Goal: Task Accomplishment & Management: Use online tool/utility

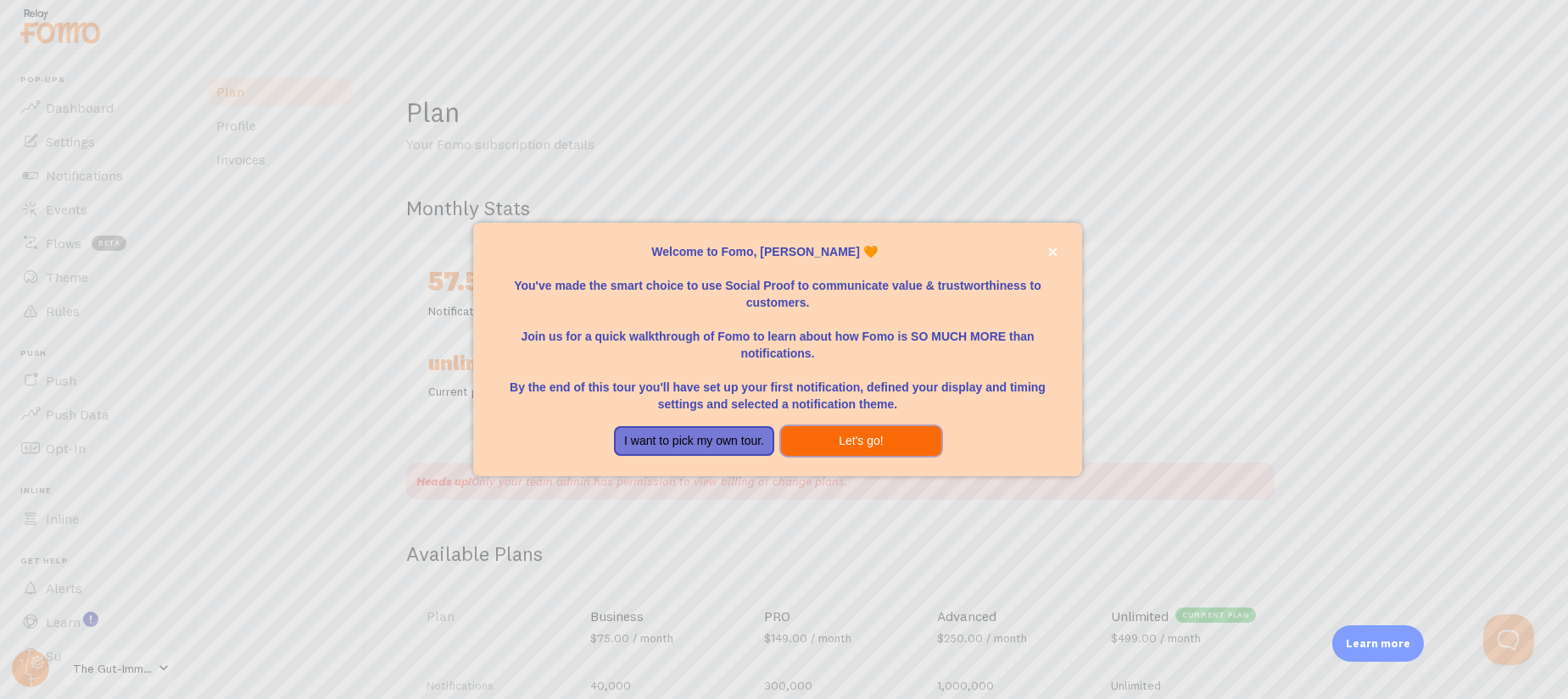
click at [867, 439] on button "Let's go!" at bounding box center [860, 442] width 160 height 31
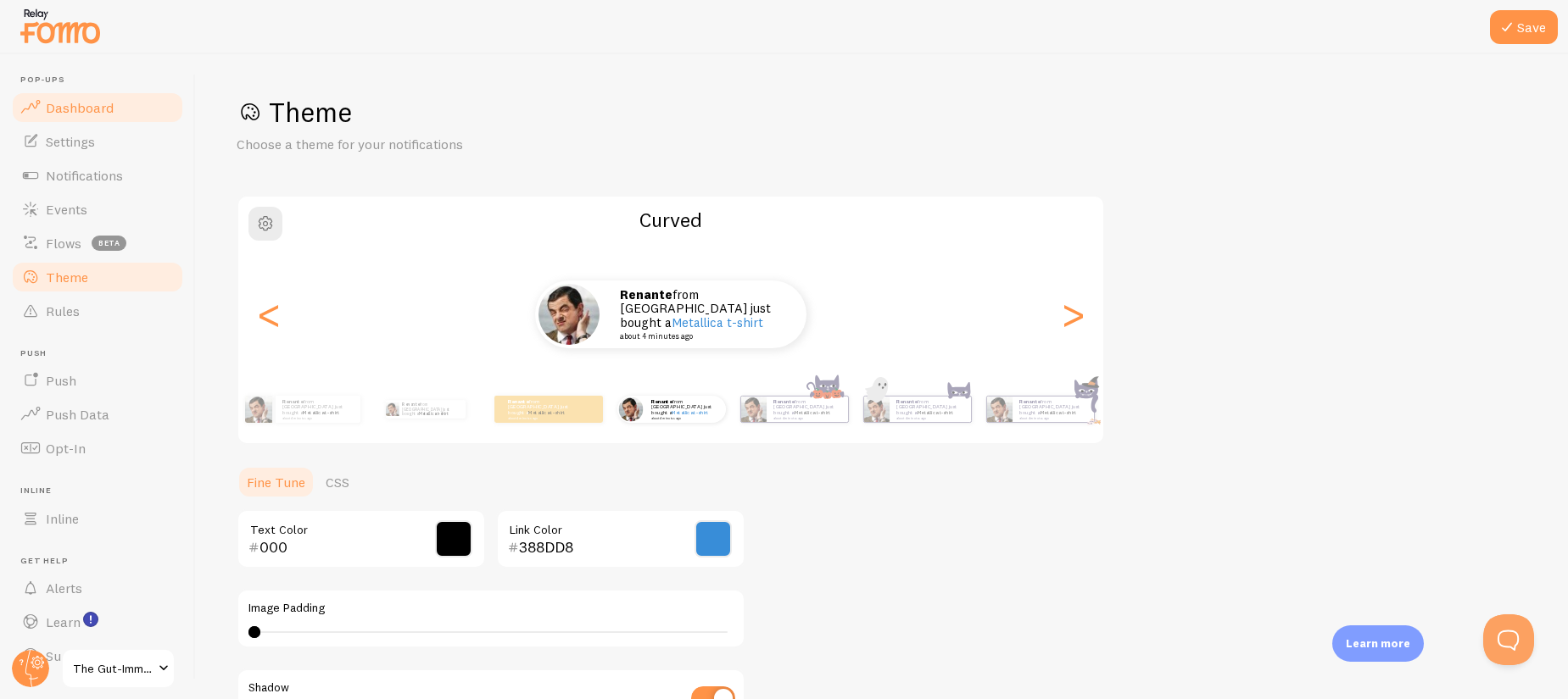
click at [93, 105] on span "Dashboard" at bounding box center [80, 107] width 68 height 17
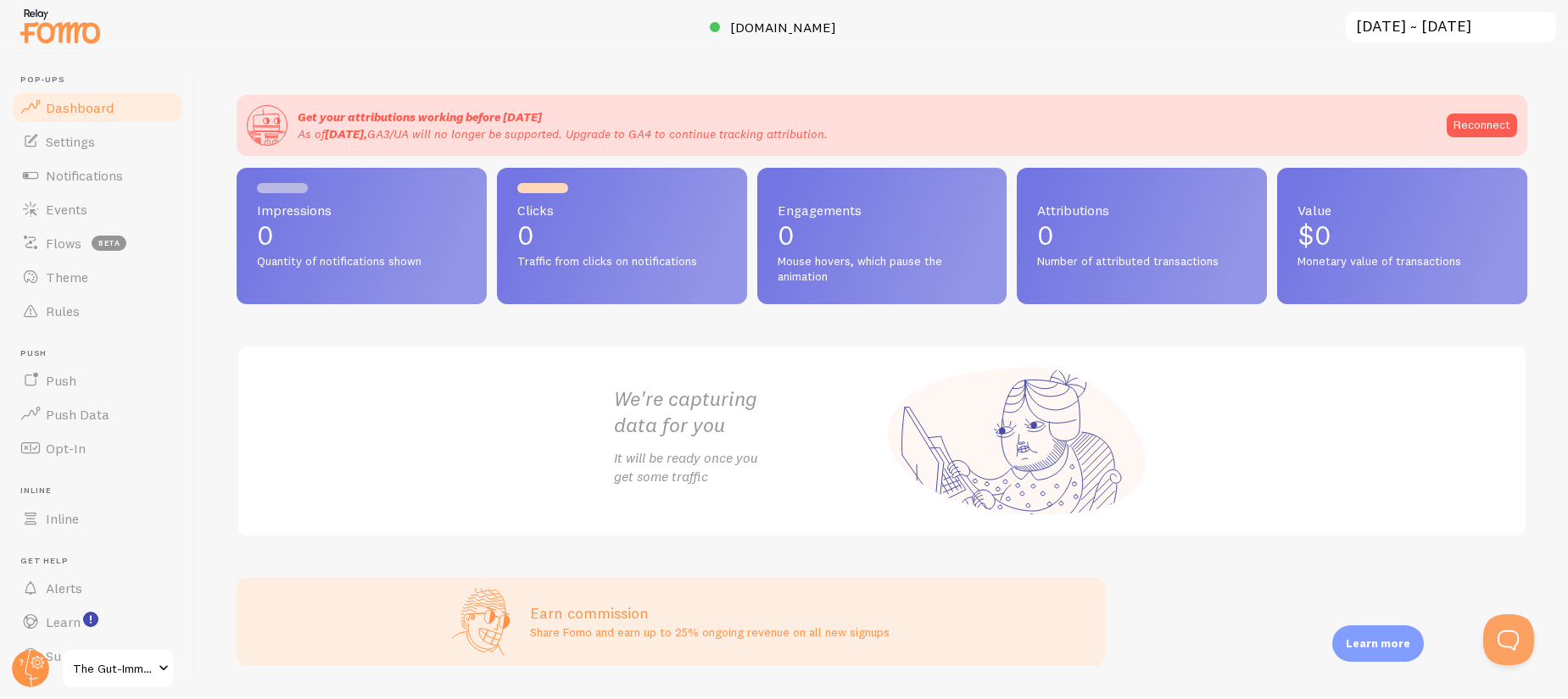
click at [100, 650] on span "The Gut-Immune Solution" at bounding box center [113, 668] width 81 height 20
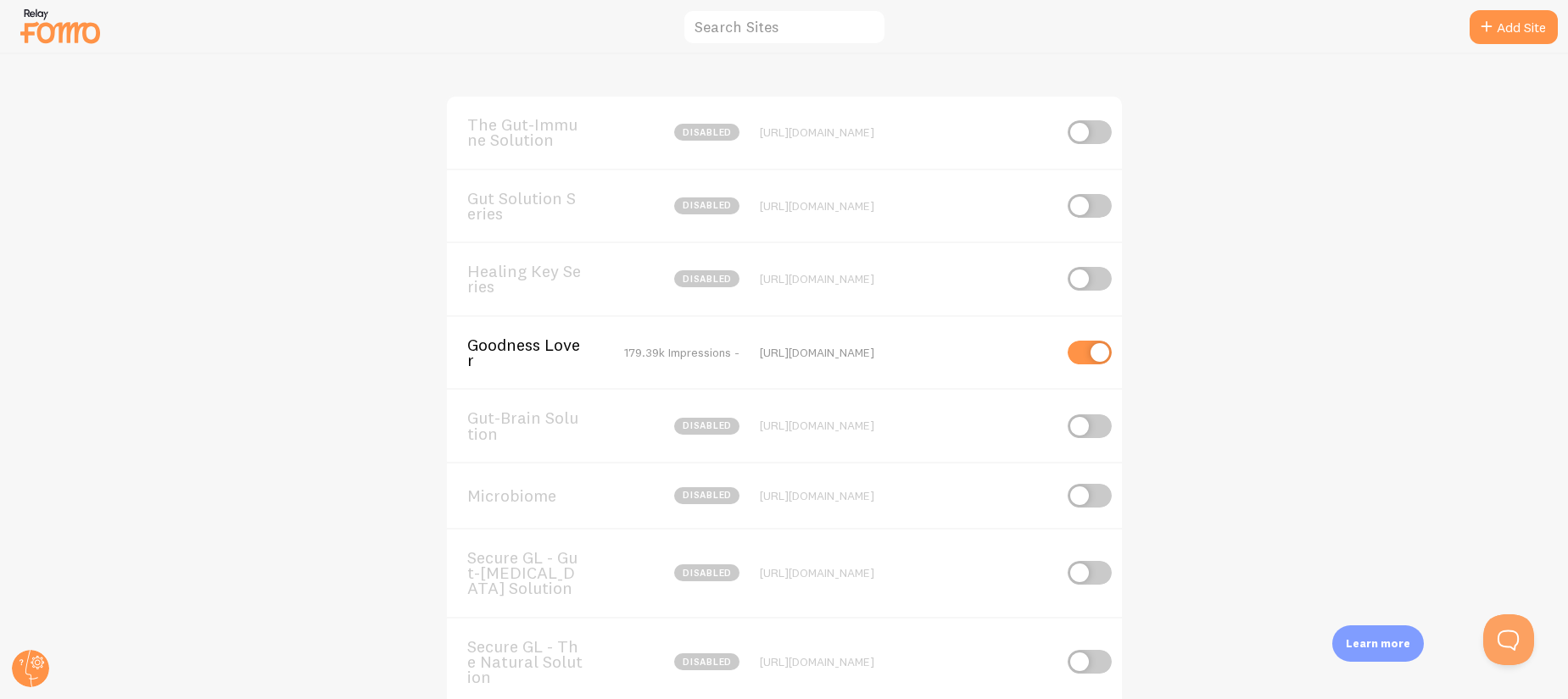
click at [539, 143] on span "The Gut-Immune Solution" at bounding box center [535, 132] width 136 height 32
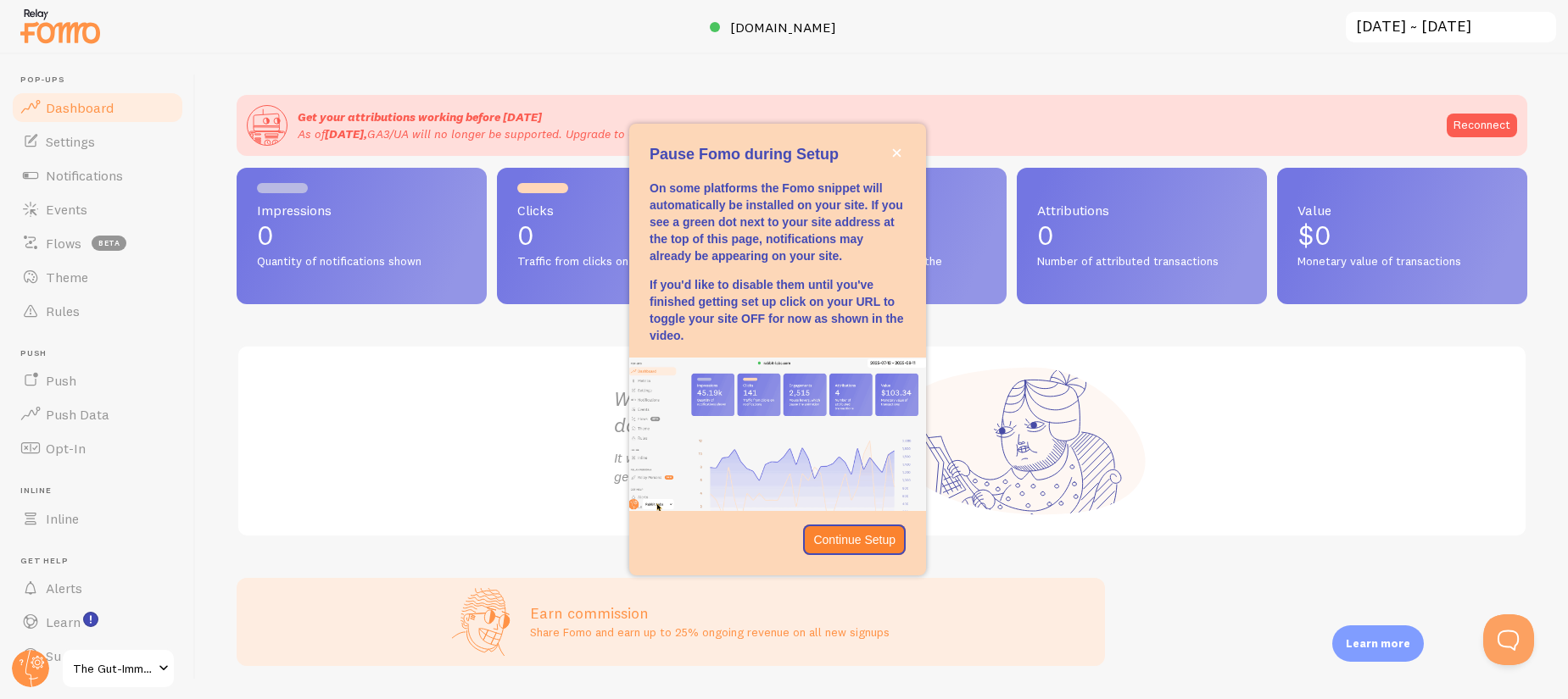
click at [104, 650] on span "The Gut-Immune Solution" at bounding box center [113, 668] width 81 height 20
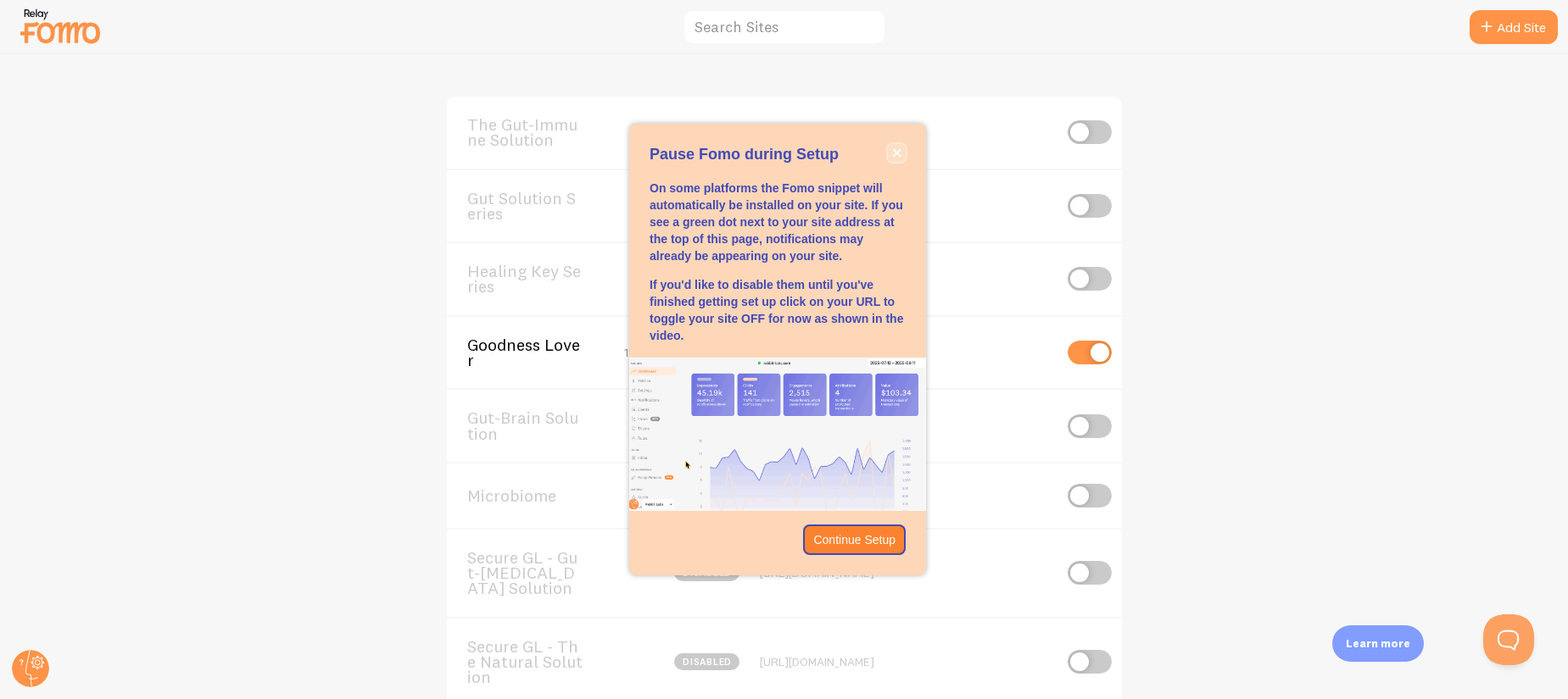
click at [890, 150] on button "close," at bounding box center [897, 152] width 18 height 18
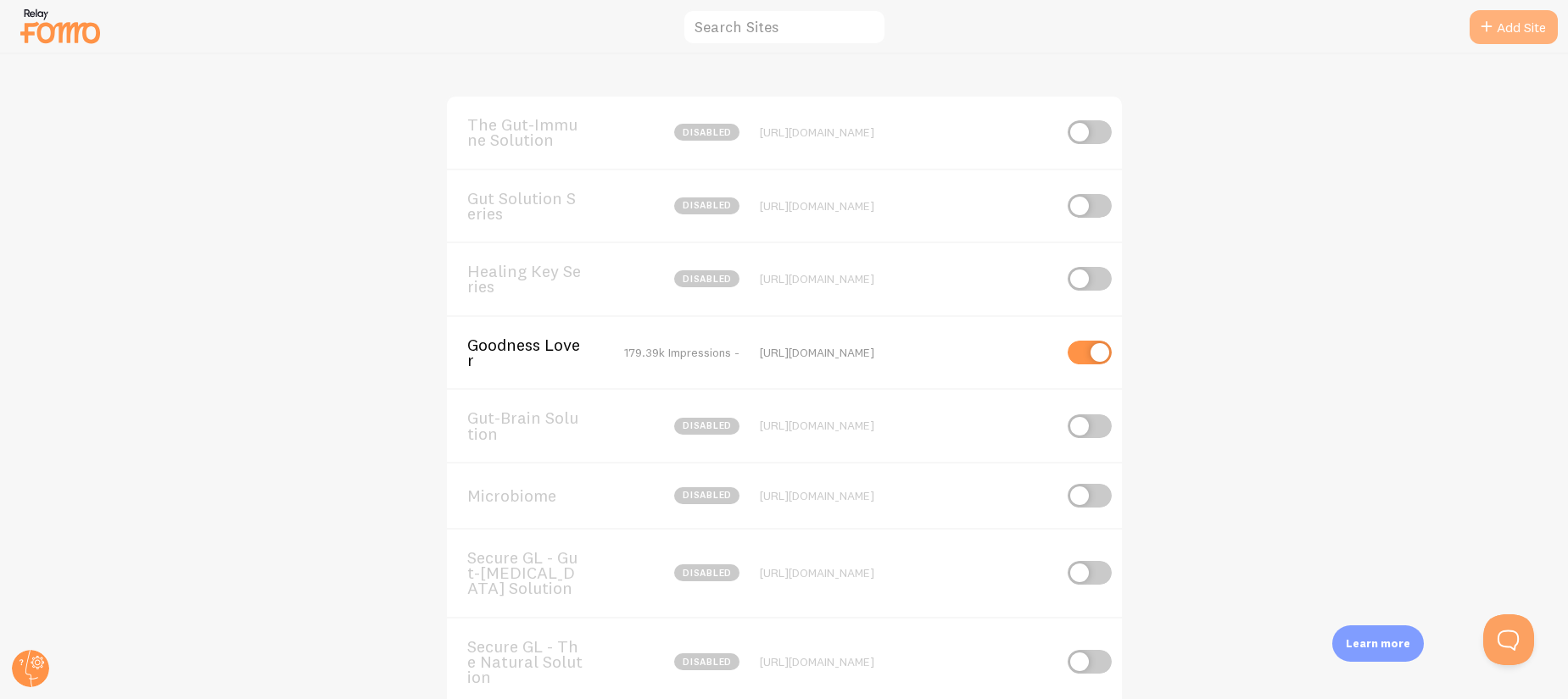
click at [1504, 23] on link "Add Site" at bounding box center [1513, 27] width 88 height 34
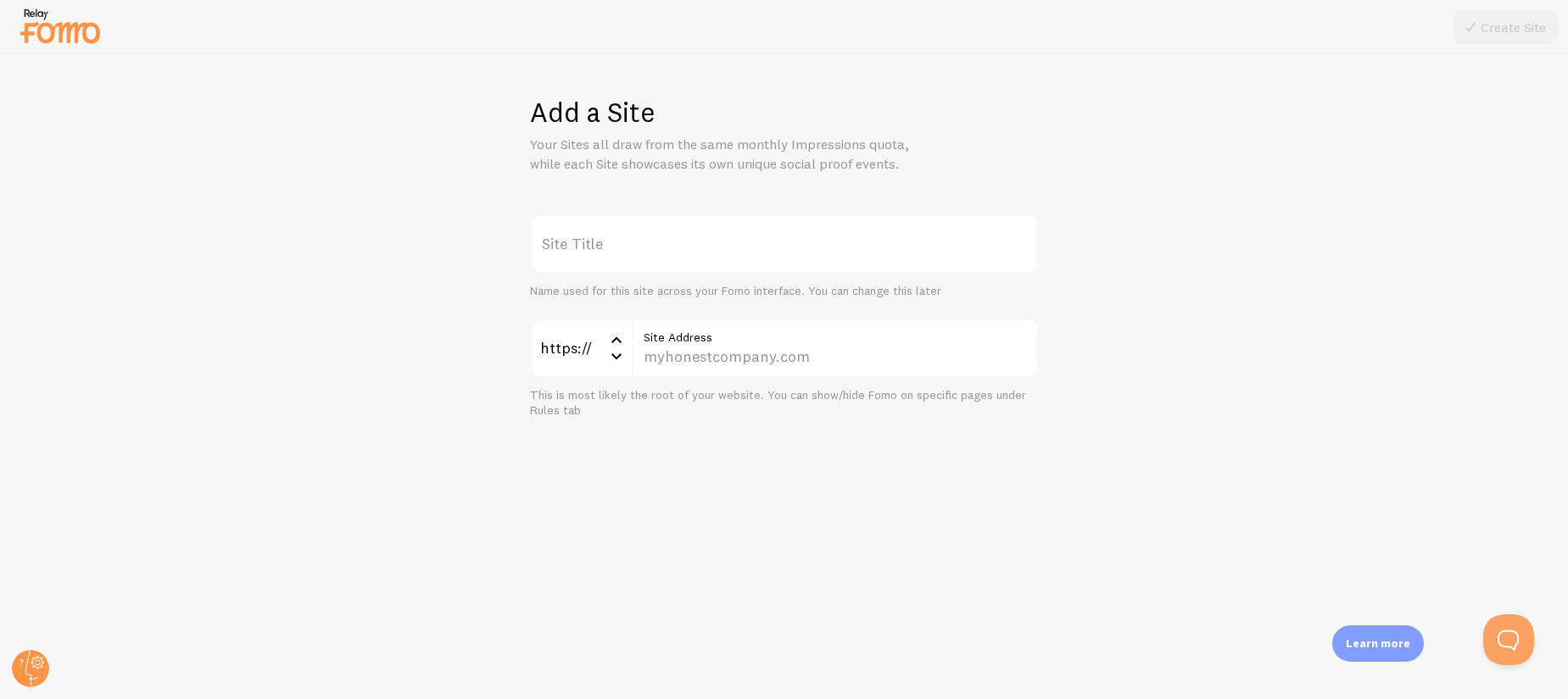
click at [617, 265] on label "Site Title" at bounding box center [784, 245] width 509 height 59
click at [617, 265] on input "Site Title" at bounding box center [784, 245] width 509 height 59
click at [622, 252] on label "Site Title" at bounding box center [784, 245] width 509 height 59
click at [622, 252] on input "Site Title" at bounding box center [784, 245] width 509 height 59
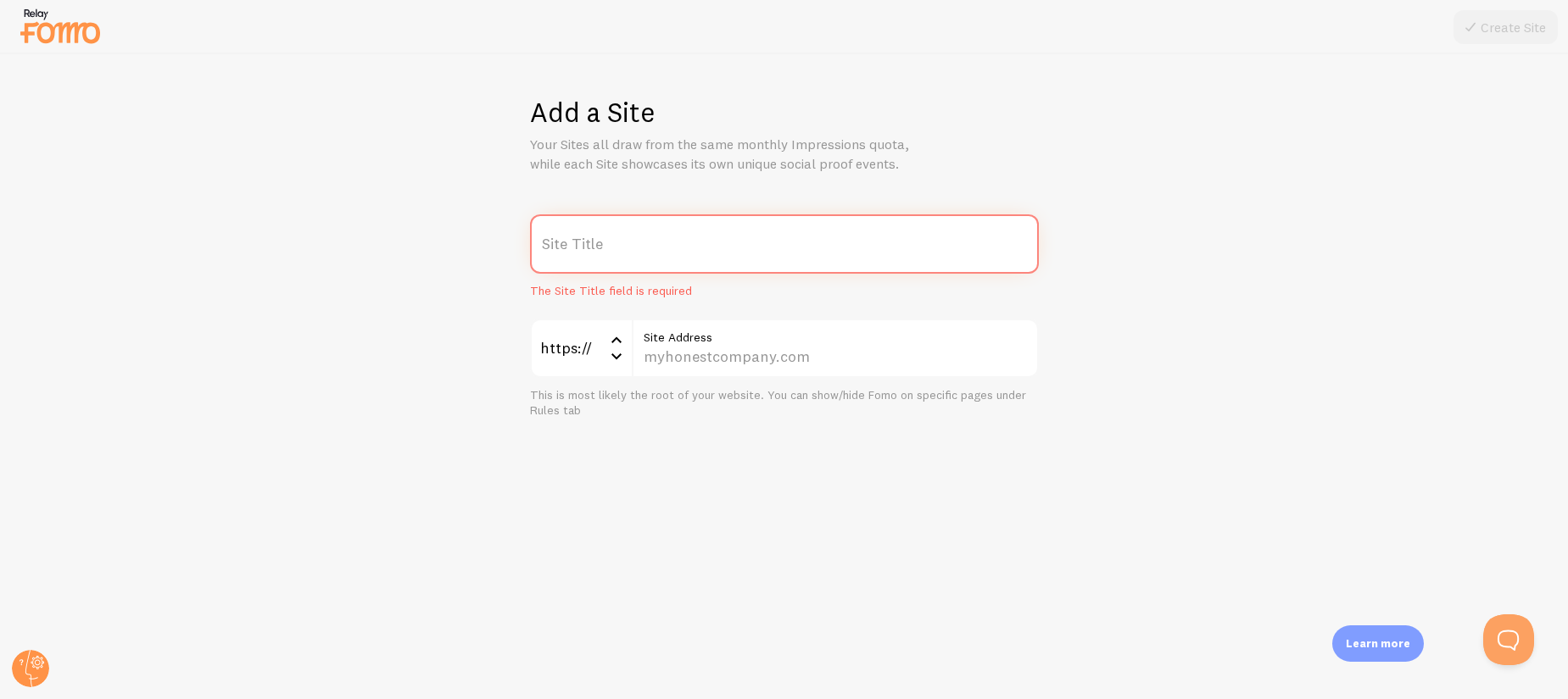
paste input "The Gut-[MEDICAL_DATA] Solution"
type input "The Gut-[MEDICAL_DATA] Solution"
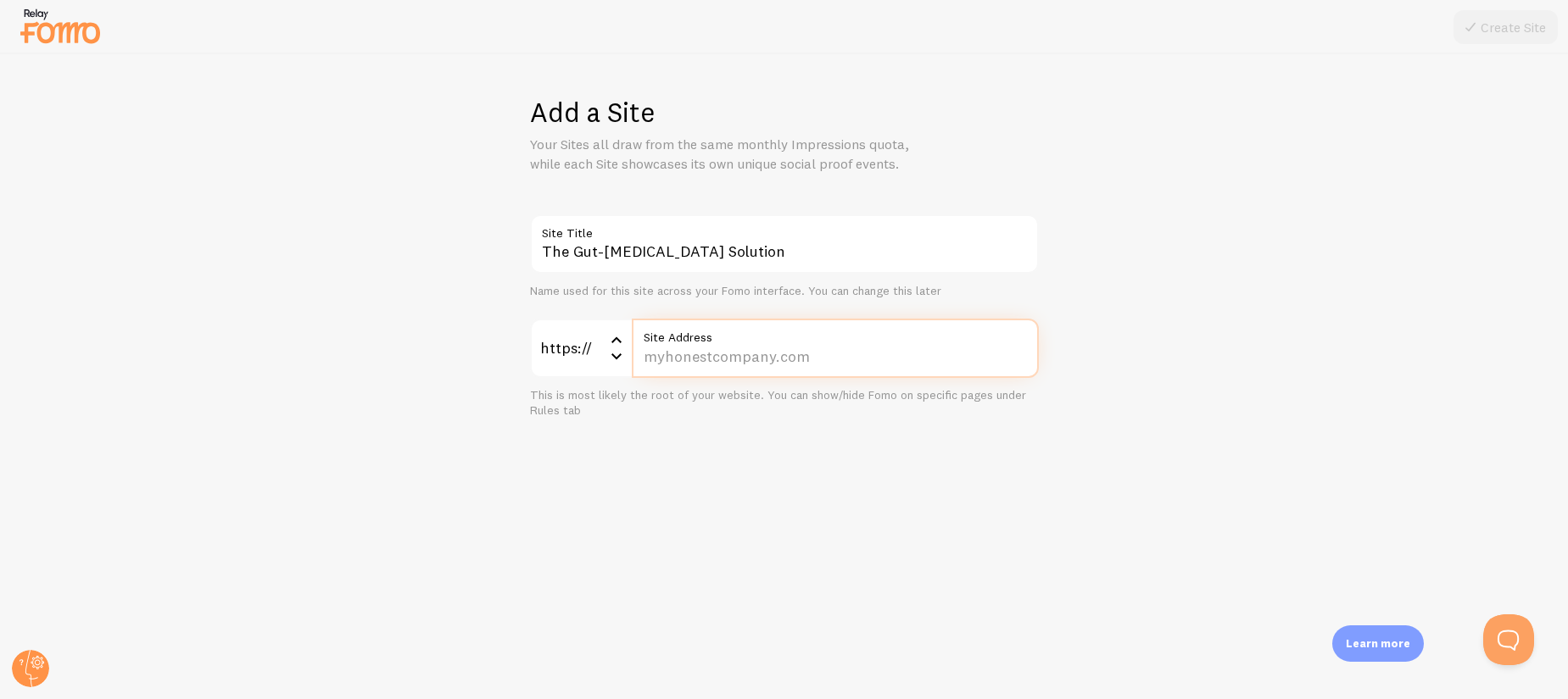
click at [749, 369] on input "Site Address" at bounding box center [835, 348] width 407 height 59
paste input "gutautoimmunesolution.goodnesslover.com/"
type input "gutautoimmunesolution.goodnesslover.com/"
paste input "gutautoimmunesolution.goodnesslover.com/"
type input "[DOMAIN_NAME]"
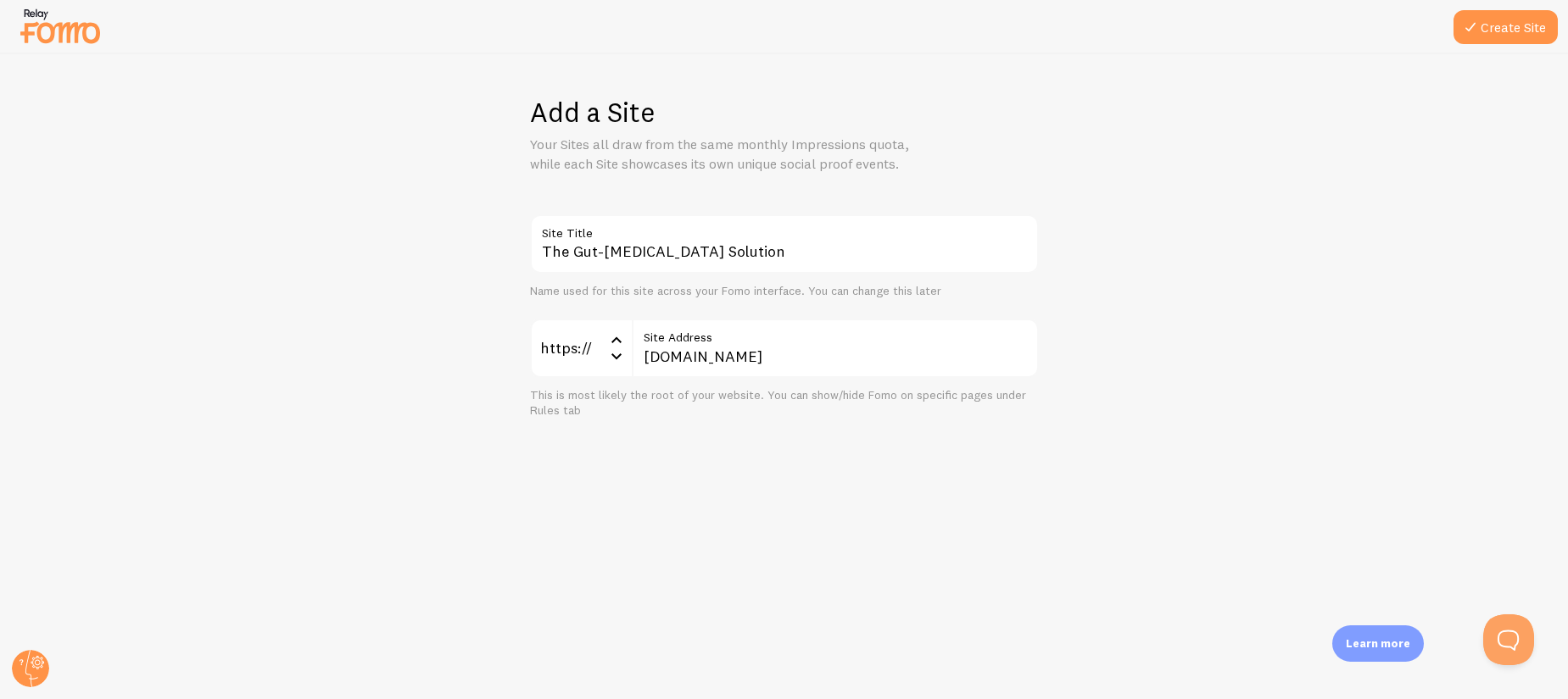
click at [948, 541] on div "Add a Site Your Sites all draw from the same monthly Impressions quota, while e…" at bounding box center [784, 377] width 1567 height 645
click at [1500, 33] on button "Create Site" at bounding box center [1505, 27] width 105 height 34
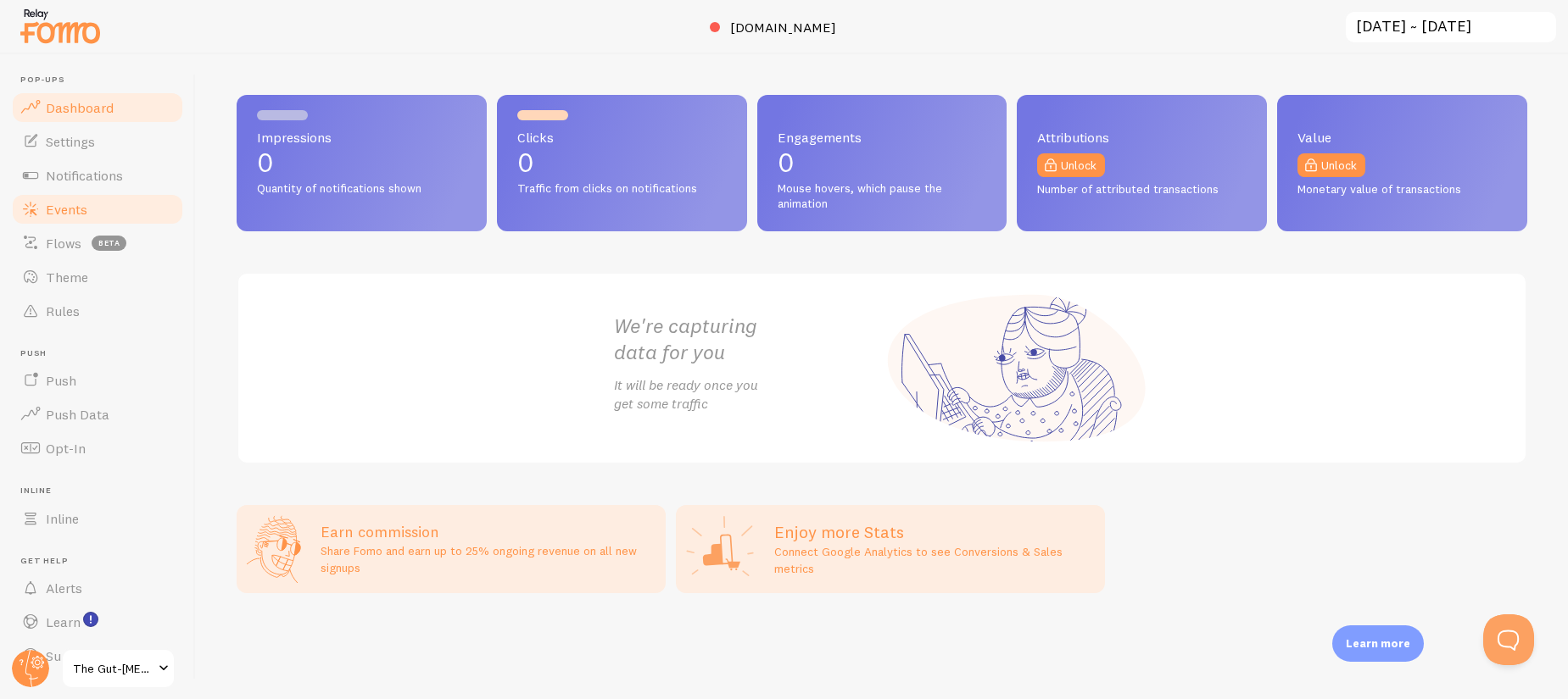
click at [121, 202] on link "Events" at bounding box center [98, 209] width 175 height 34
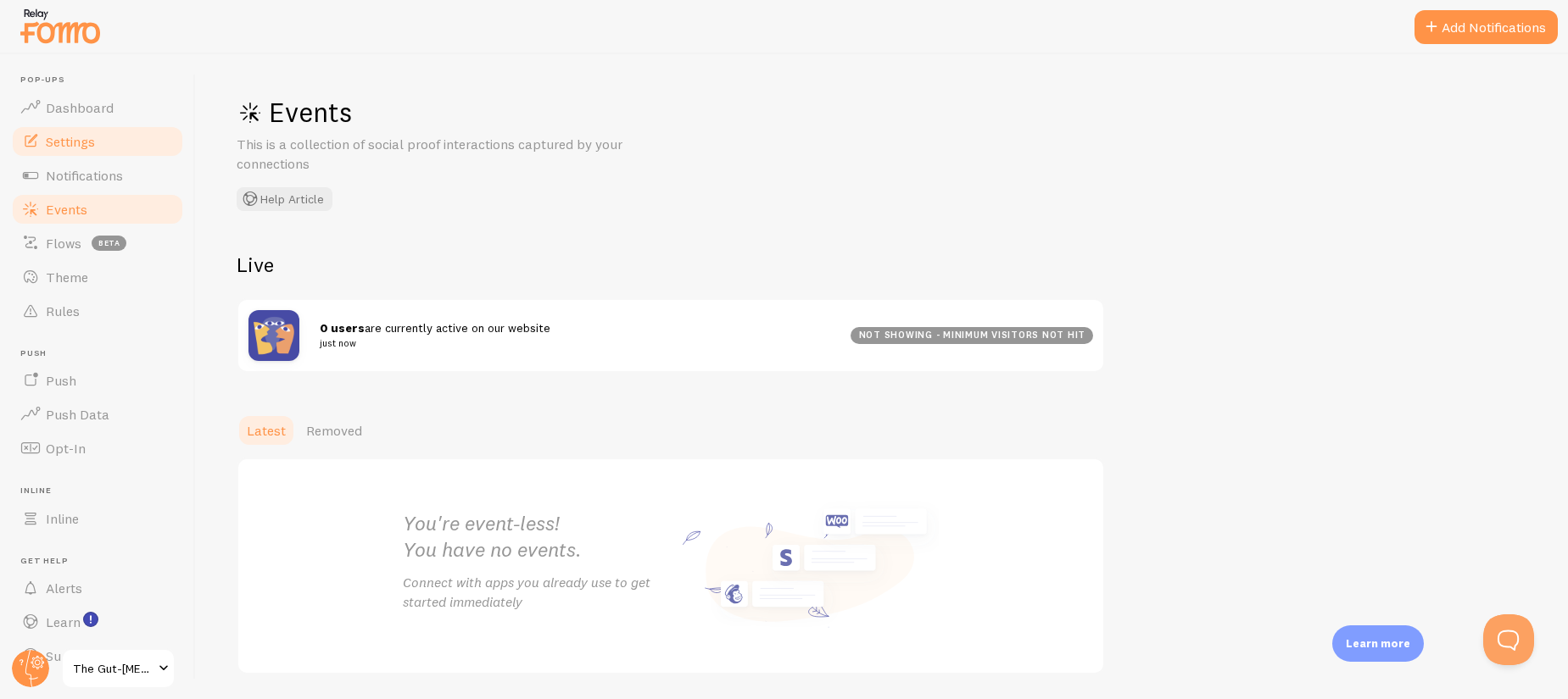
click at [99, 143] on link "Settings" at bounding box center [98, 141] width 175 height 34
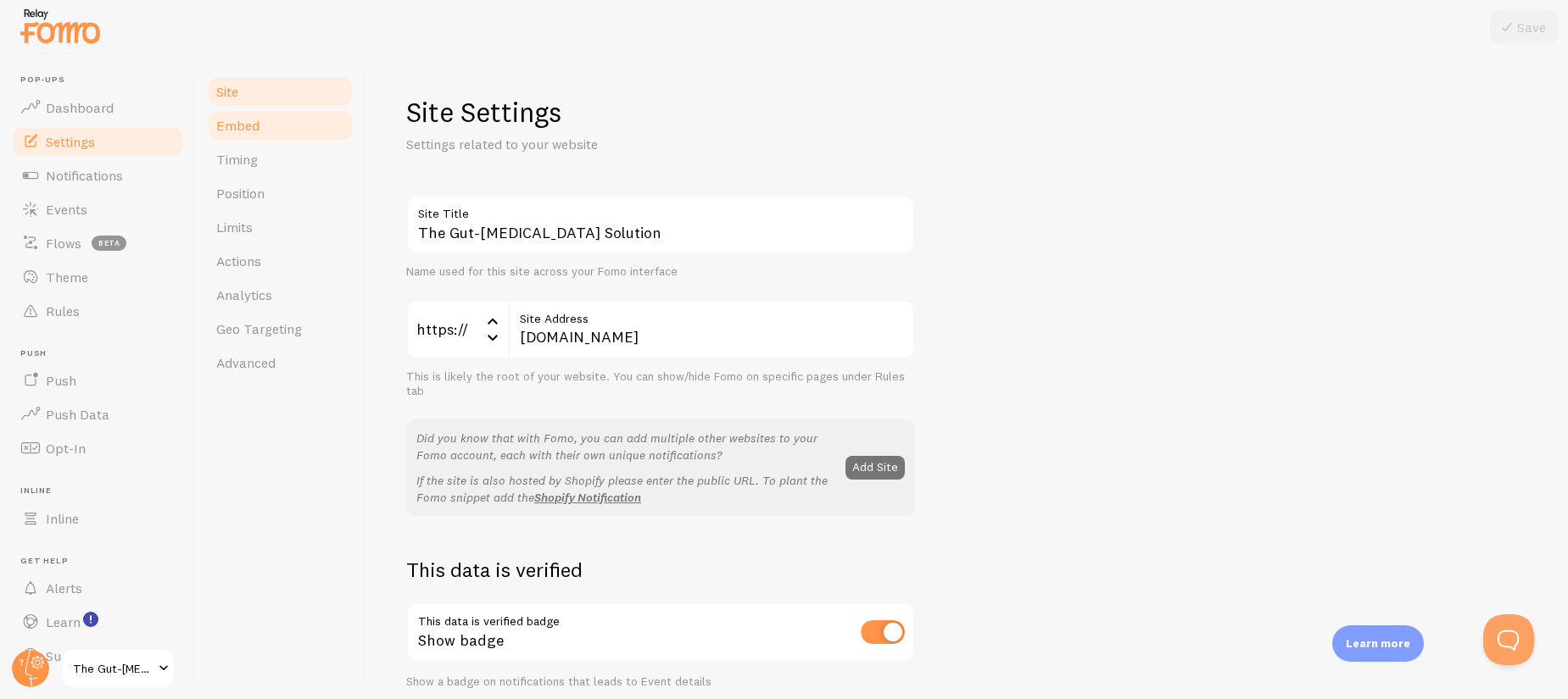
click at [258, 124] on span "Embed" at bounding box center [237, 126] width 43 height 17
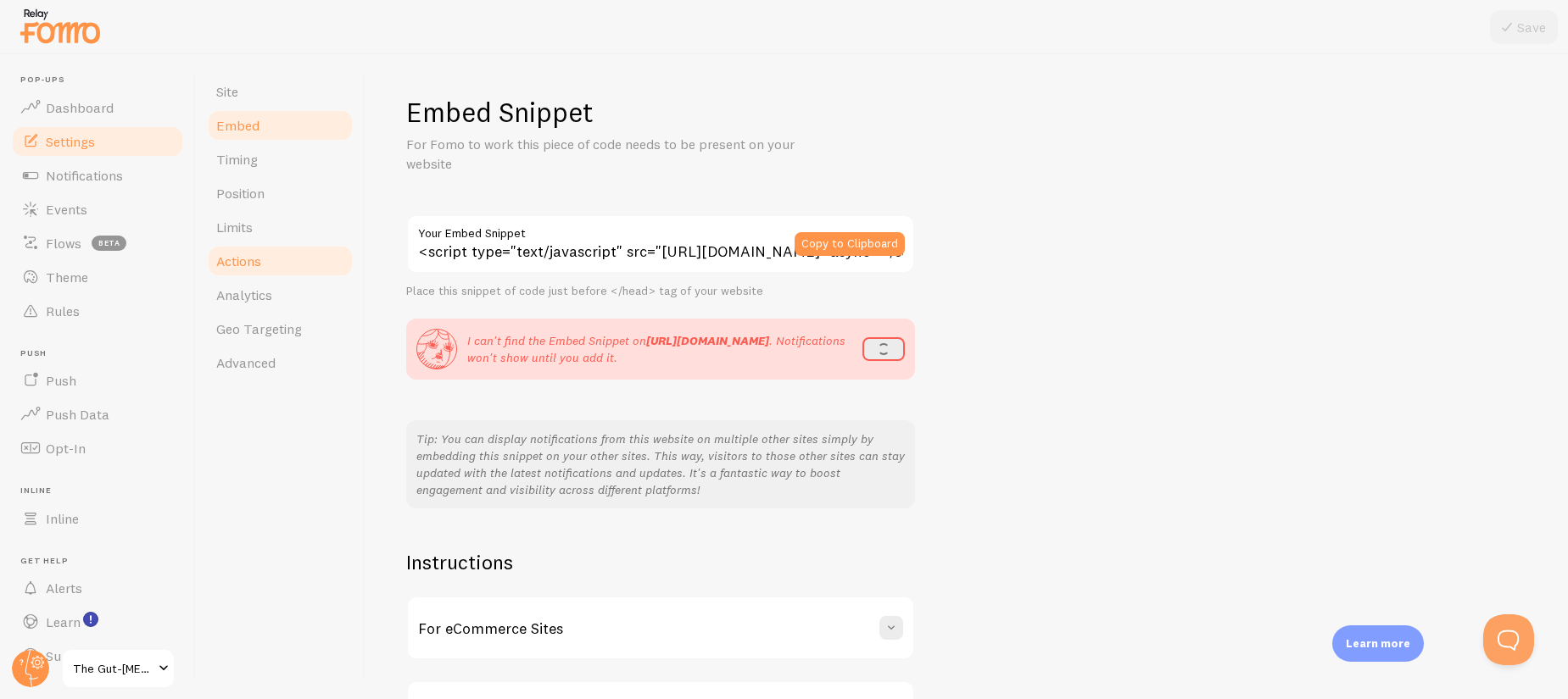
click at [246, 265] on span "Actions" at bounding box center [238, 261] width 45 height 17
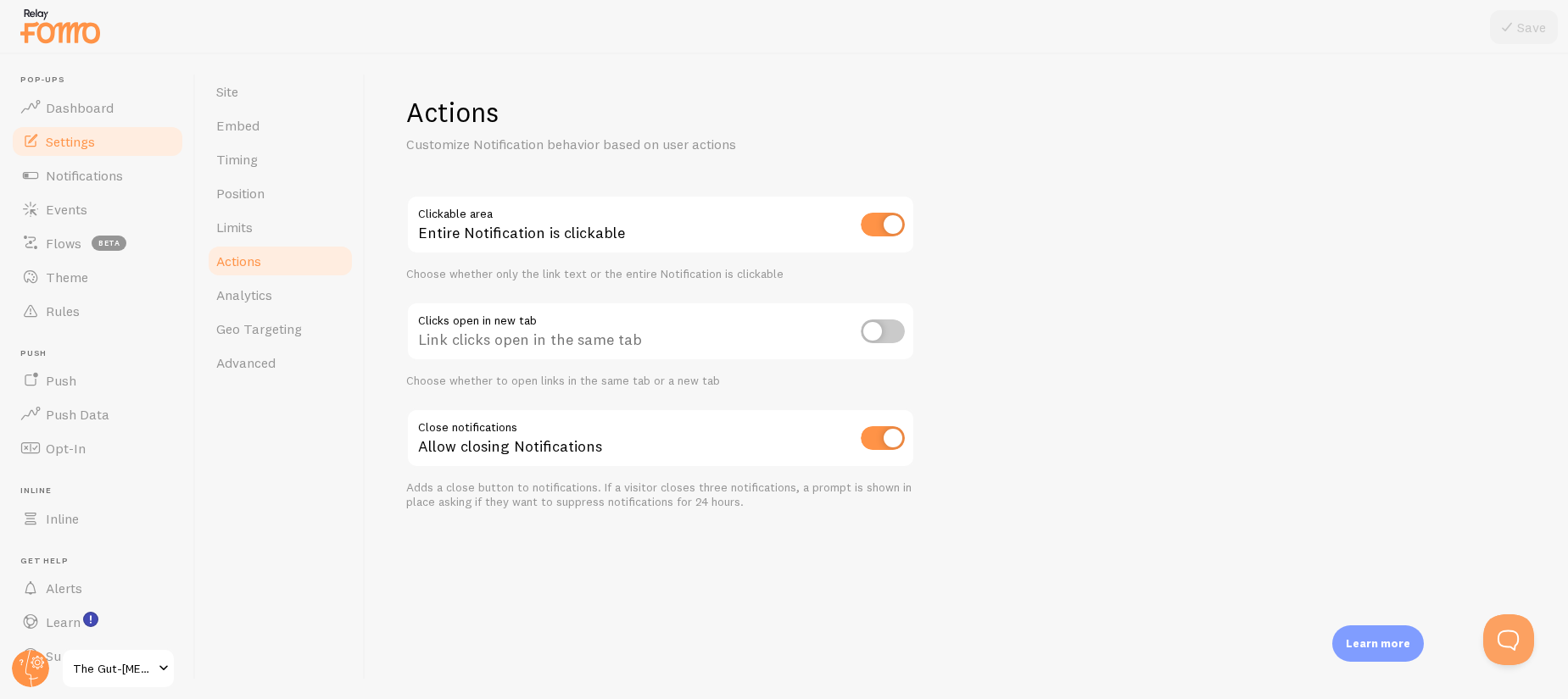
click at [897, 227] on input "checkbox" at bounding box center [882, 224] width 44 height 24
checkbox input "false"
click at [1519, 23] on button "Save" at bounding box center [1523, 27] width 68 height 34
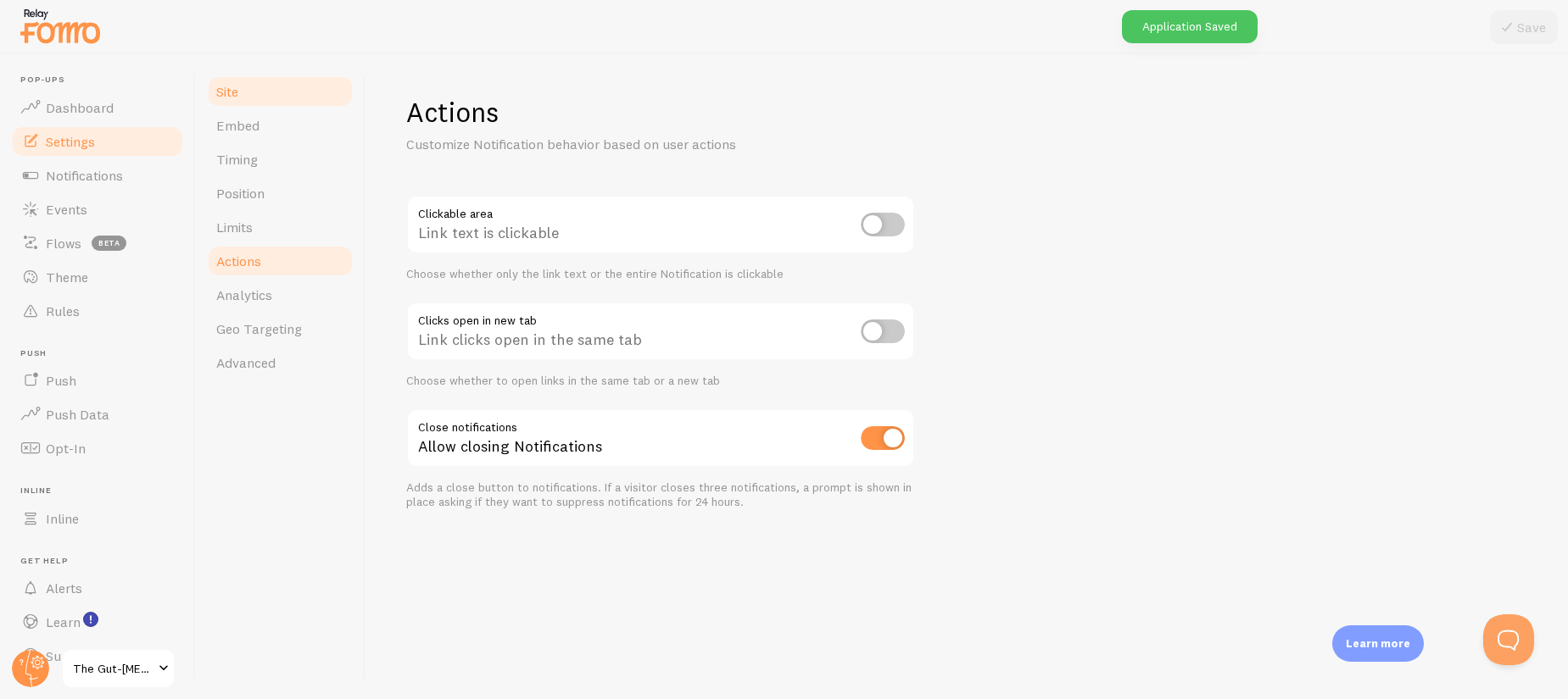
click at [231, 99] on span "Site" at bounding box center [226, 92] width 22 height 17
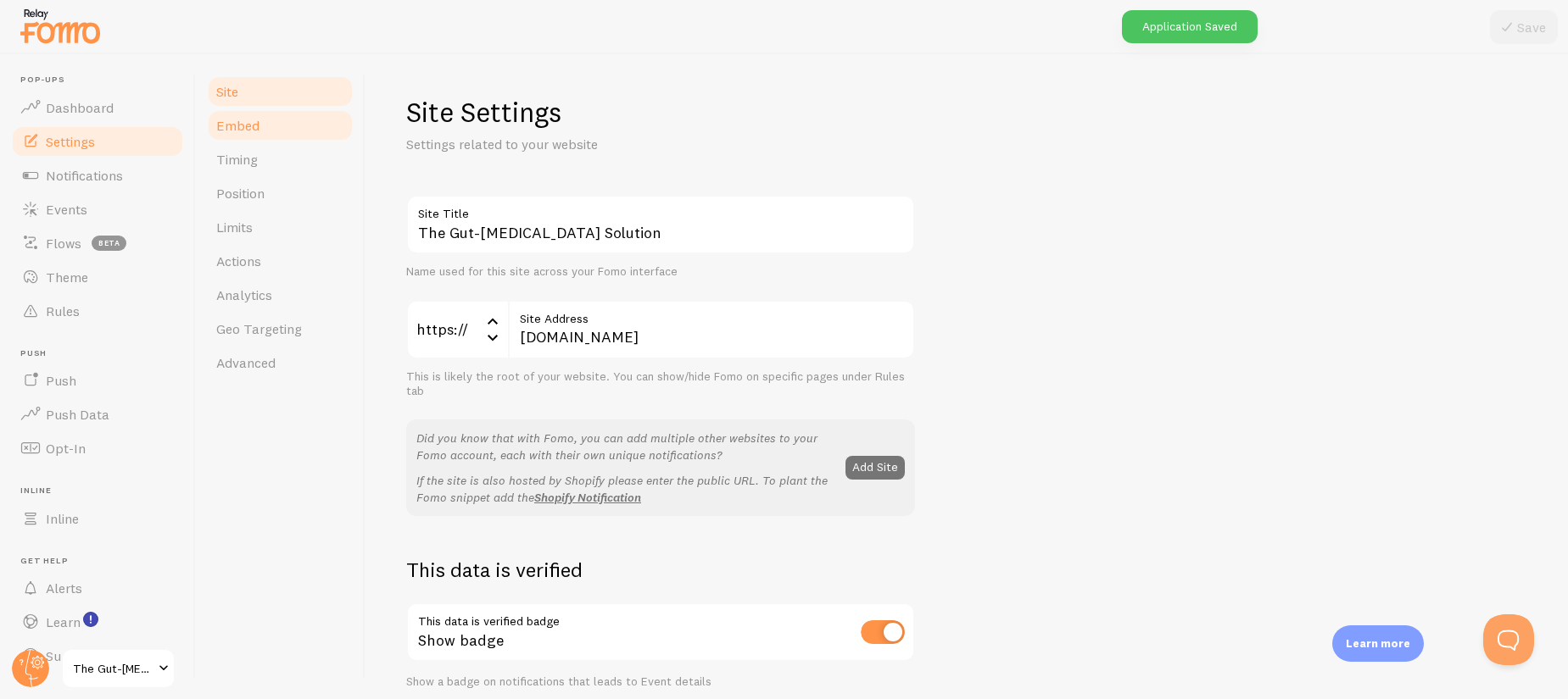
click at [246, 128] on span "Embed" at bounding box center [237, 126] width 43 height 17
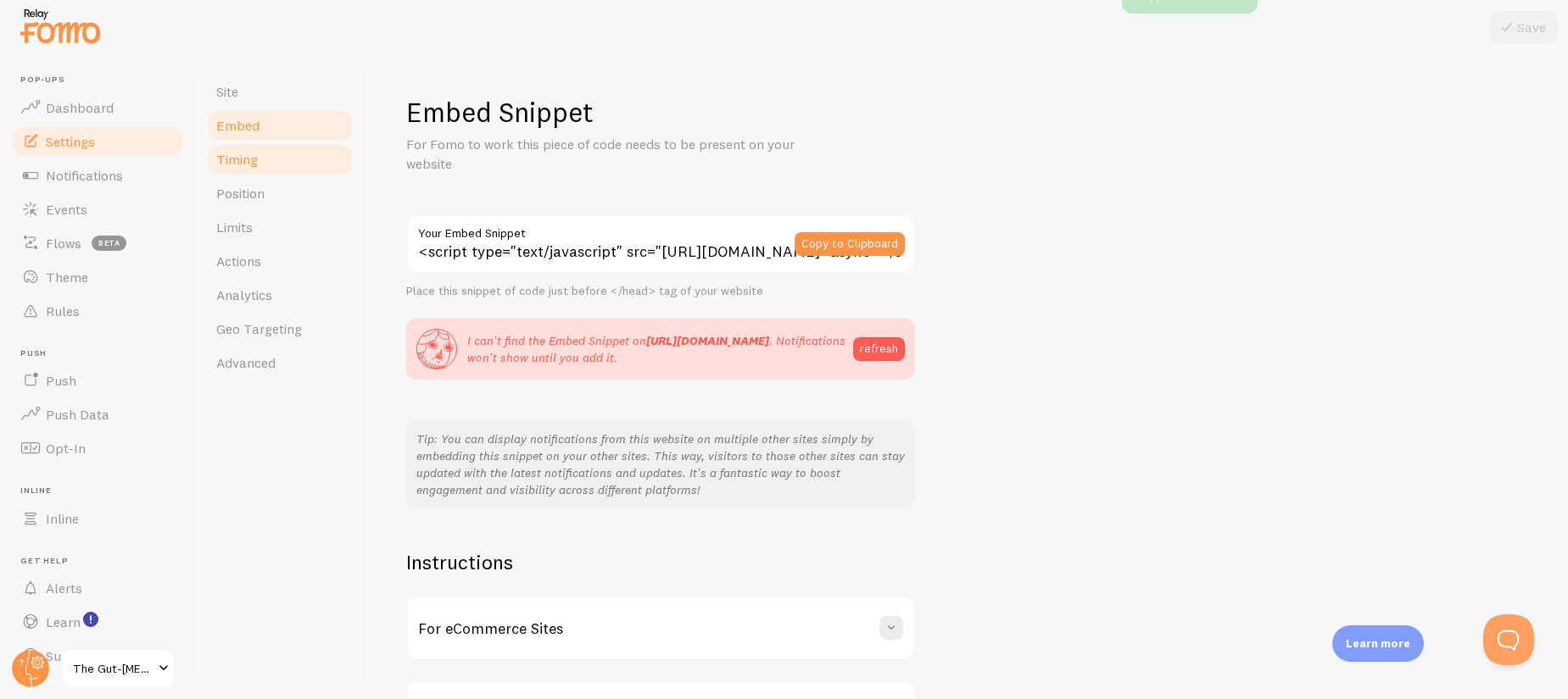
click at [248, 165] on span "Timing" at bounding box center [236, 159] width 41 height 17
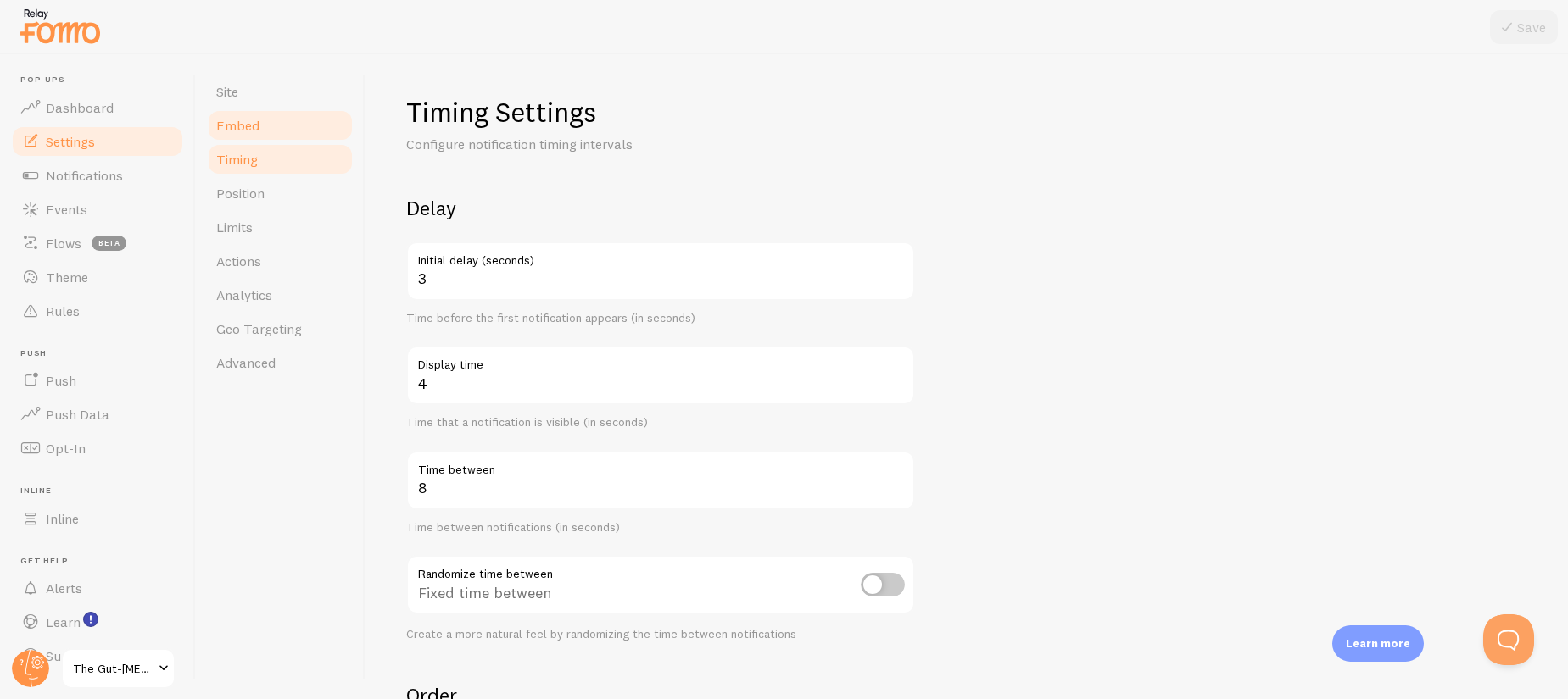
click at [272, 121] on link "Embed" at bounding box center [280, 125] width 149 height 34
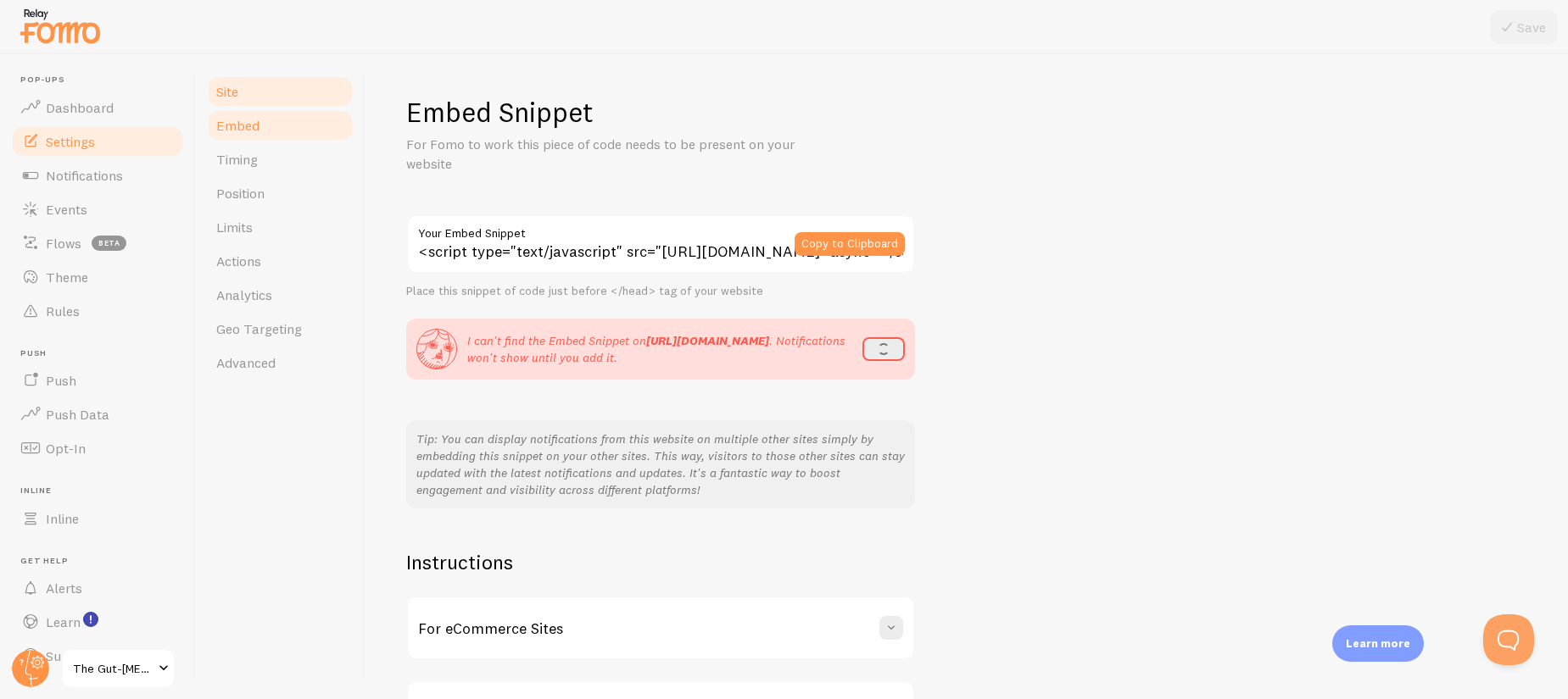
click at [275, 95] on link "Site" at bounding box center [280, 91] width 149 height 34
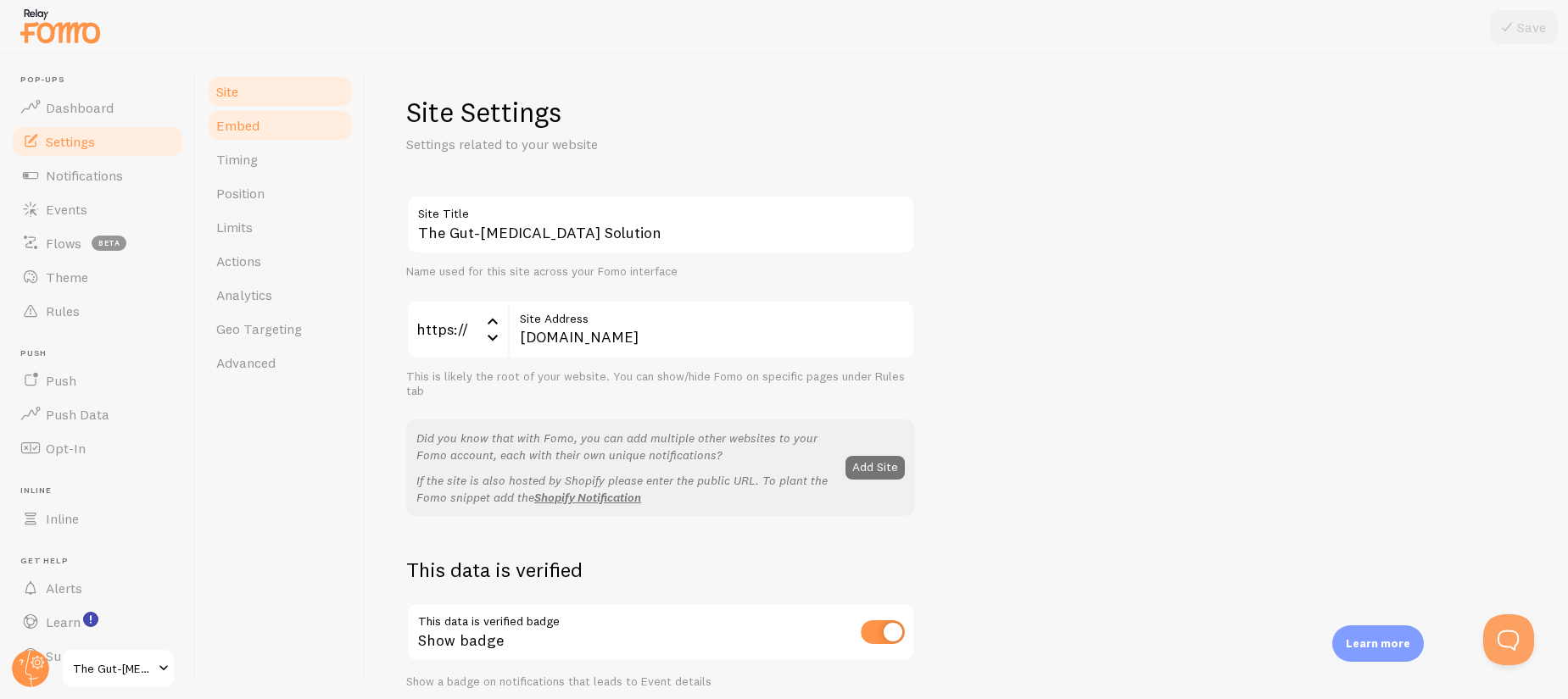
click at [269, 124] on link "Embed" at bounding box center [280, 125] width 149 height 34
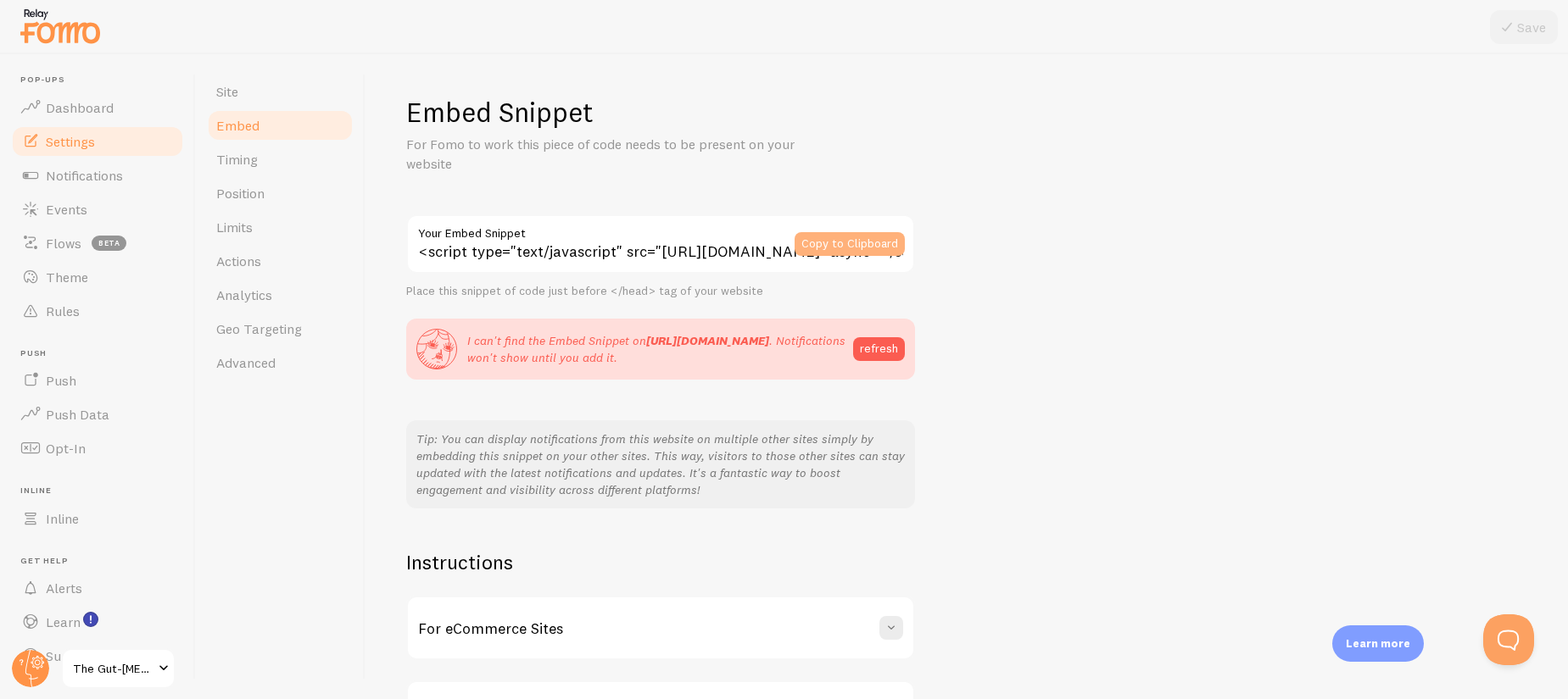
click at [823, 251] on button "Copy to Clipboard" at bounding box center [849, 244] width 110 height 24
click at [886, 358] on button "refresh" at bounding box center [878, 349] width 52 height 24
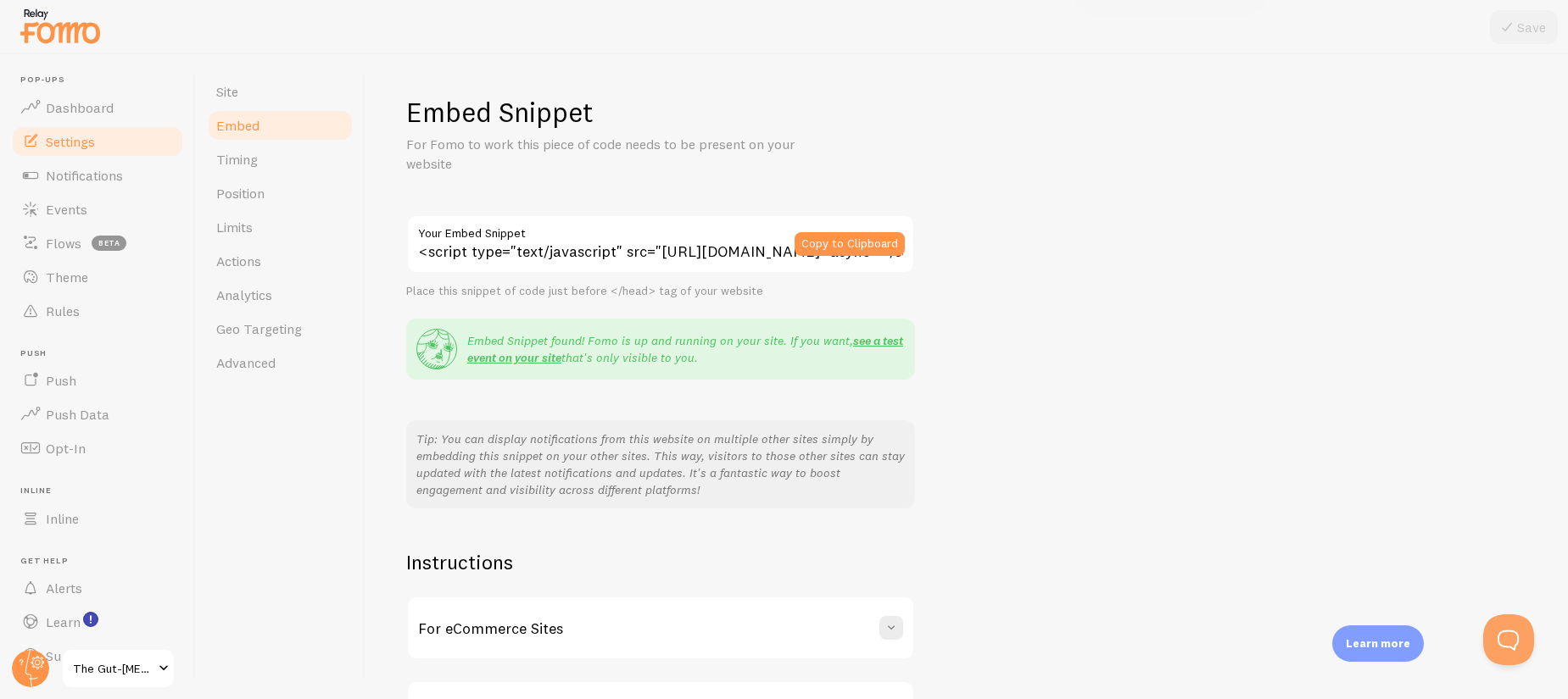
click at [1090, 357] on div "Embed Snippet For Fomo to work this piece of code needs to be present on your w…" at bounding box center [967, 420] width 1121 height 650
click at [20, 650] on circle at bounding box center [30, 668] width 37 height 37
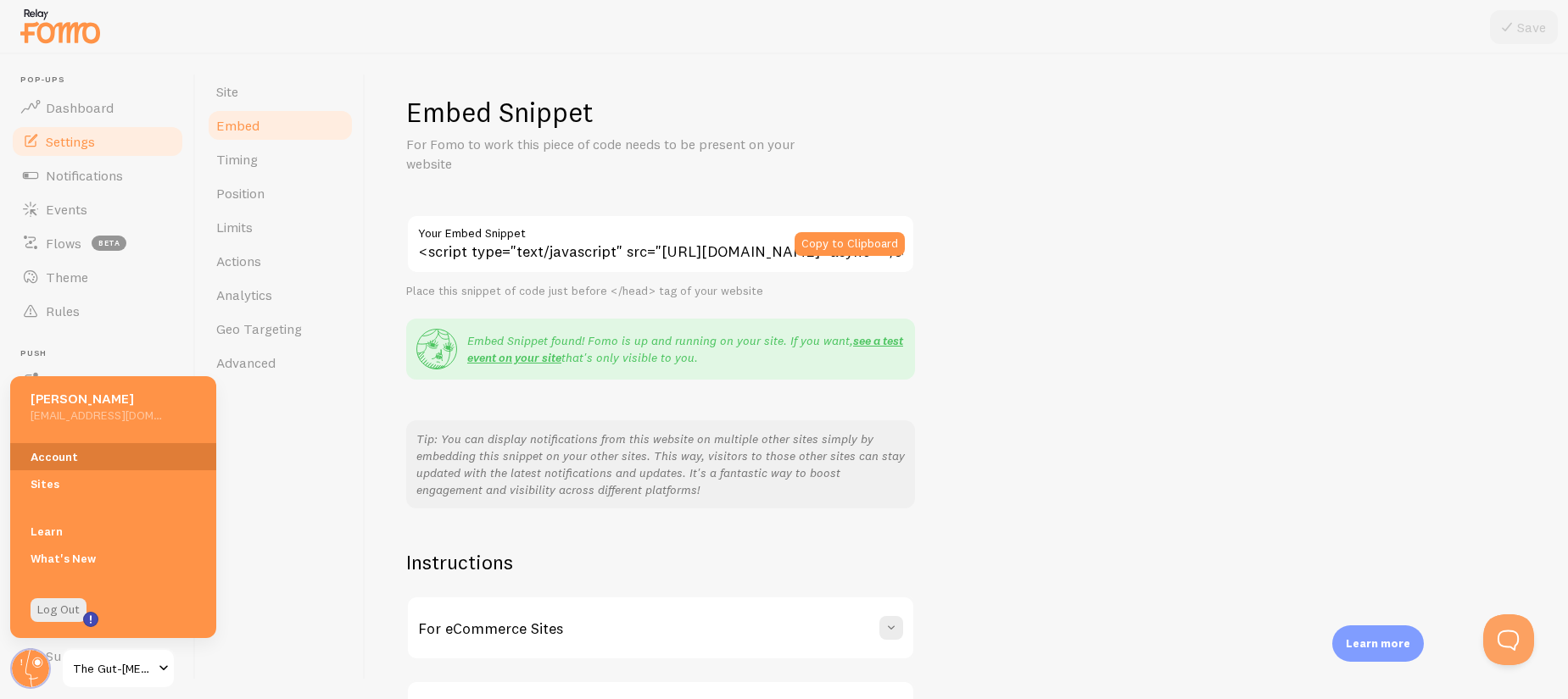
click at [106, 464] on link "Account" at bounding box center [113, 456] width 206 height 27
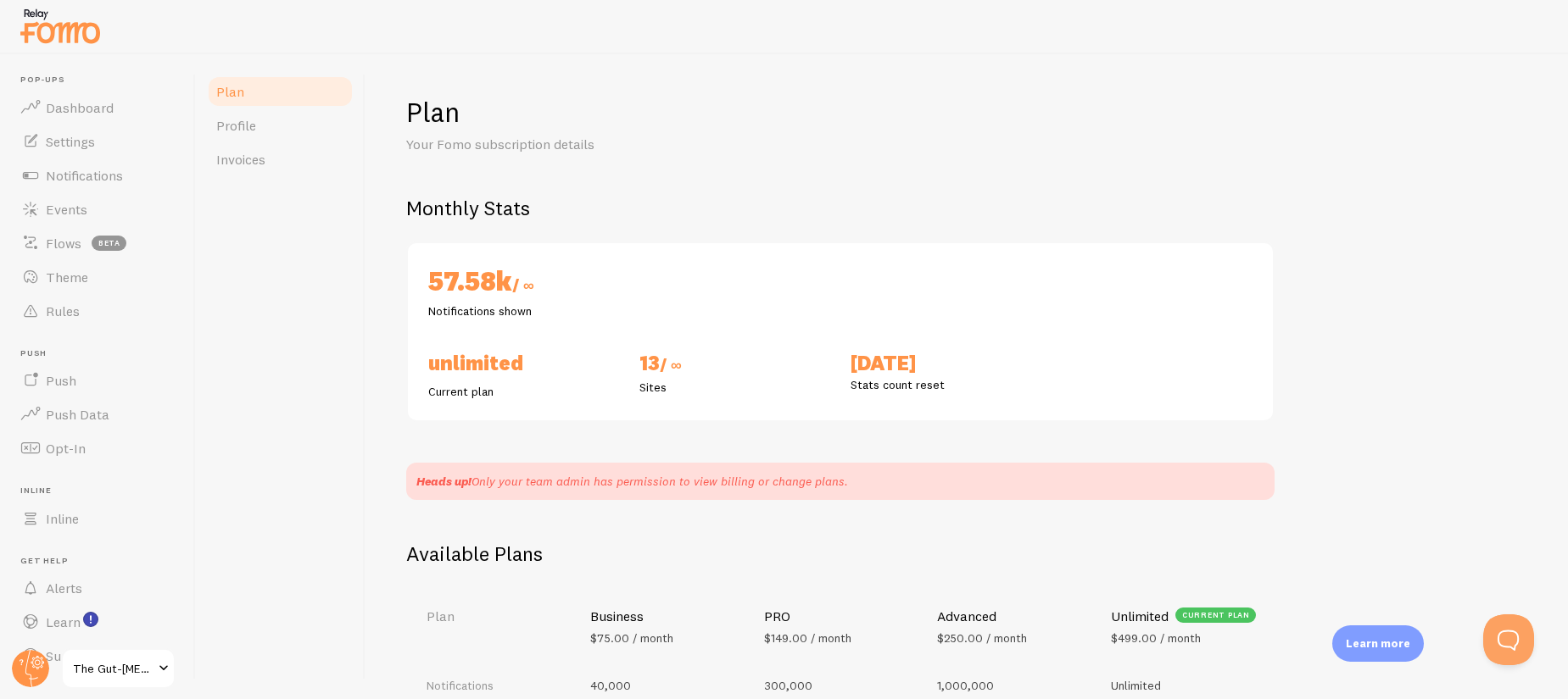
click at [154, 650] on span at bounding box center [163, 668] width 20 height 20
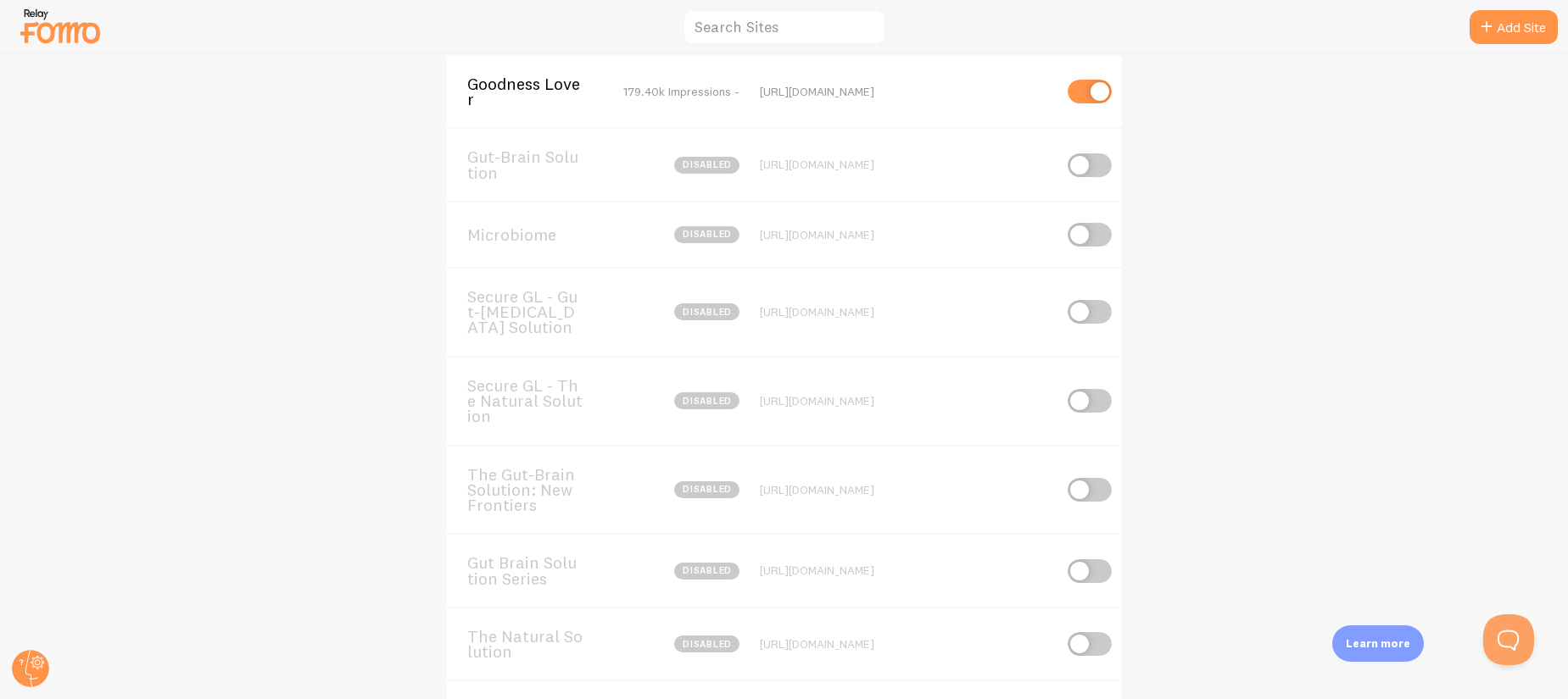
scroll to position [447, 0]
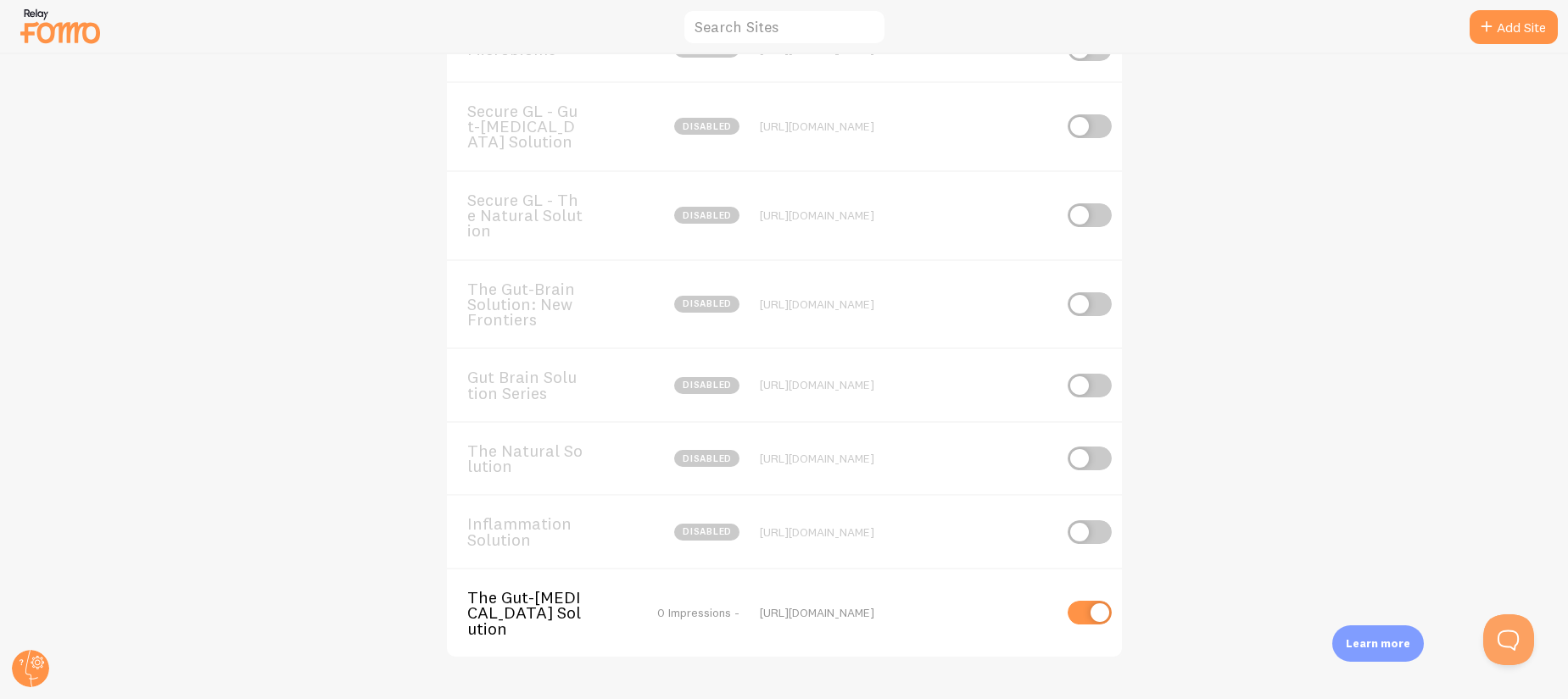
click at [1080, 616] on input "checkbox" at bounding box center [1089, 613] width 44 height 24
checkbox input "false"
click at [513, 606] on span "The Gut-[MEDICAL_DATA] Solution" at bounding box center [535, 613] width 136 height 47
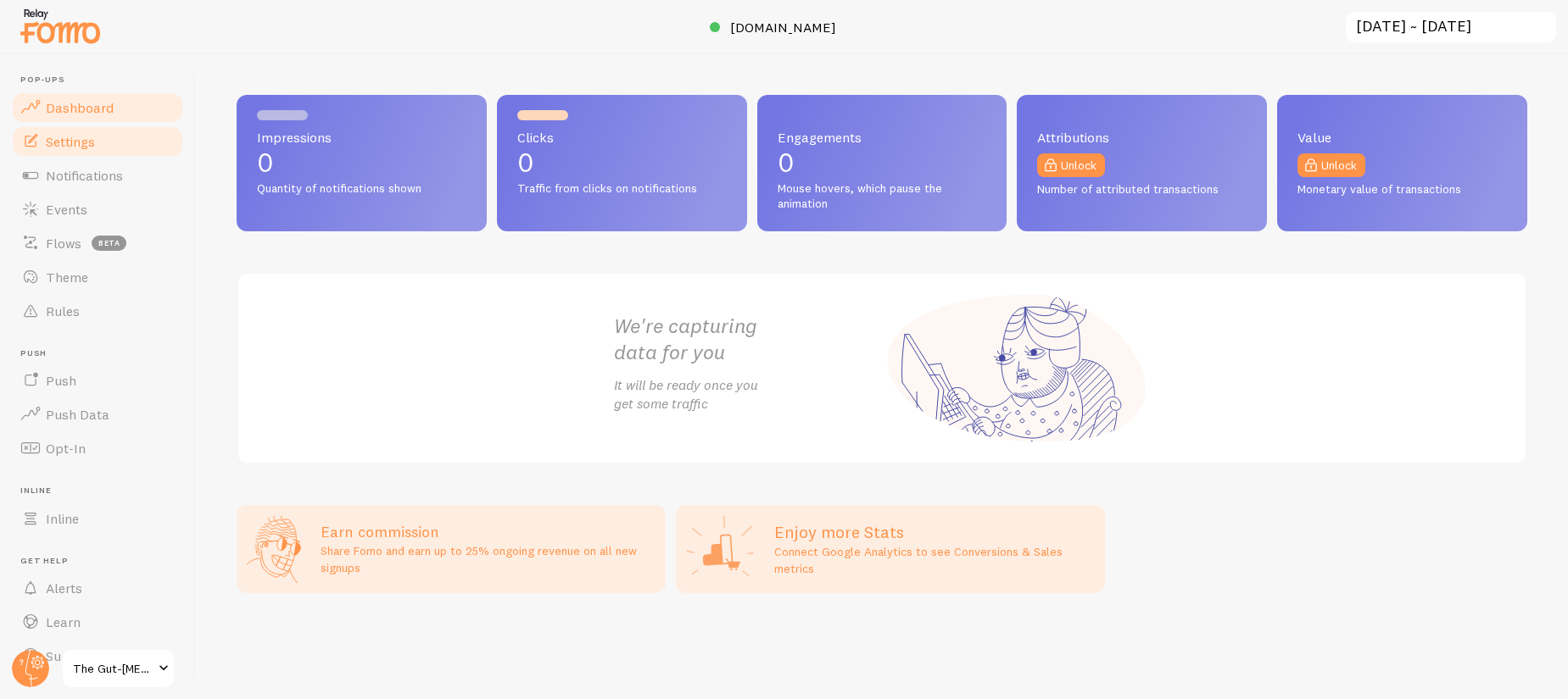
click at [93, 148] on span "Settings" at bounding box center [70, 142] width 49 height 17
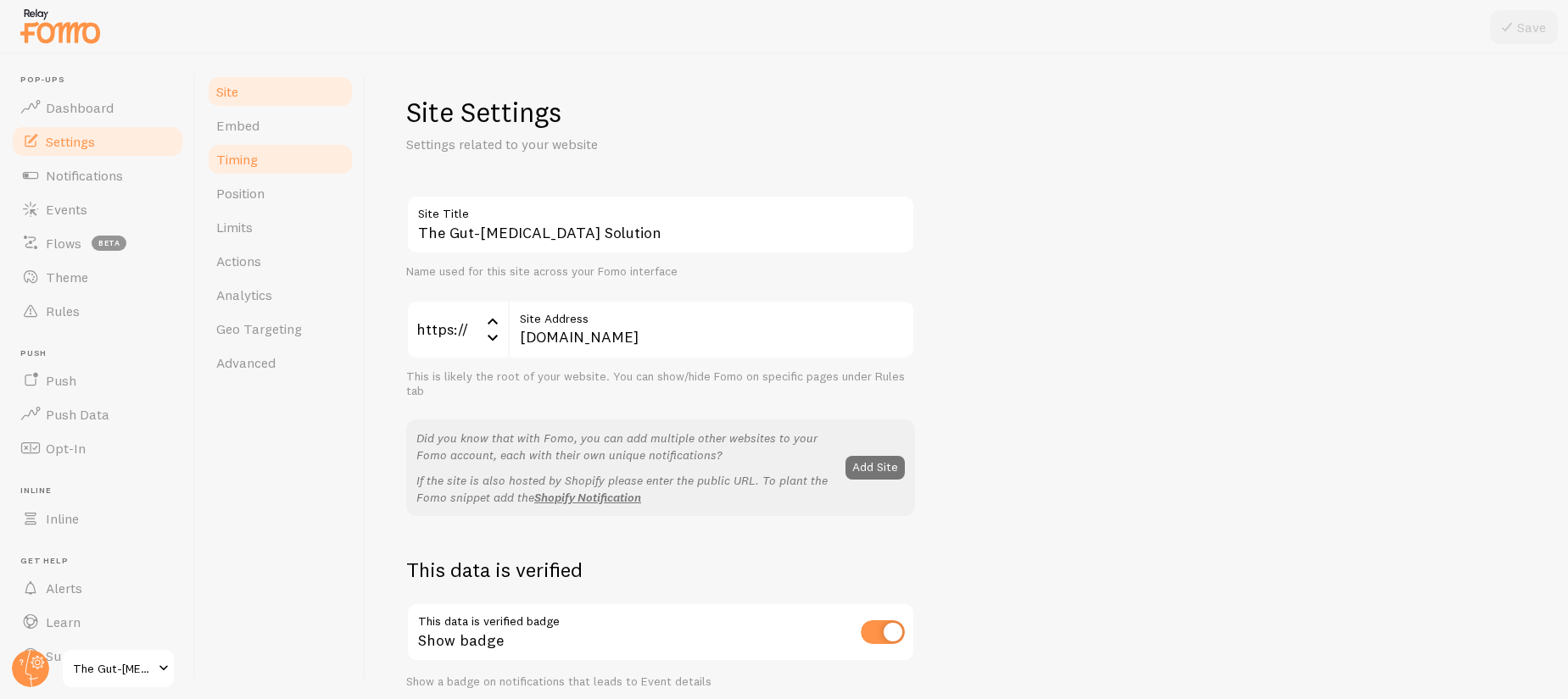
click at [269, 151] on link "Timing" at bounding box center [280, 159] width 149 height 34
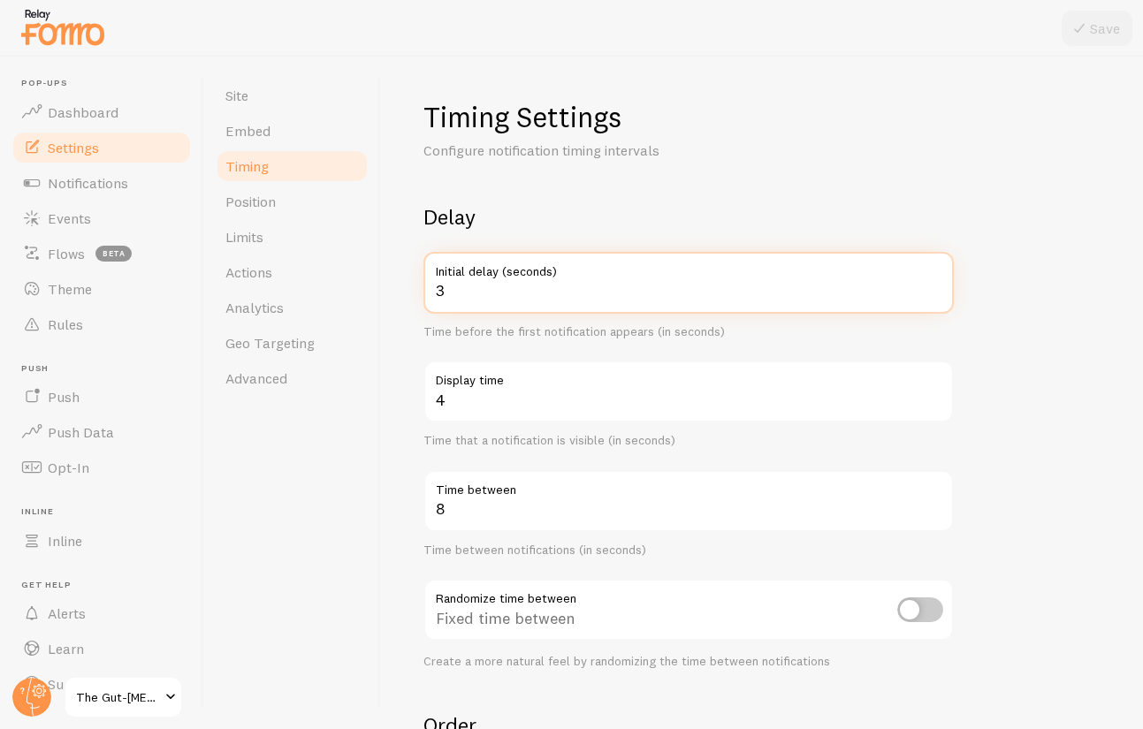
click at [580, 294] on input "3" at bounding box center [689, 283] width 531 height 62
drag, startPoint x: 508, startPoint y: 289, endPoint x: 407, endPoint y: 283, distance: 101.9
click at [407, 283] on div "Timing Settings Configure notification timing intervals Delay 3 Initial delay (…" at bounding box center [762, 393] width 762 height 673
type input "6"
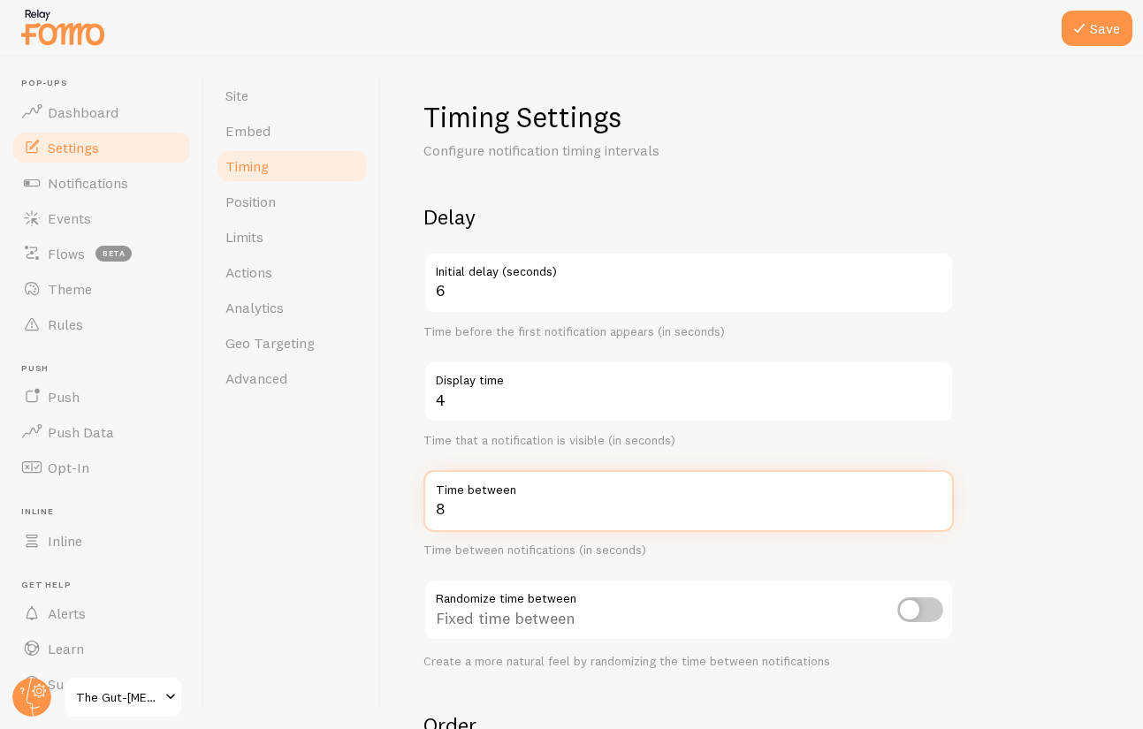
drag, startPoint x: 468, startPoint y: 512, endPoint x: 426, endPoint y: 504, distance: 42.3
click at [426, 504] on input "8" at bounding box center [689, 501] width 531 height 62
type input "12"
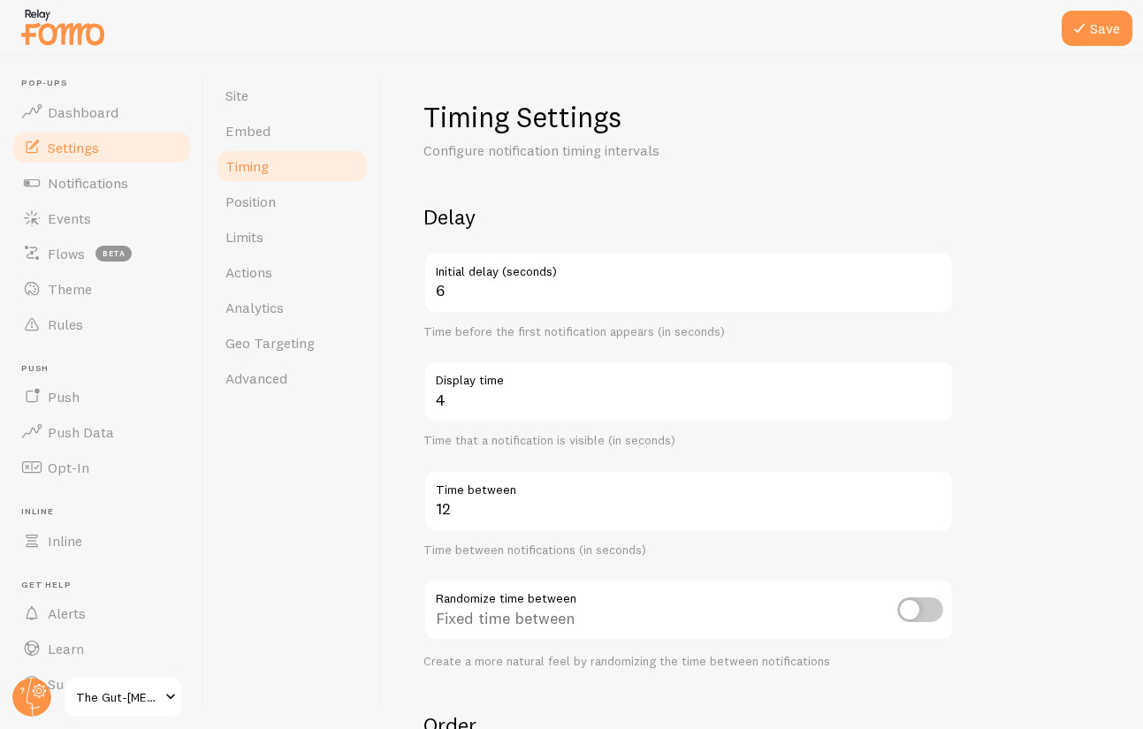
click at [357, 553] on div "Site Embed Timing Position Limits Actions Analytics Geo Targeting Advanced" at bounding box center [292, 393] width 177 height 673
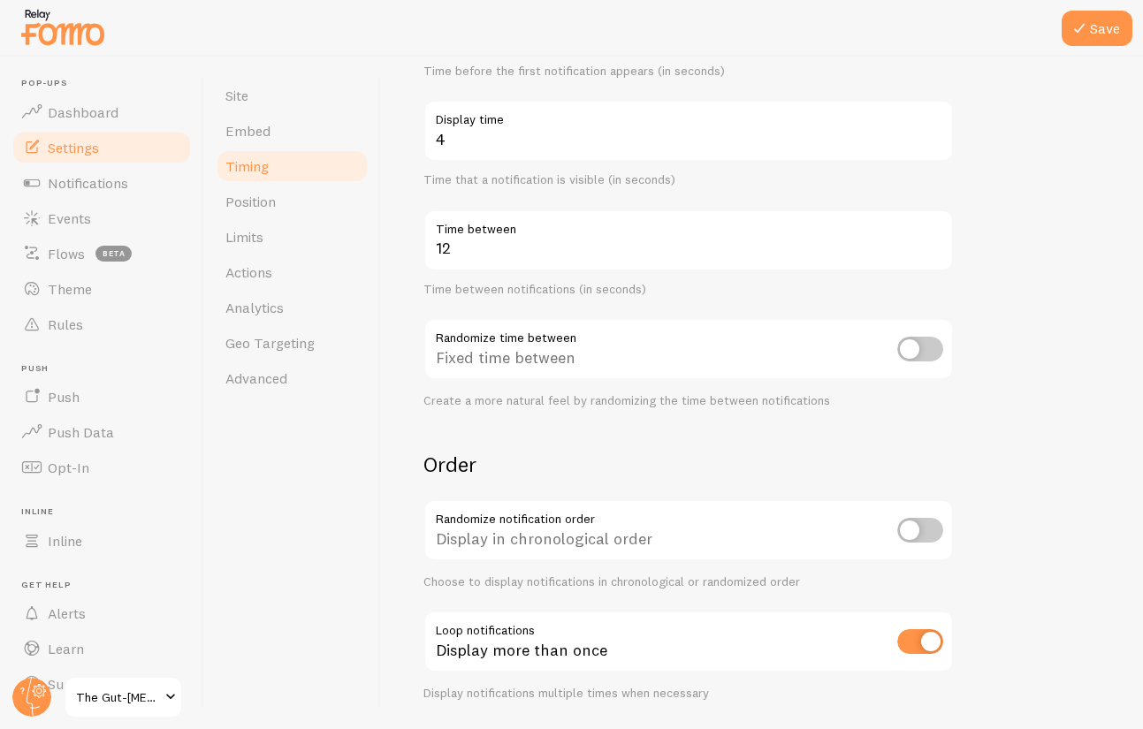
scroll to position [317, 0]
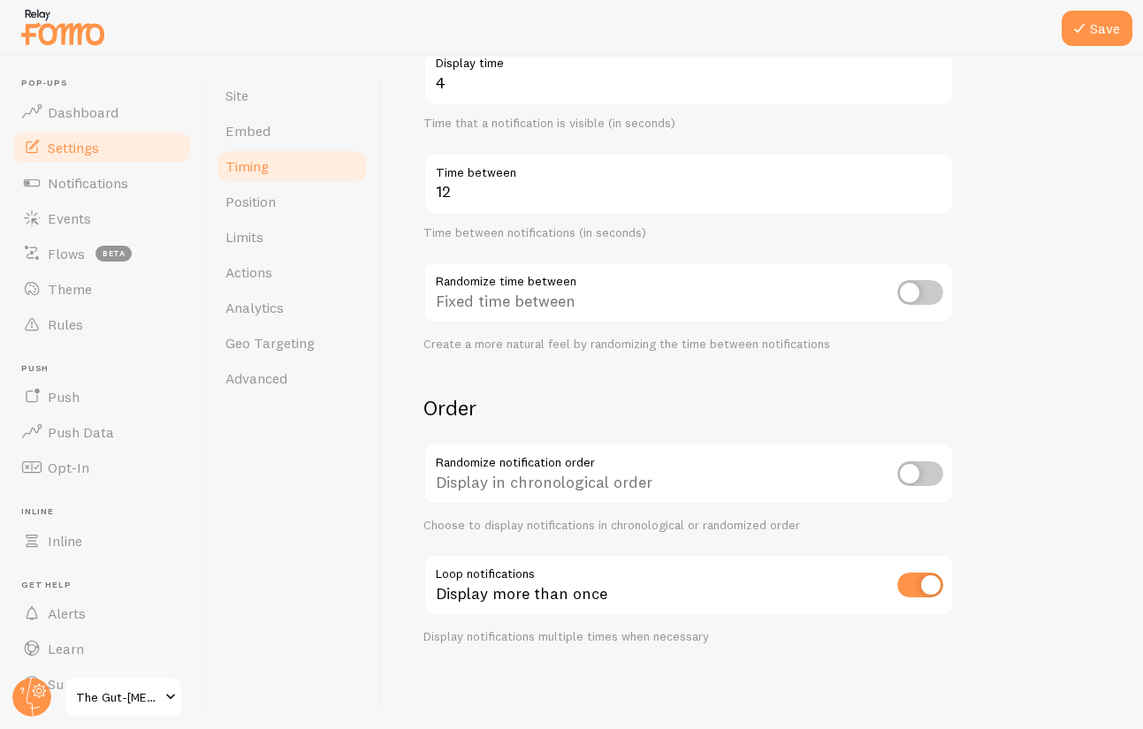
click at [908, 591] on input "checkbox" at bounding box center [920, 585] width 46 height 25
checkbox input "false"
click at [1080, 36] on icon at bounding box center [1079, 28] width 21 height 21
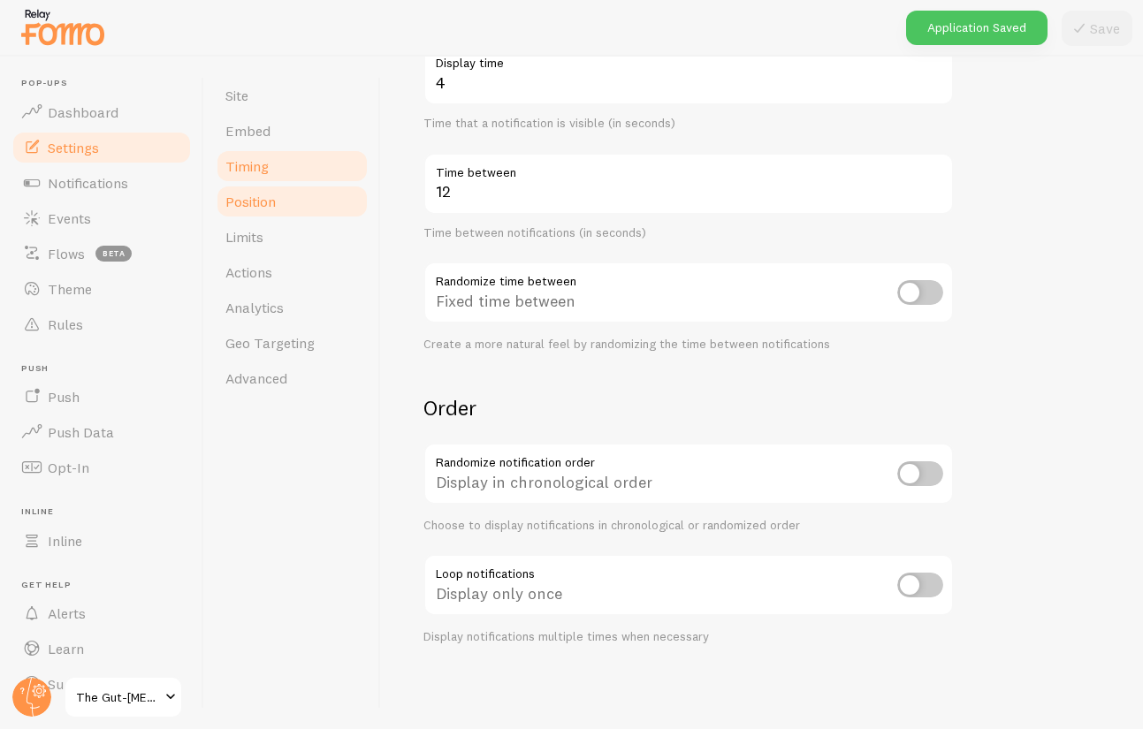
click at [271, 202] on span "Position" at bounding box center [250, 202] width 50 height 18
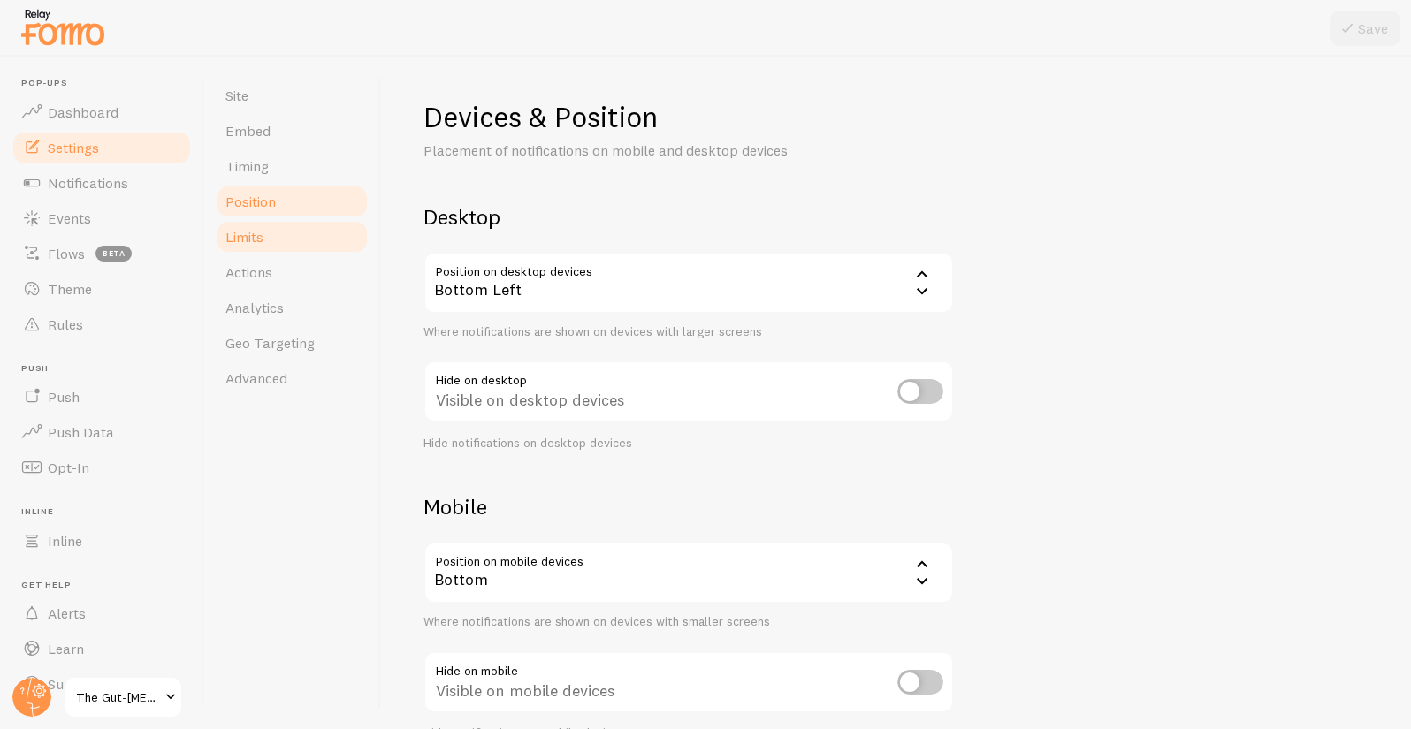
click at [272, 244] on link "Limits" at bounding box center [292, 236] width 155 height 35
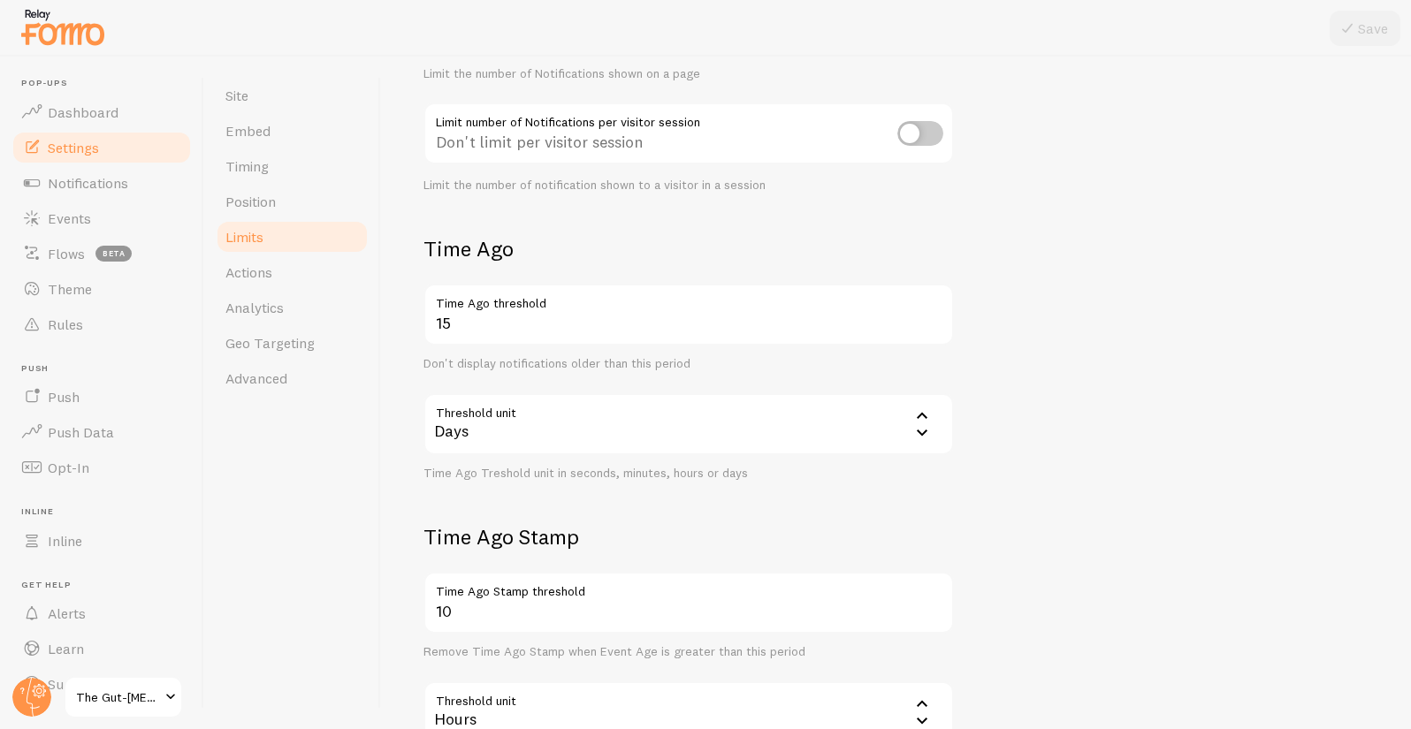
scroll to position [416, 0]
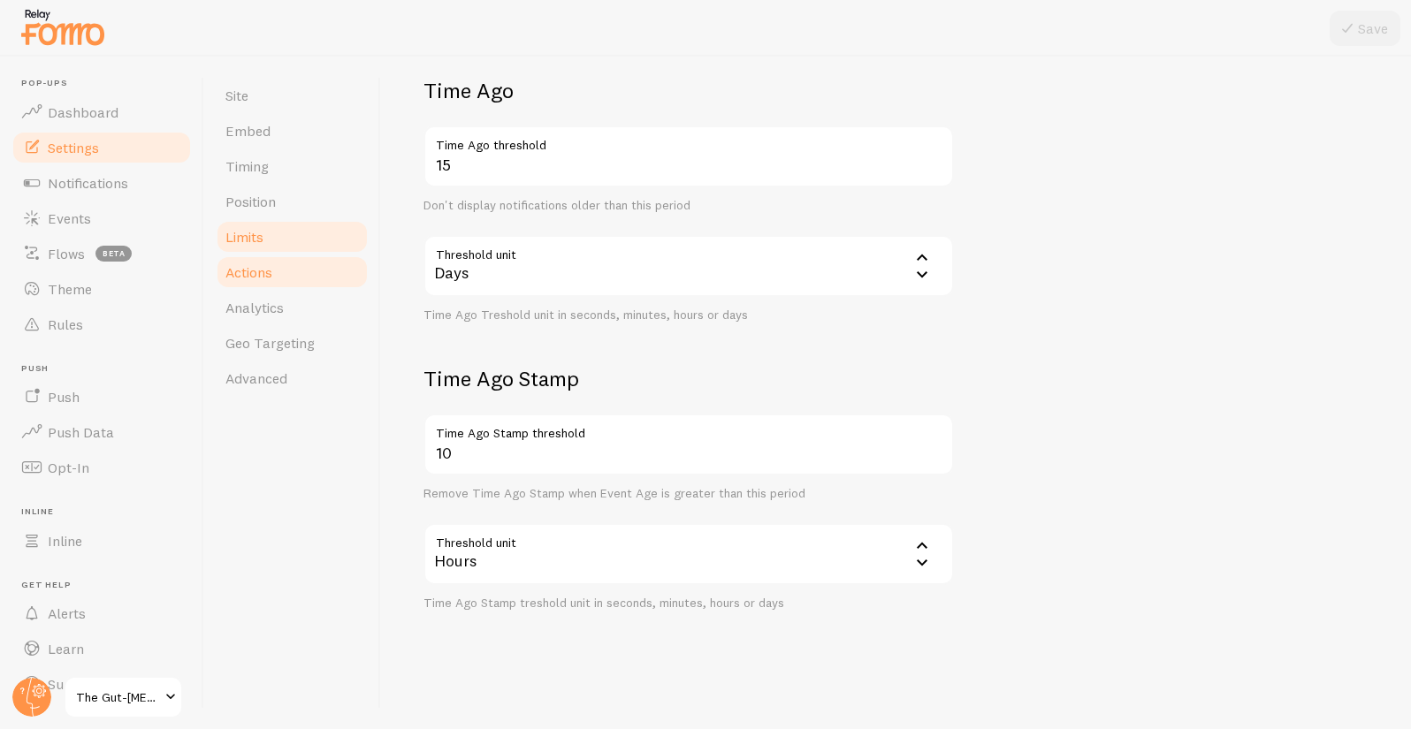
click at [256, 271] on span "Actions" at bounding box center [248, 272] width 47 height 18
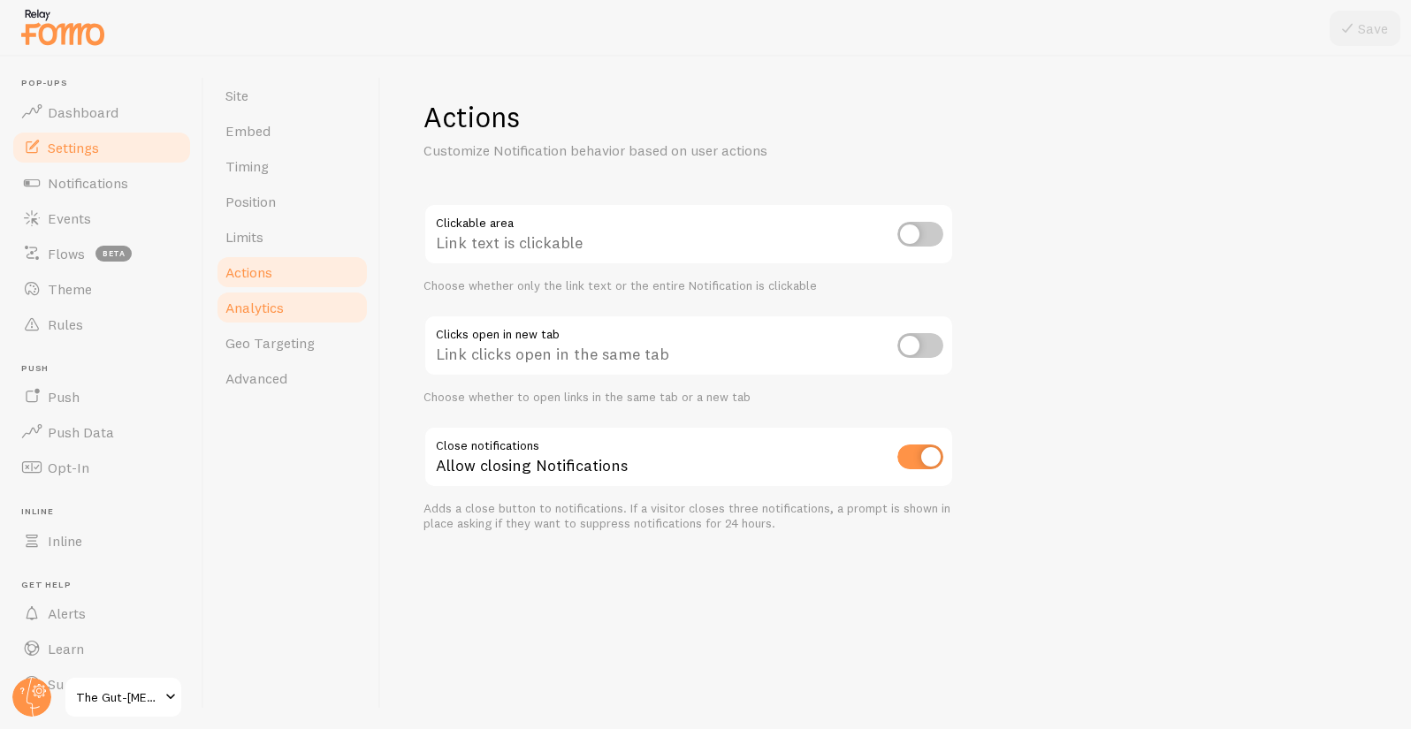
click at [262, 311] on span "Analytics" at bounding box center [254, 308] width 58 height 18
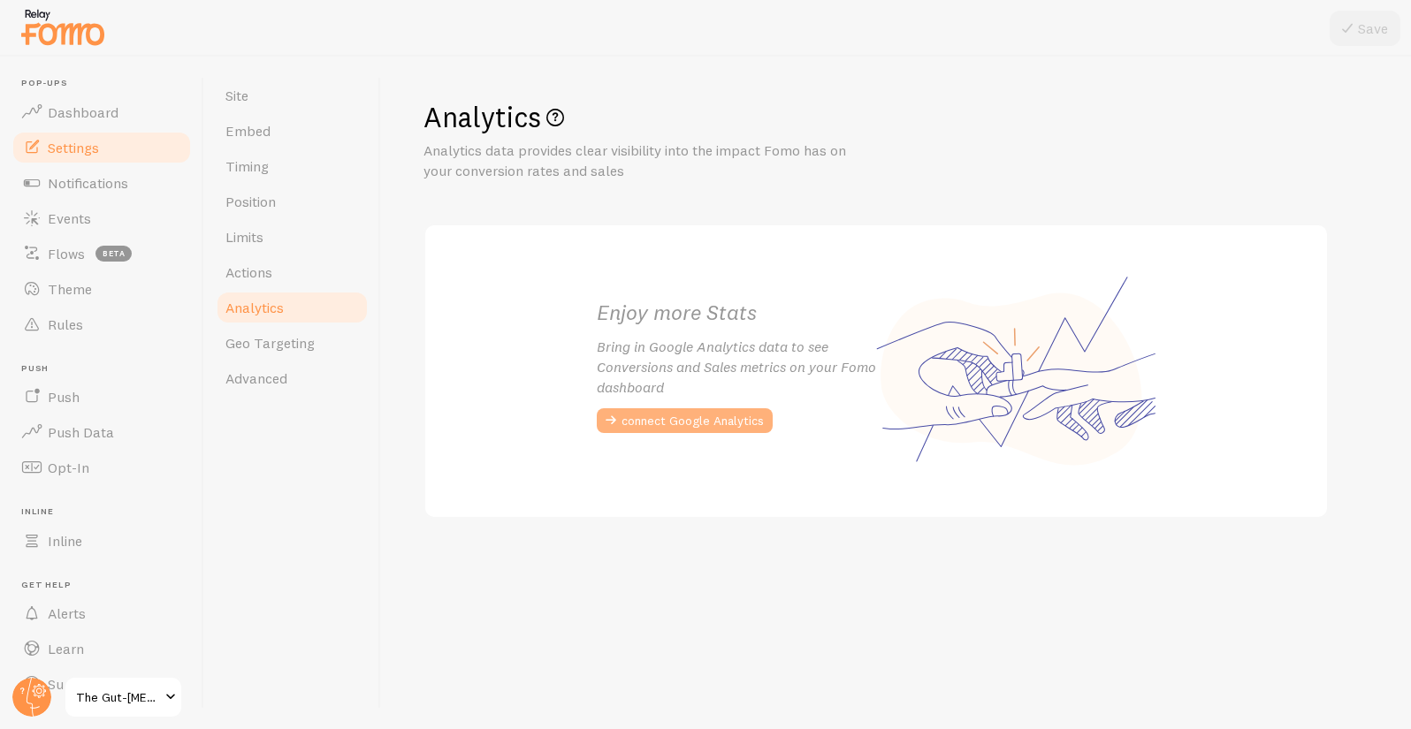
click at [622, 408] on button "connect Google Analytics" at bounding box center [685, 420] width 176 height 25
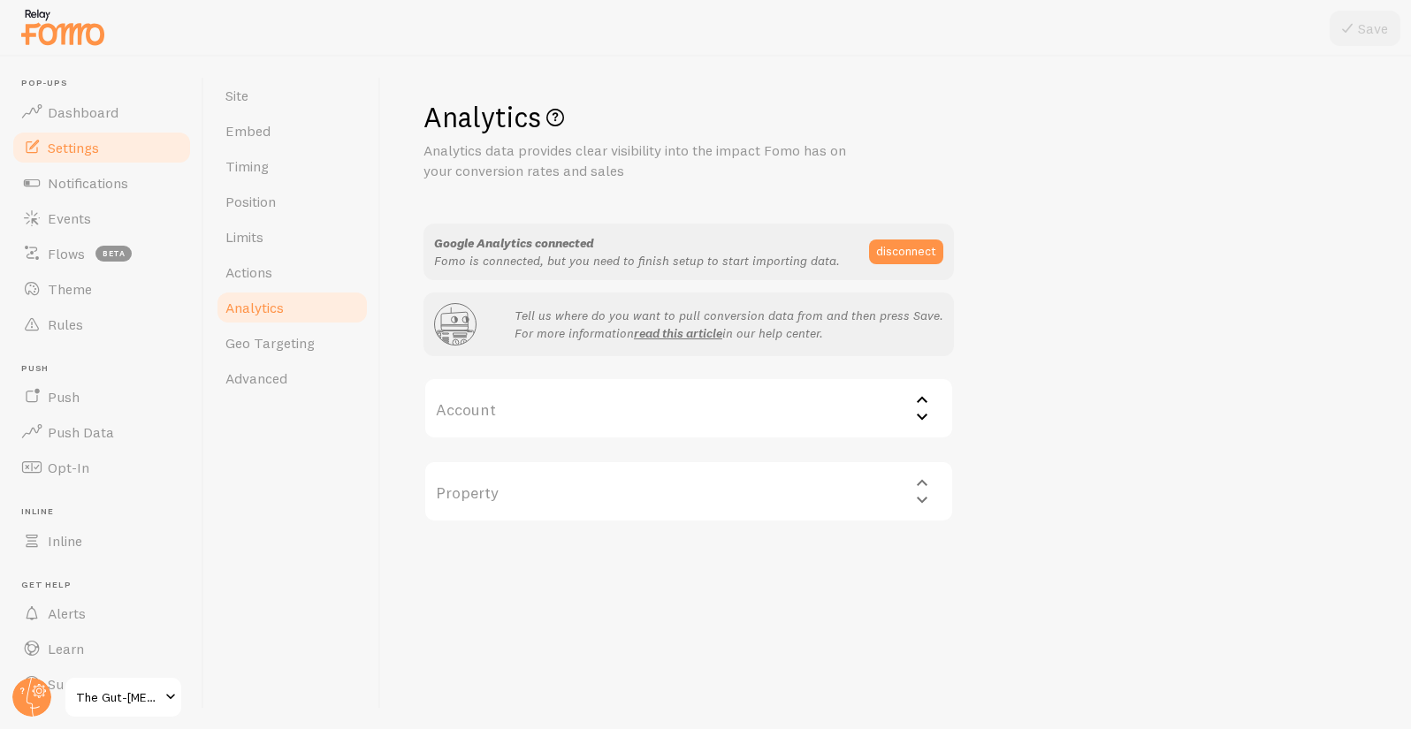
click at [553, 412] on label "Account" at bounding box center [689, 409] width 531 height 62
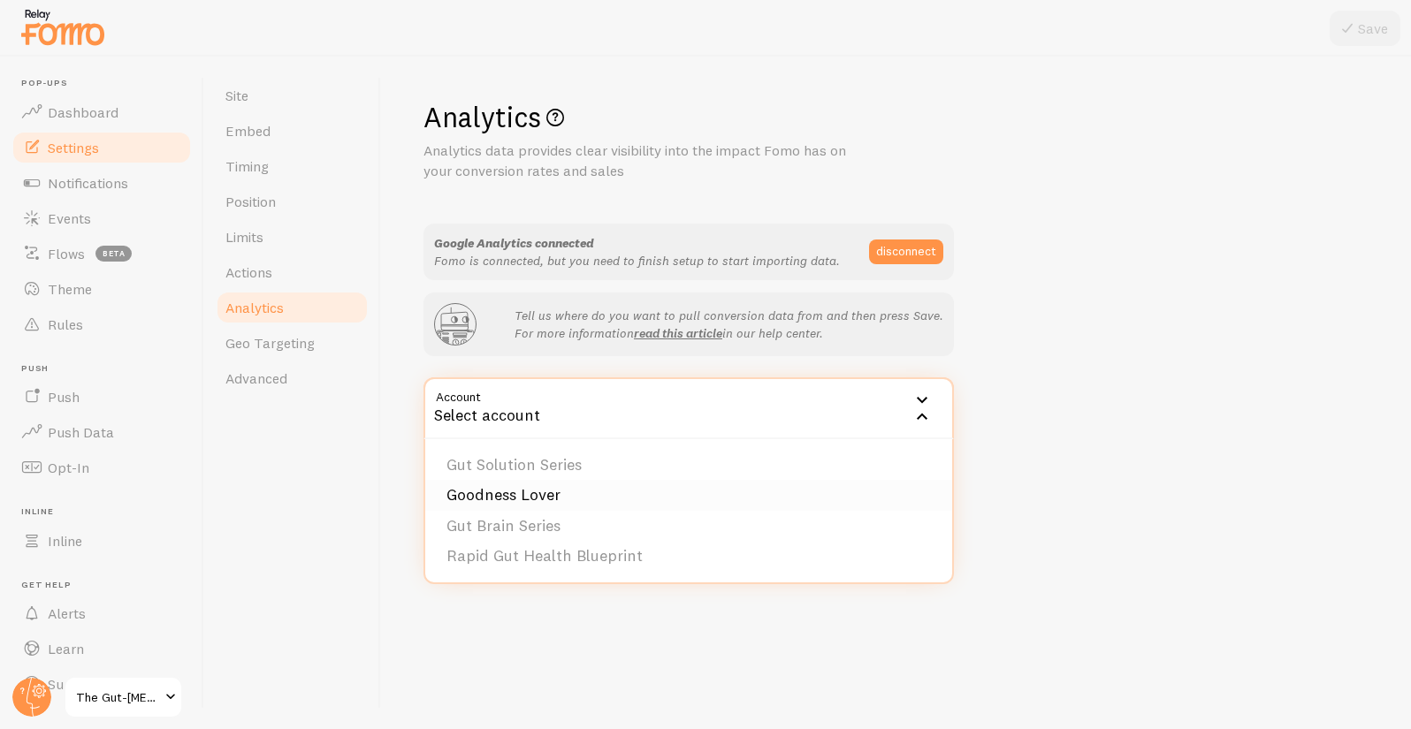
click at [545, 498] on li "Goodness Lover" at bounding box center [688, 495] width 527 height 31
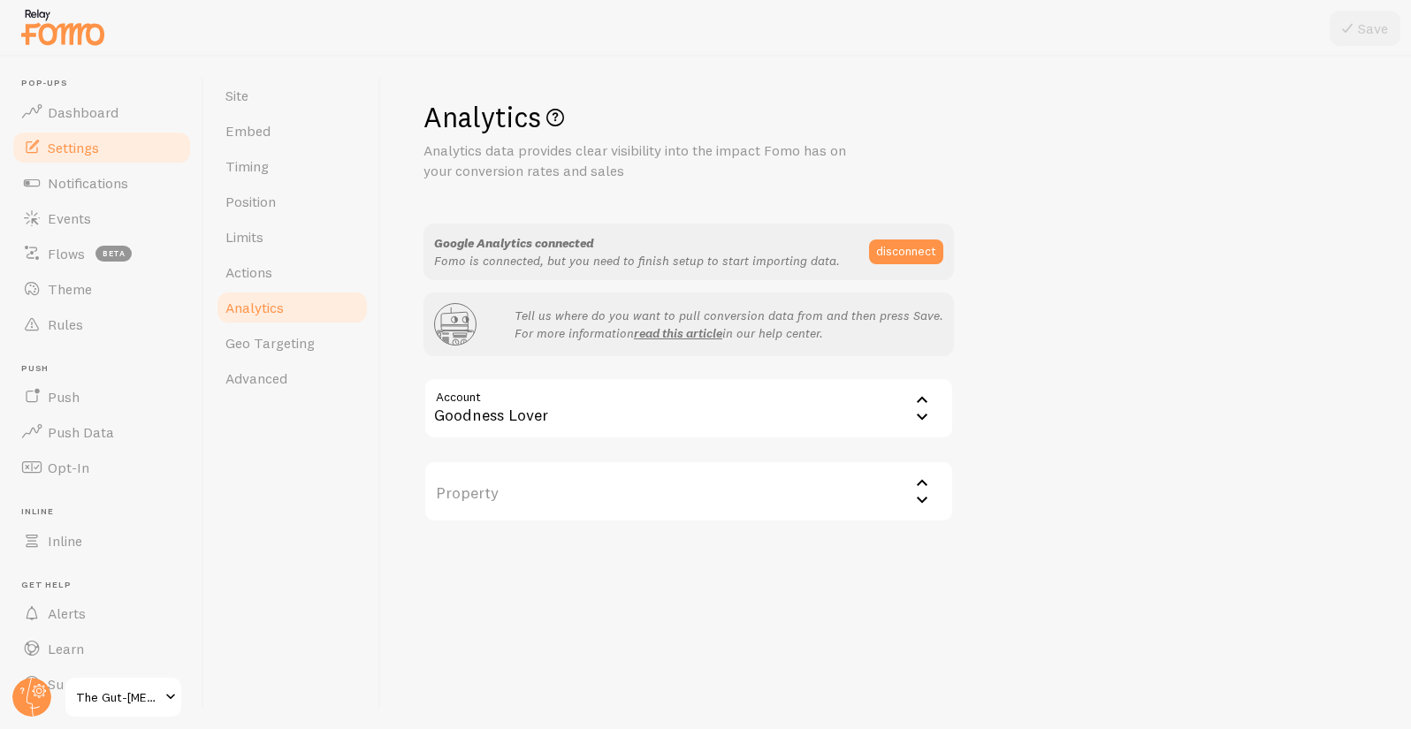
click at [538, 469] on label "Property" at bounding box center [689, 492] width 531 height 62
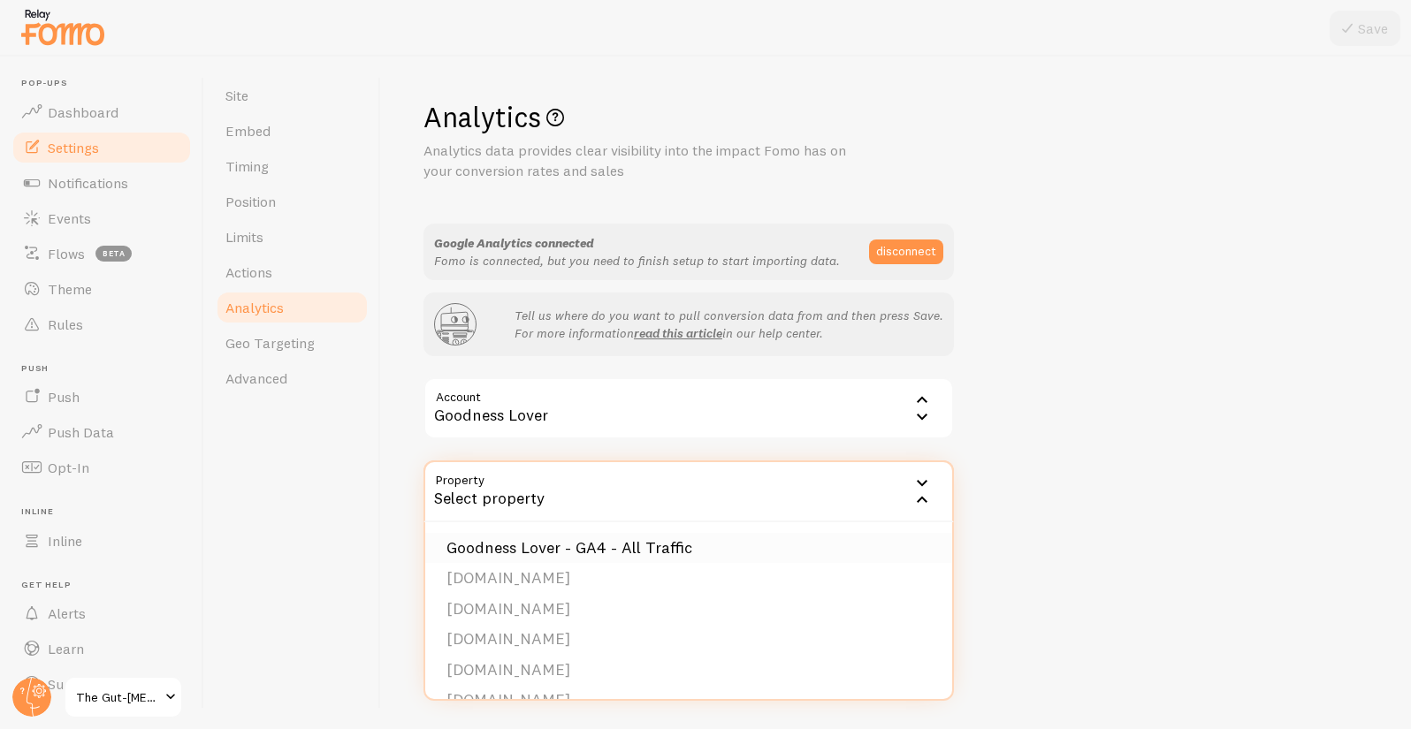
click at [577, 550] on li "Goodness Lover - GA4 - All Traffic" at bounding box center [688, 548] width 527 height 31
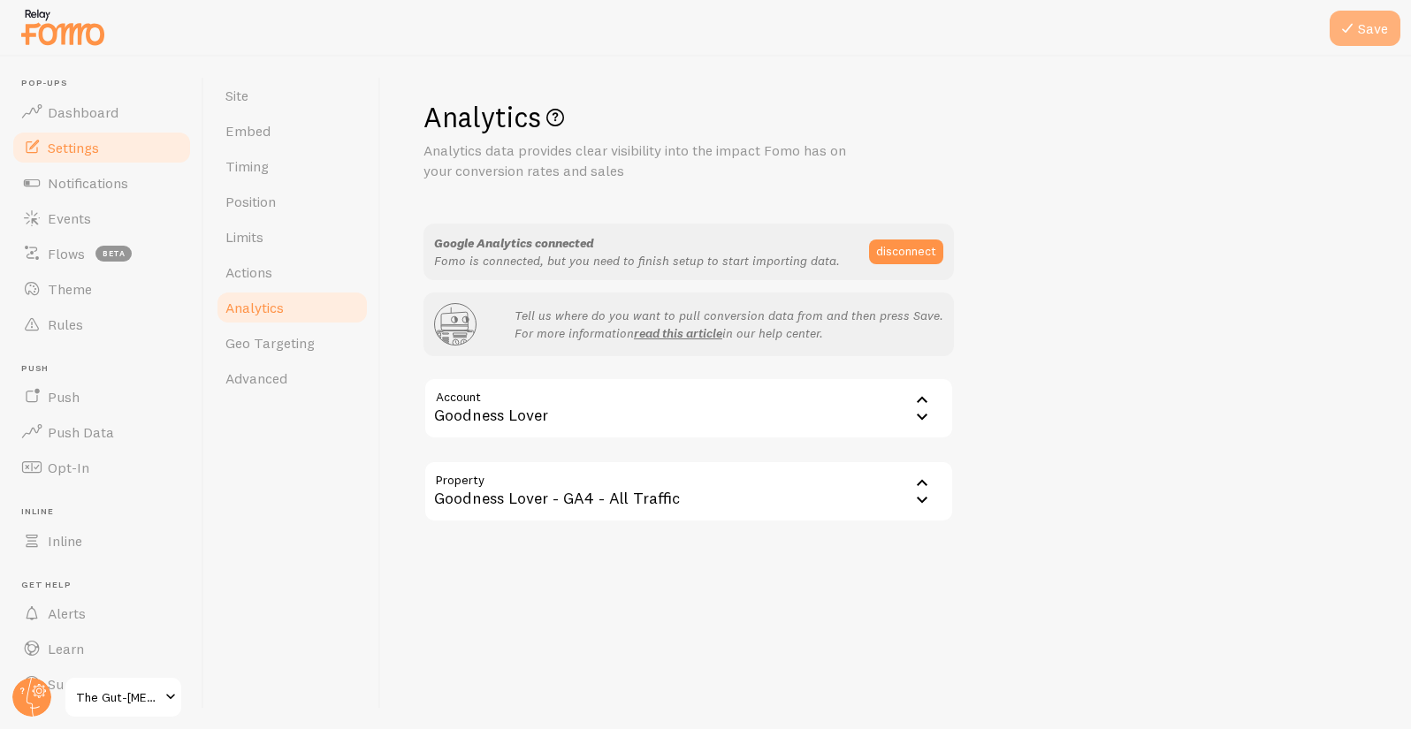
click at [1355, 34] on icon at bounding box center [1347, 28] width 21 height 21
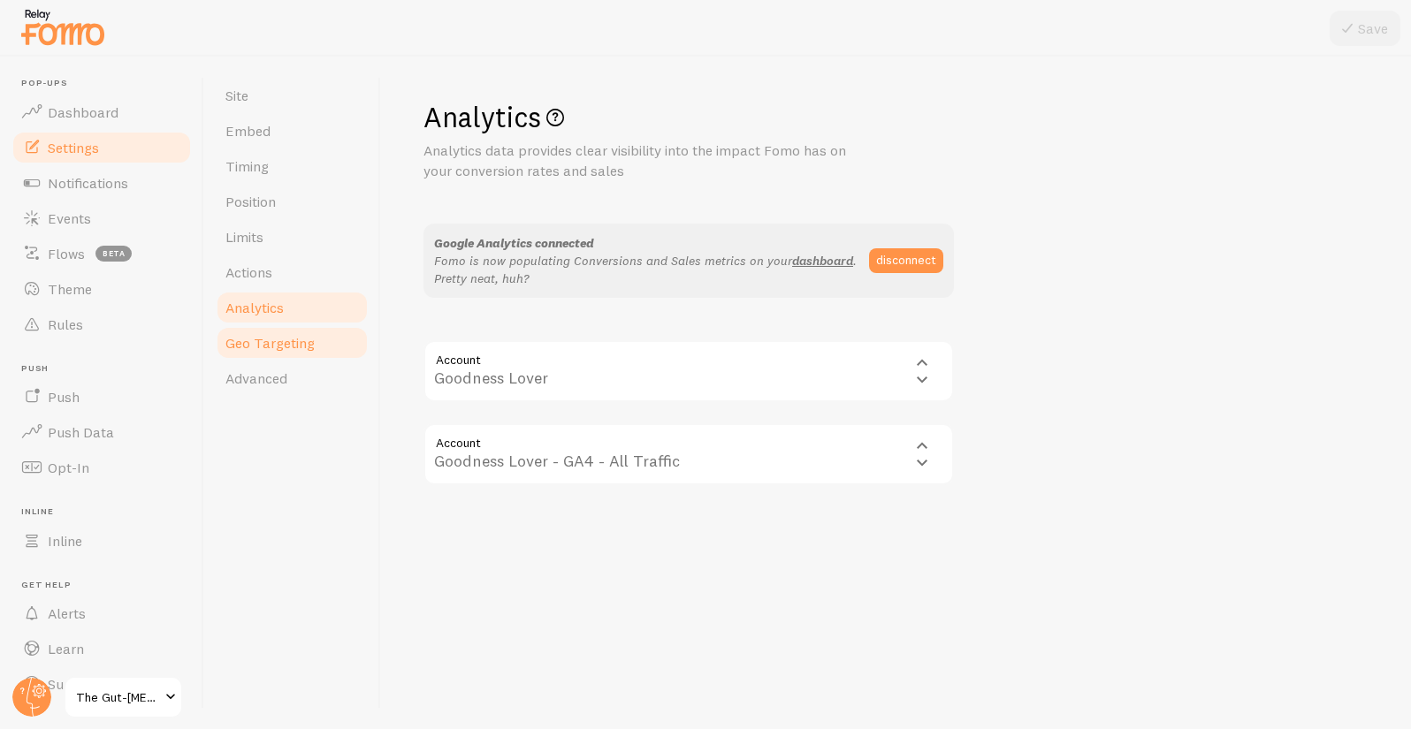
click at [259, 350] on span "Geo Targeting" at bounding box center [269, 343] width 89 height 18
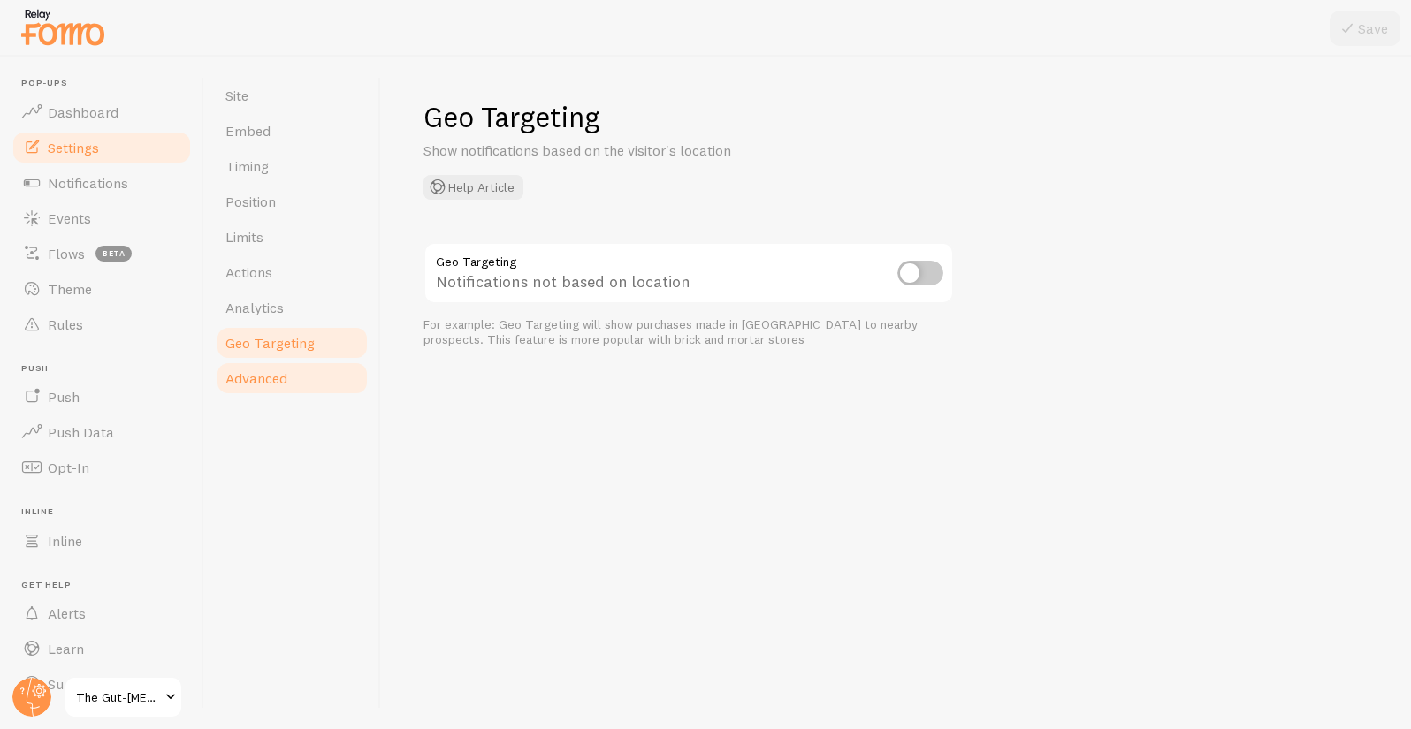
click at [257, 381] on span "Advanced" at bounding box center [256, 379] width 62 height 18
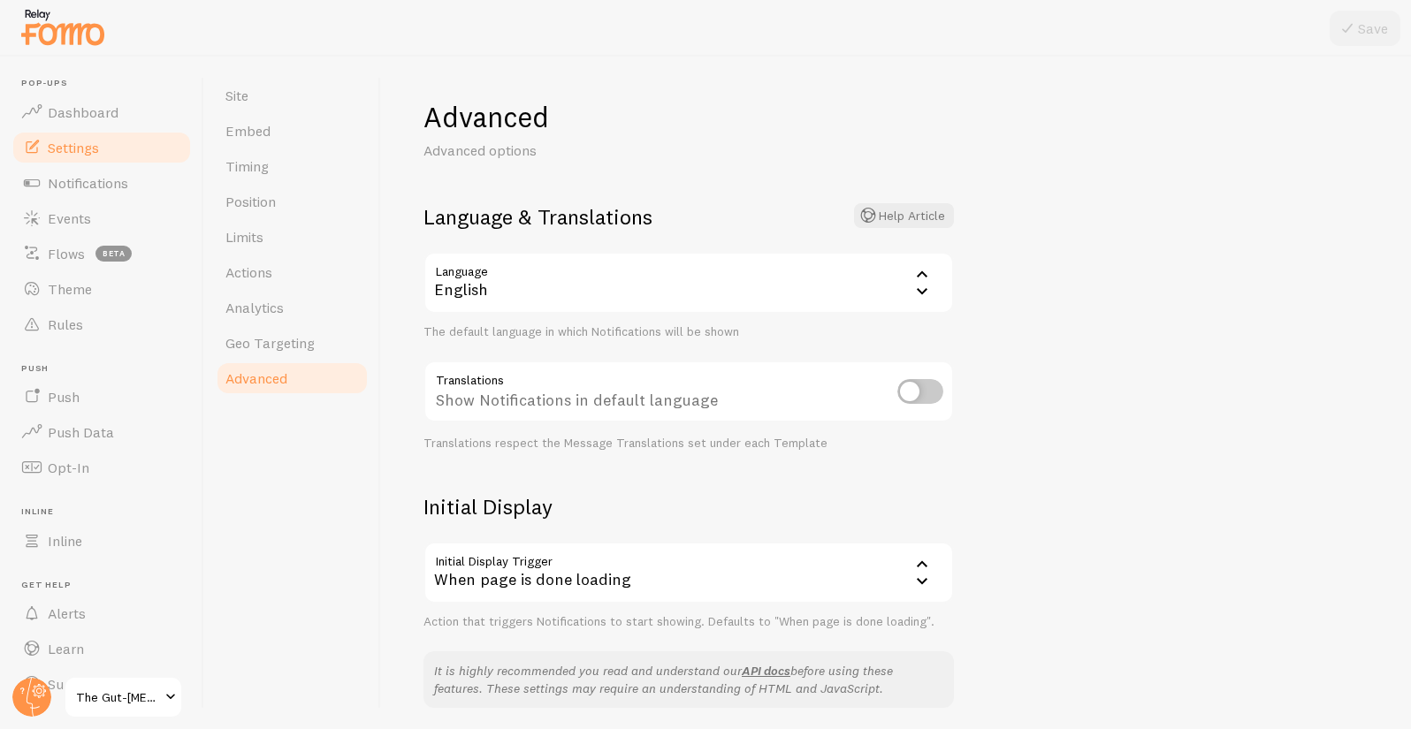
scroll to position [296, 0]
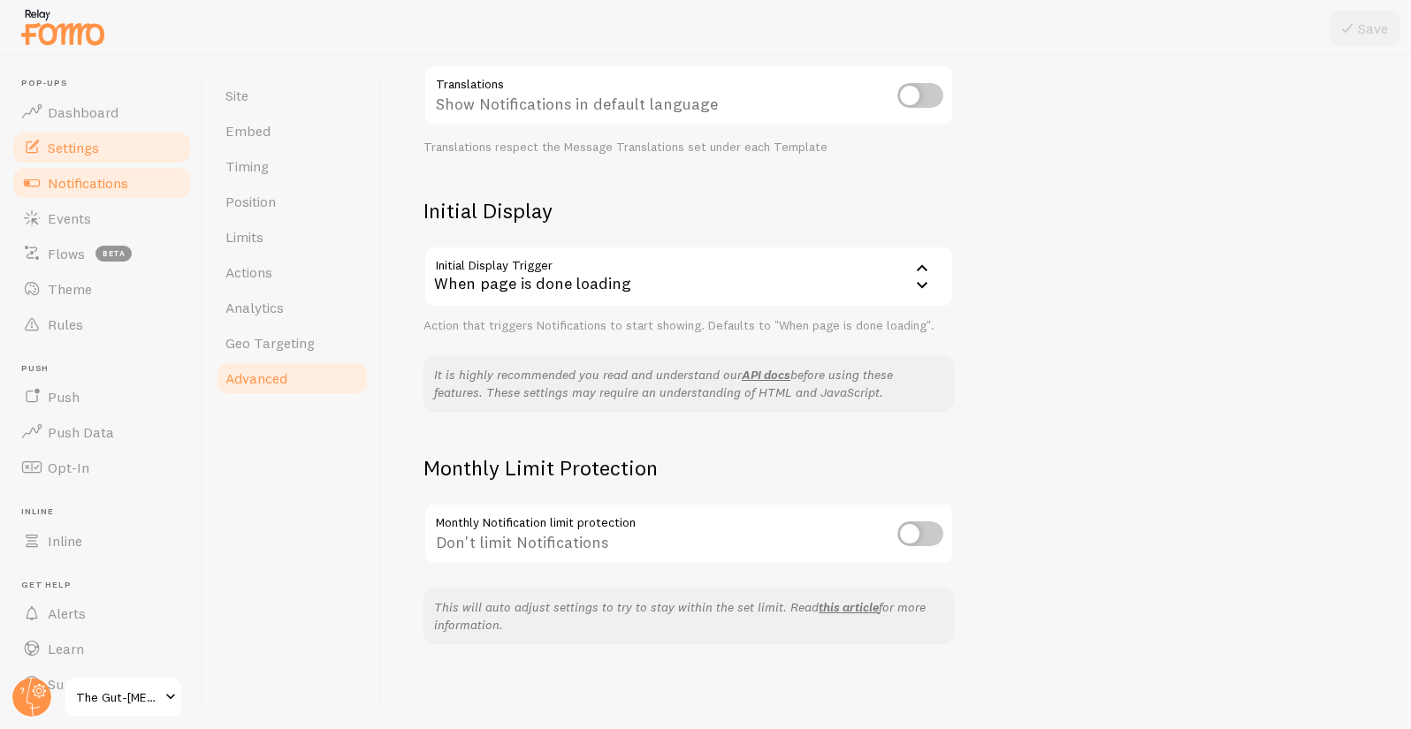
click at [89, 191] on link "Notifications" at bounding box center [102, 182] width 182 height 35
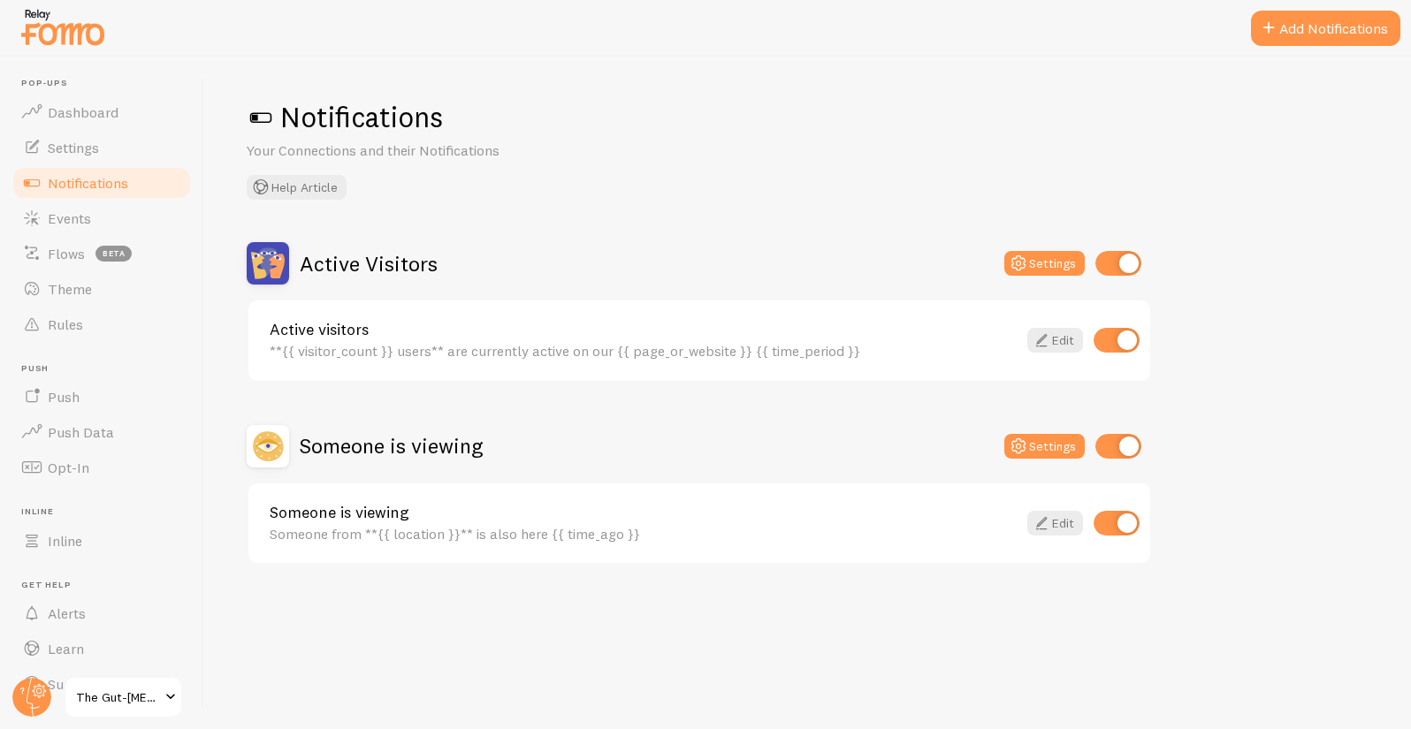
click at [1119, 447] on input "checkbox" at bounding box center [1118, 446] width 46 height 25
checkbox input "false"
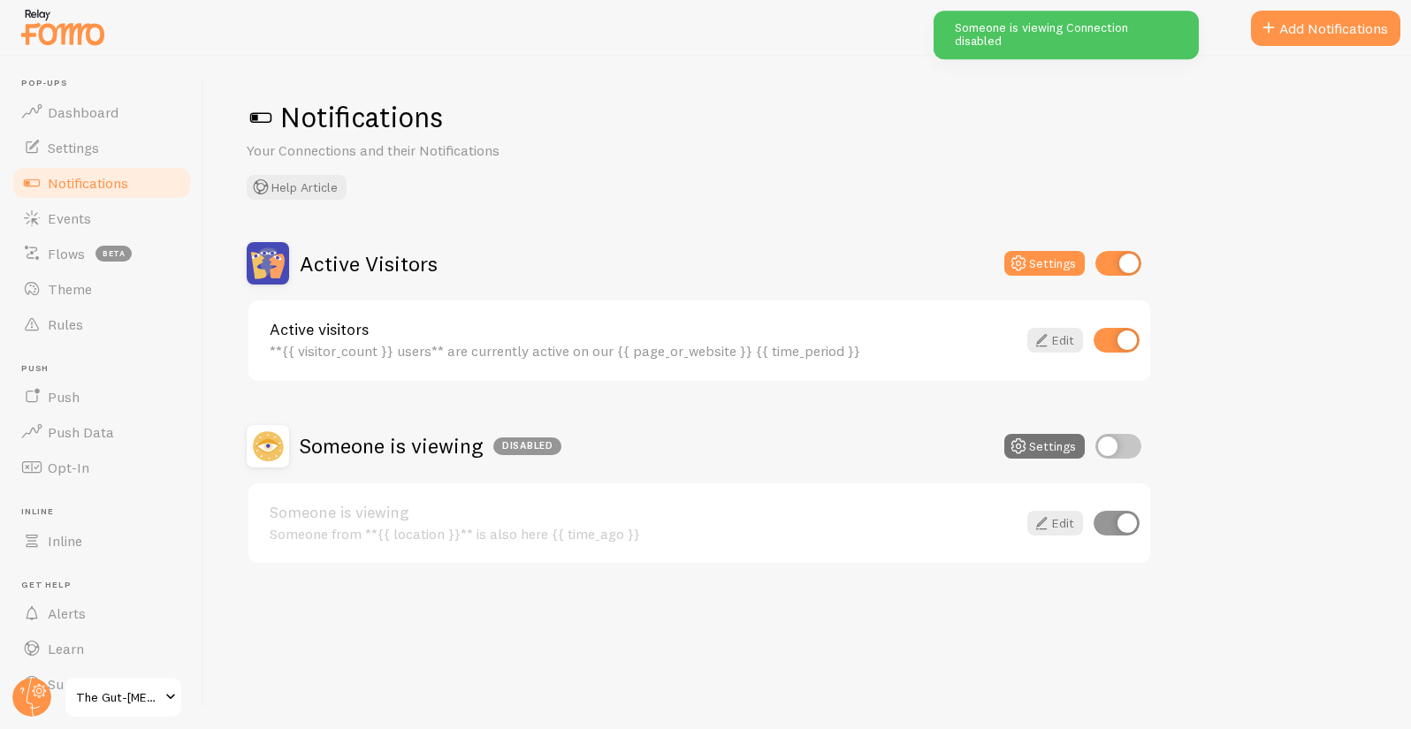
click at [1116, 272] on input "checkbox" at bounding box center [1118, 263] width 46 height 25
checkbox input "false"
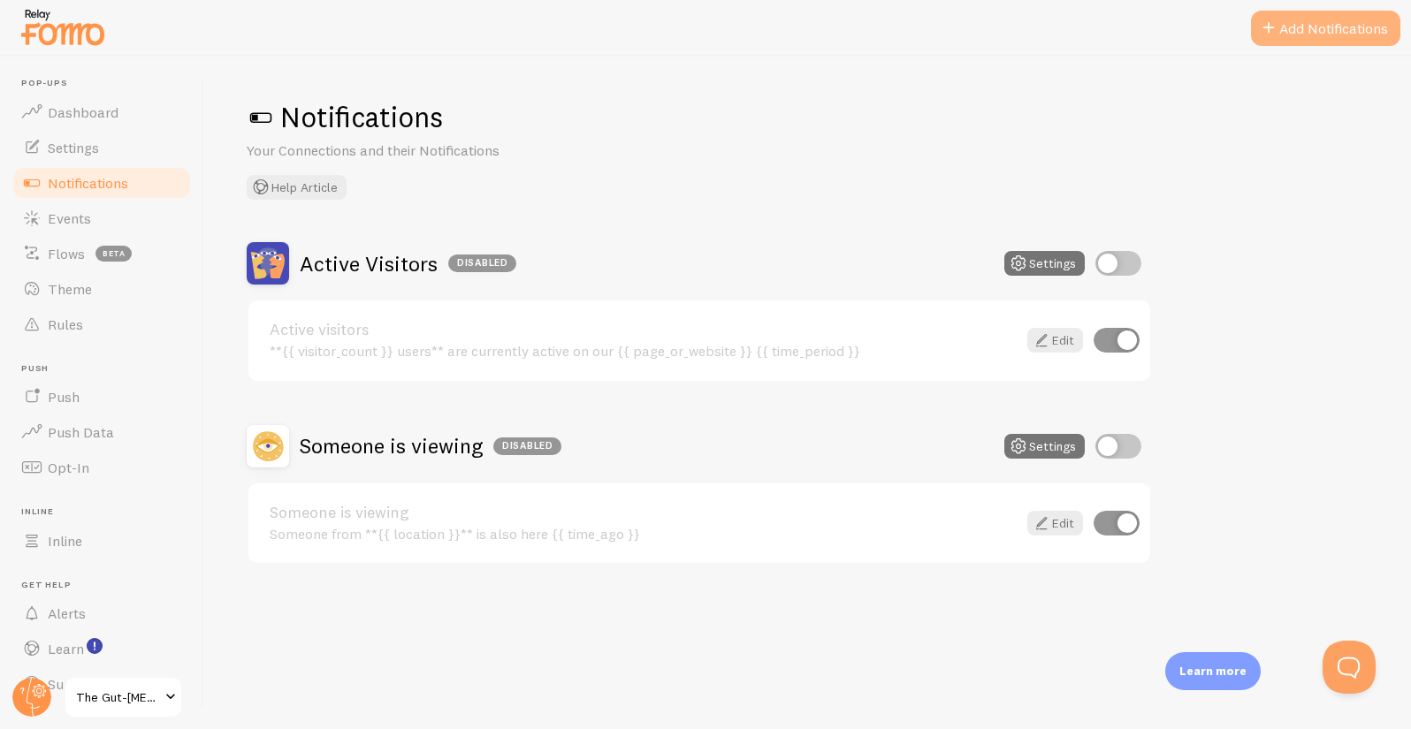
click at [1313, 24] on button "Add Notifications" at bounding box center [1325, 28] width 149 height 35
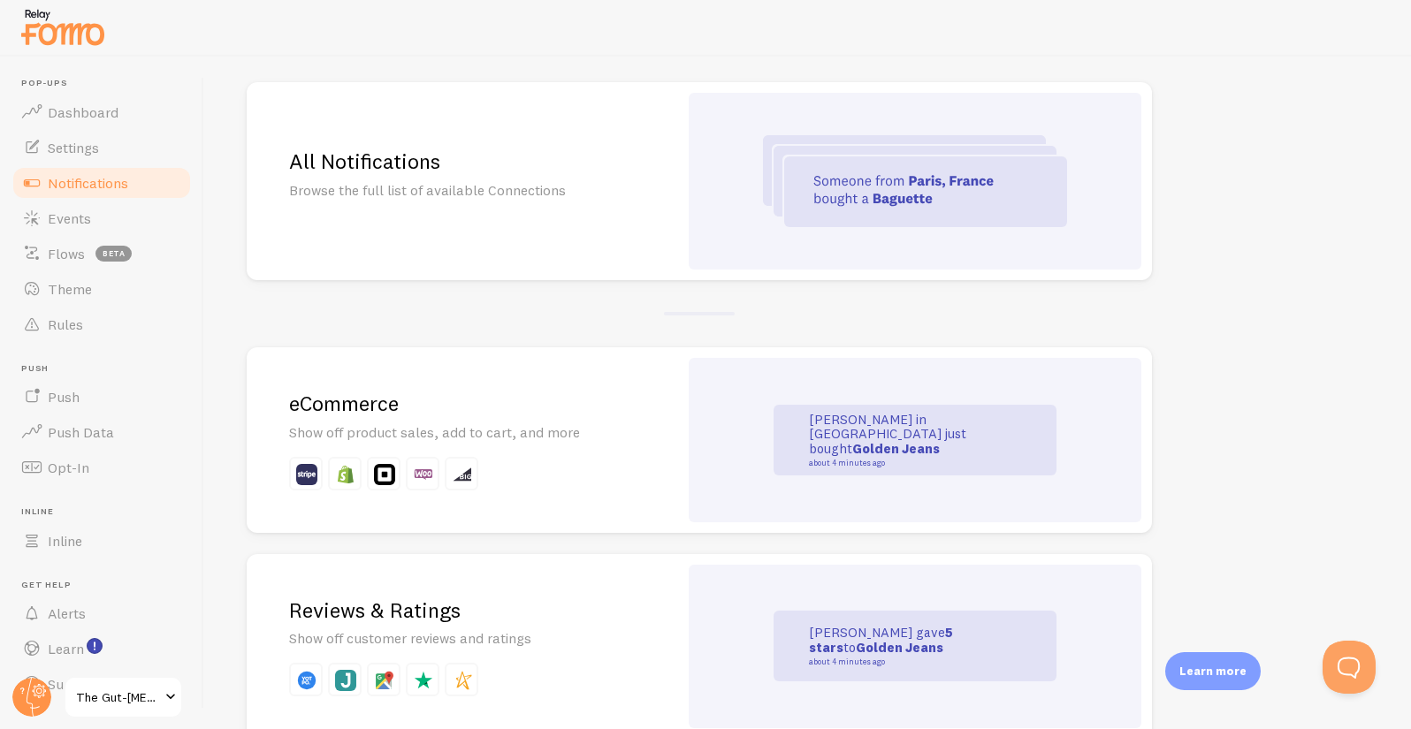
scroll to position [350, 0]
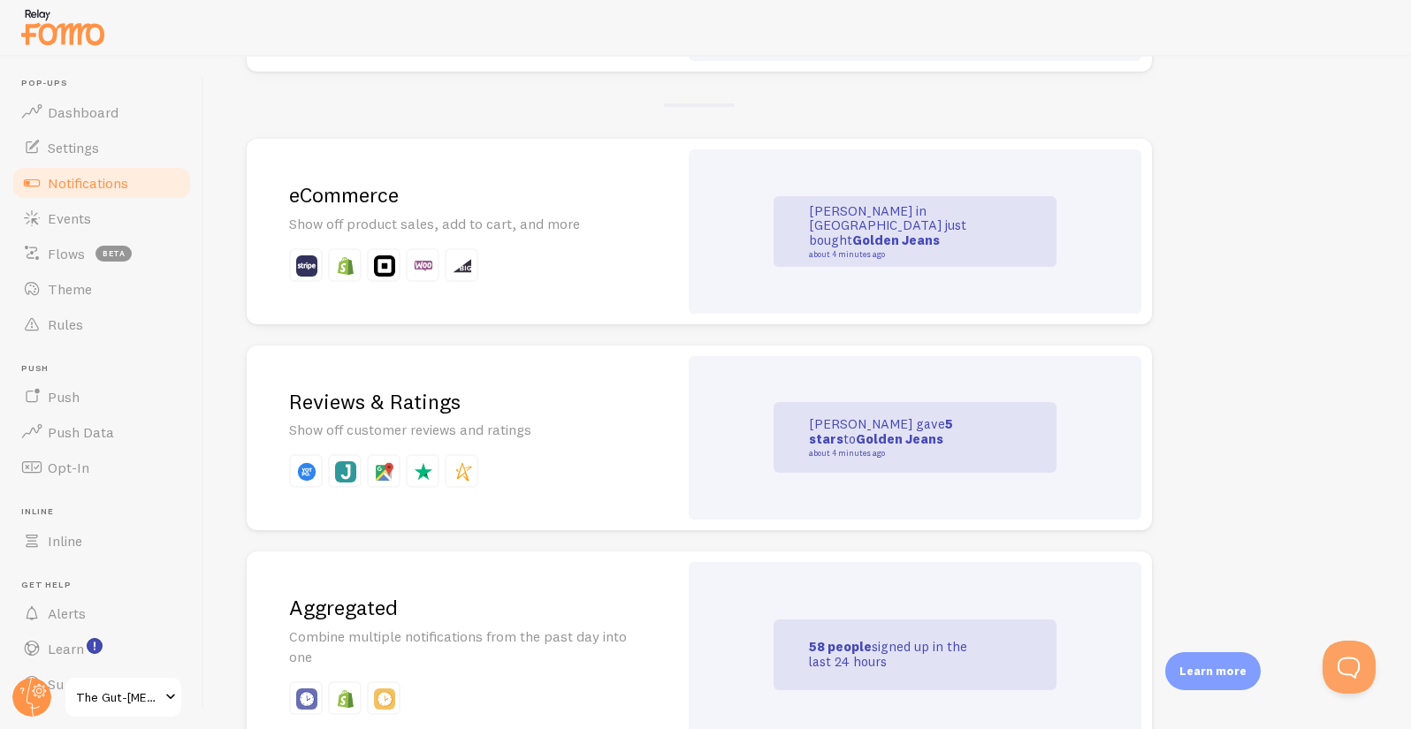
click at [524, 278] on p at bounding box center [462, 265] width 347 height 34
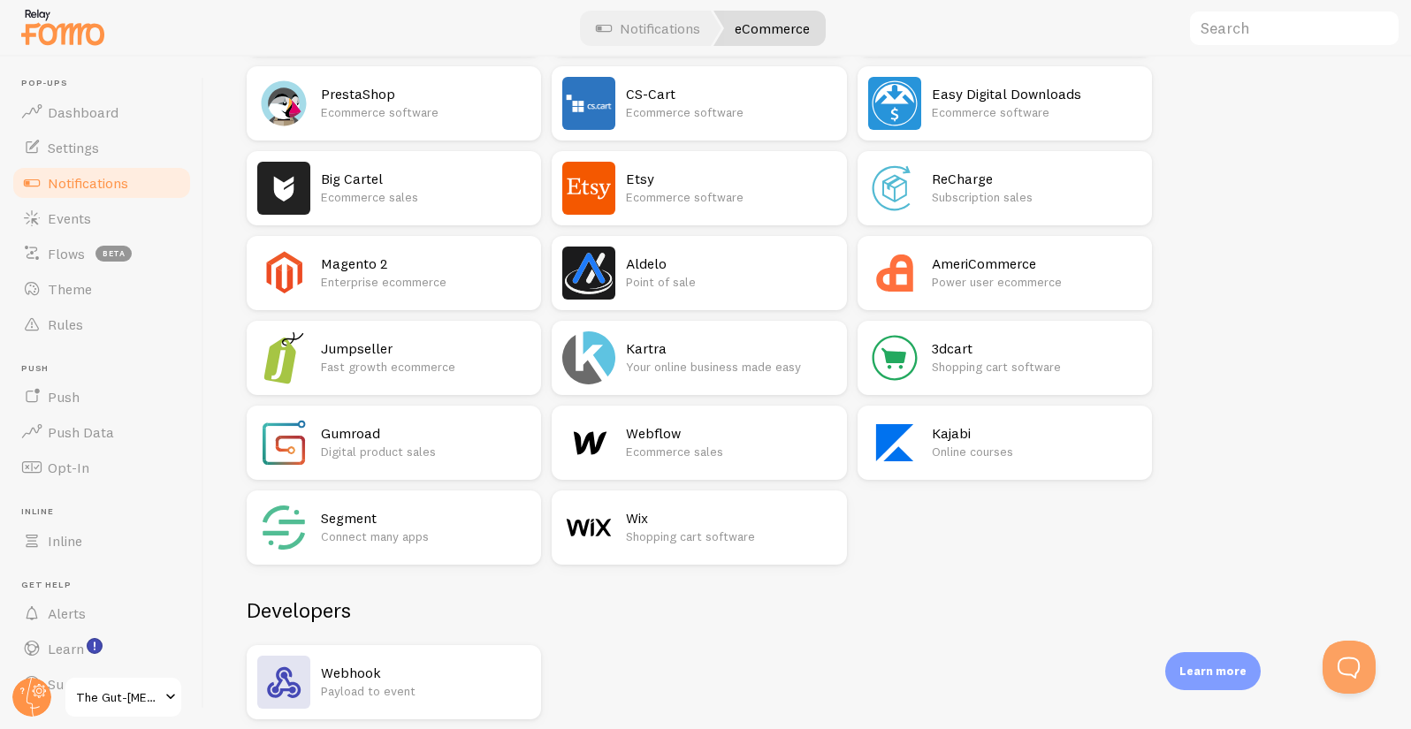
scroll to position [1094, 0]
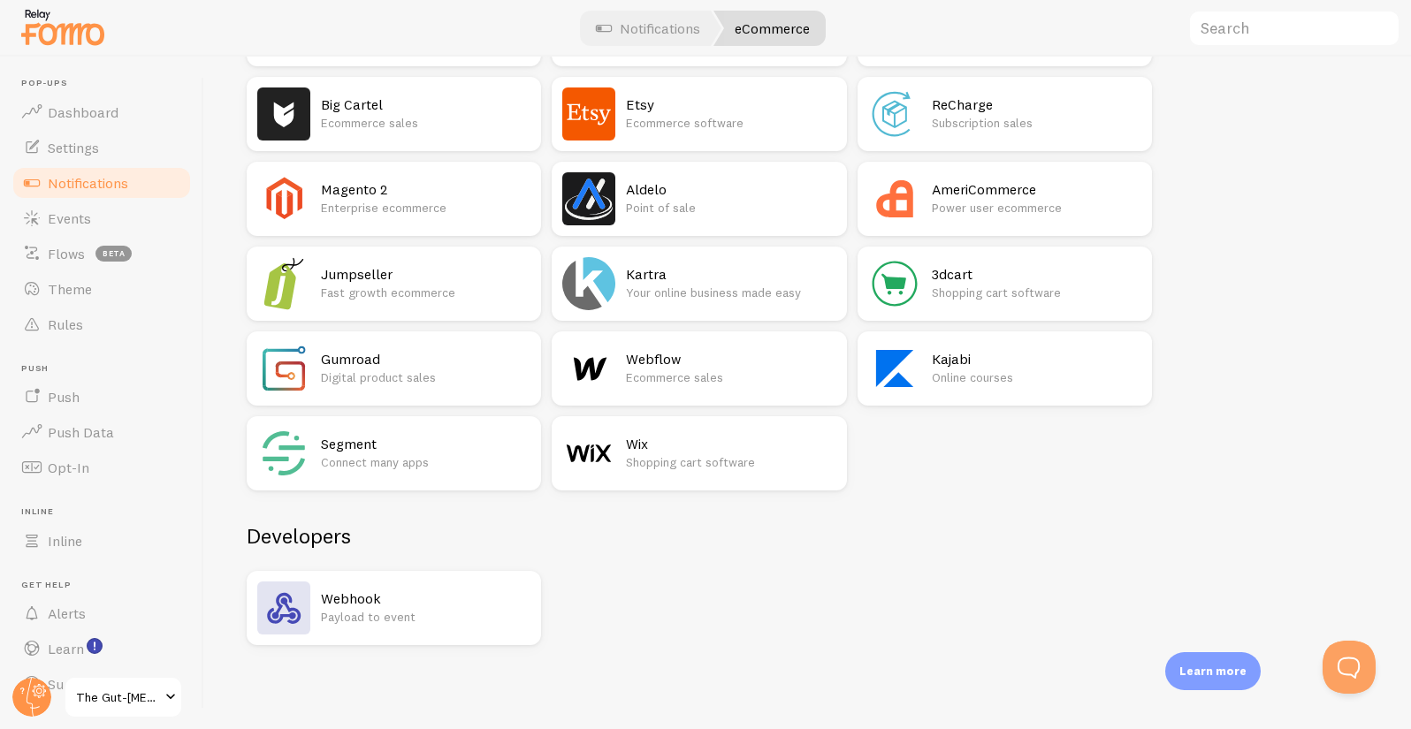
click at [448, 618] on p "Payload to event" at bounding box center [426, 617] width 210 height 18
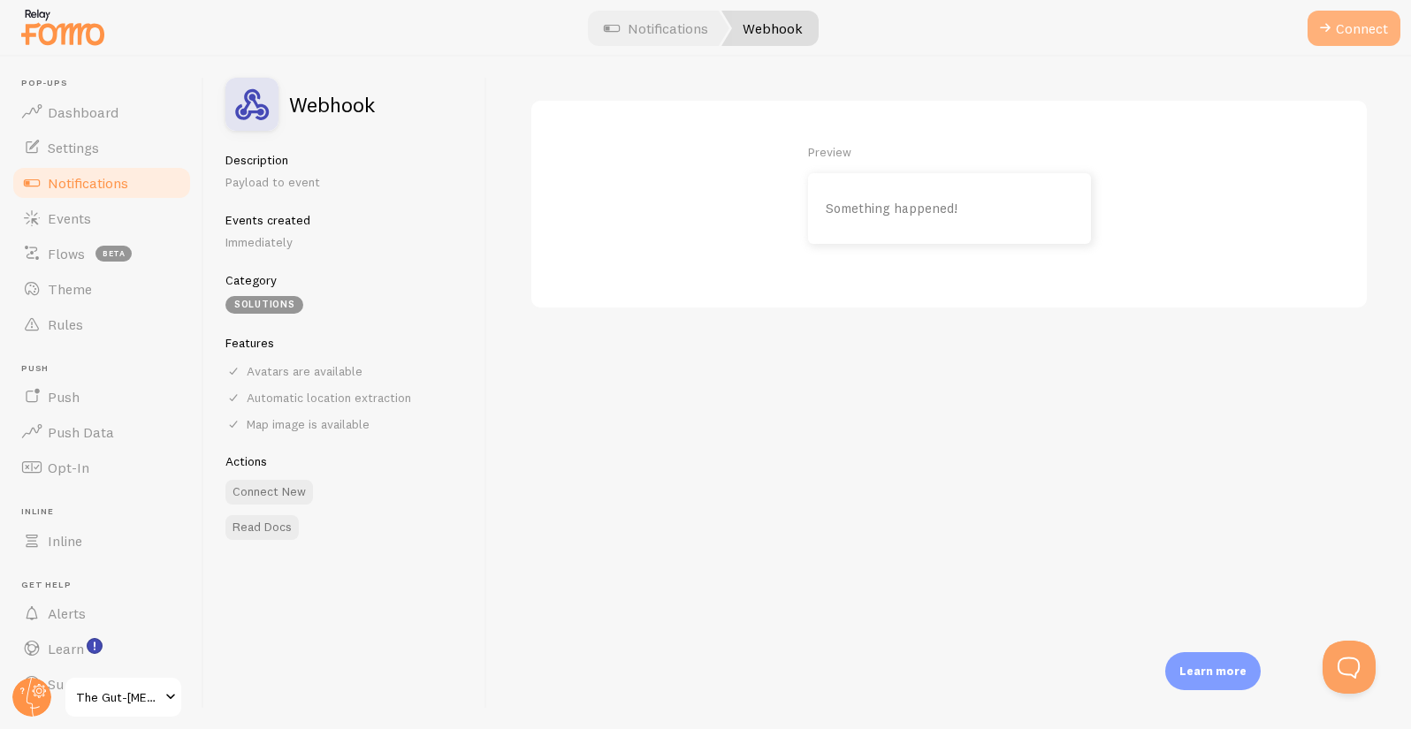
click at [1324, 32] on span at bounding box center [1325, 28] width 21 height 21
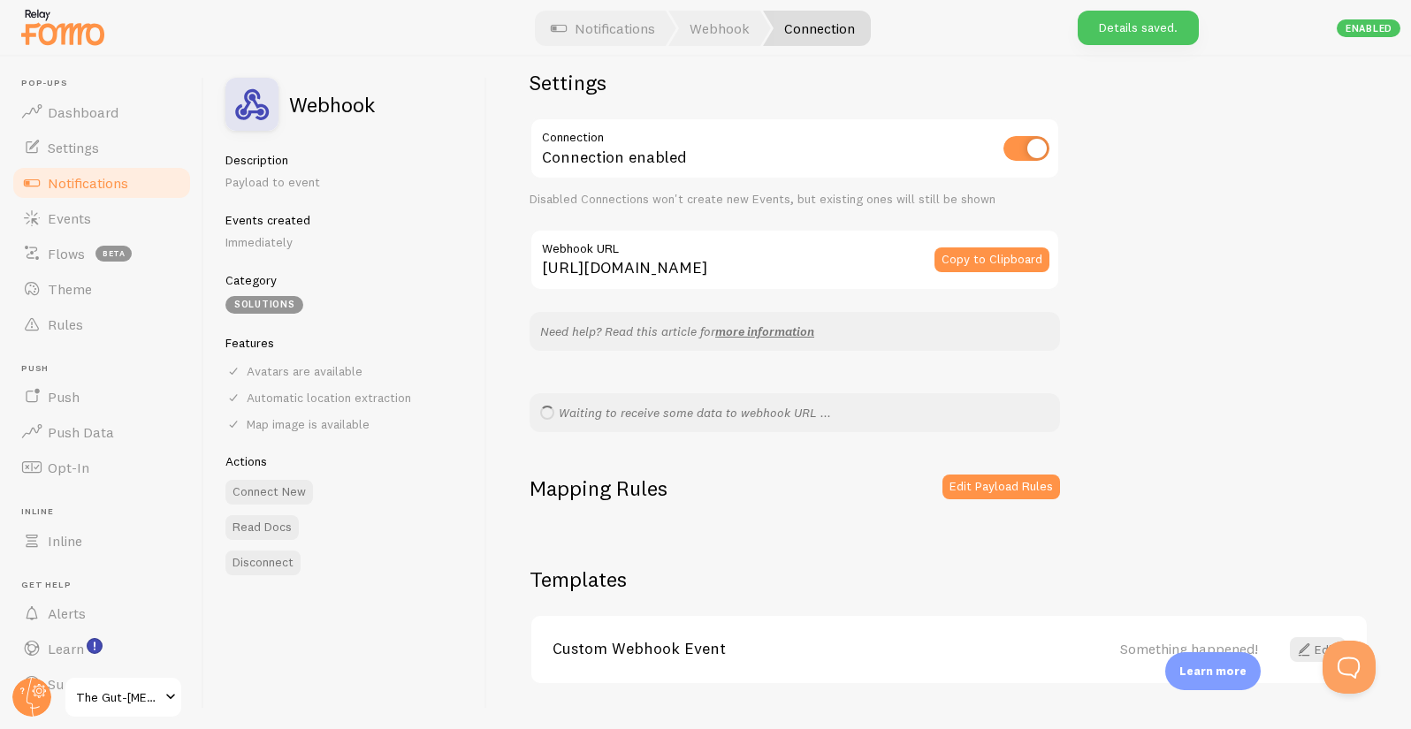
scroll to position [70, 0]
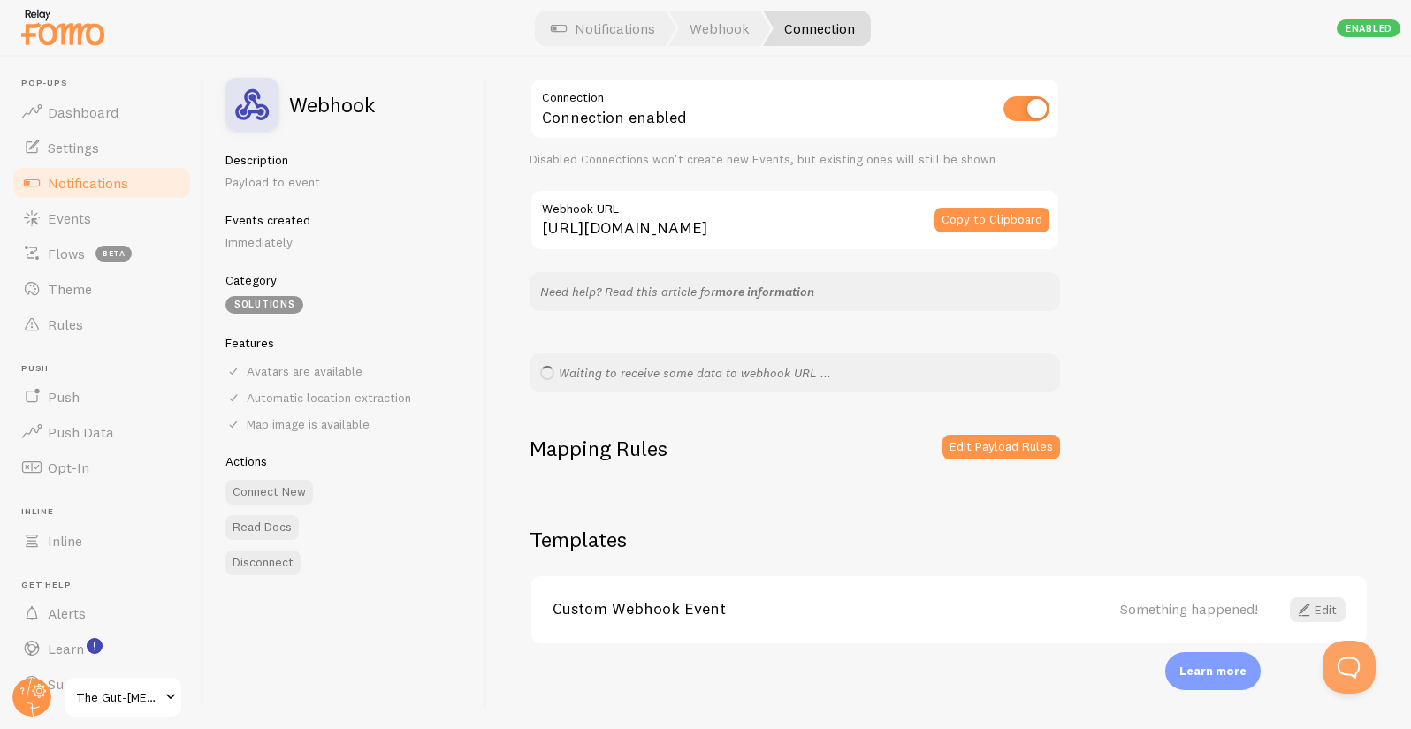
click at [761, 293] on link "more information" at bounding box center [764, 292] width 99 height 16
click at [615, 26] on link "Notifications" at bounding box center [603, 28] width 147 height 35
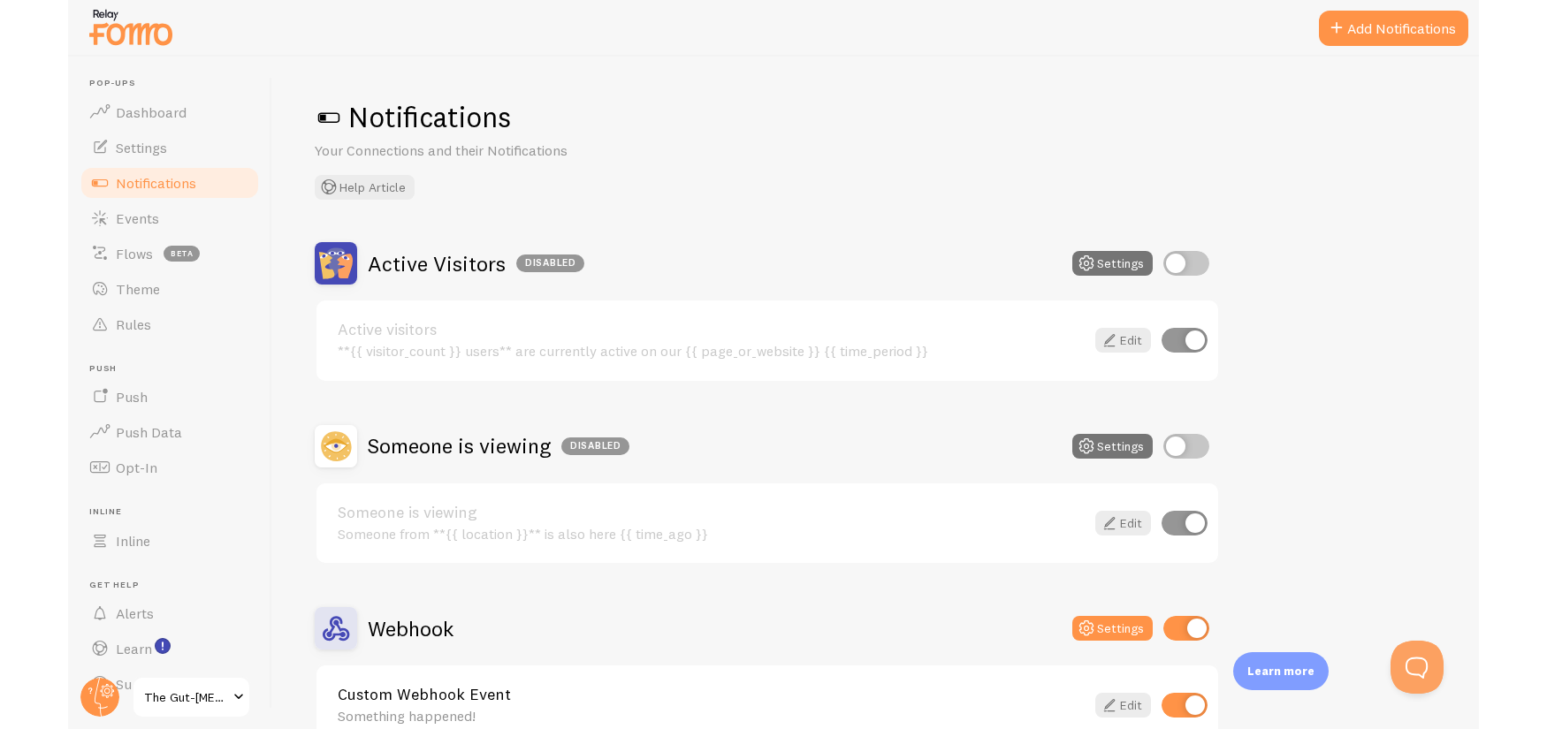
scroll to position [103, 0]
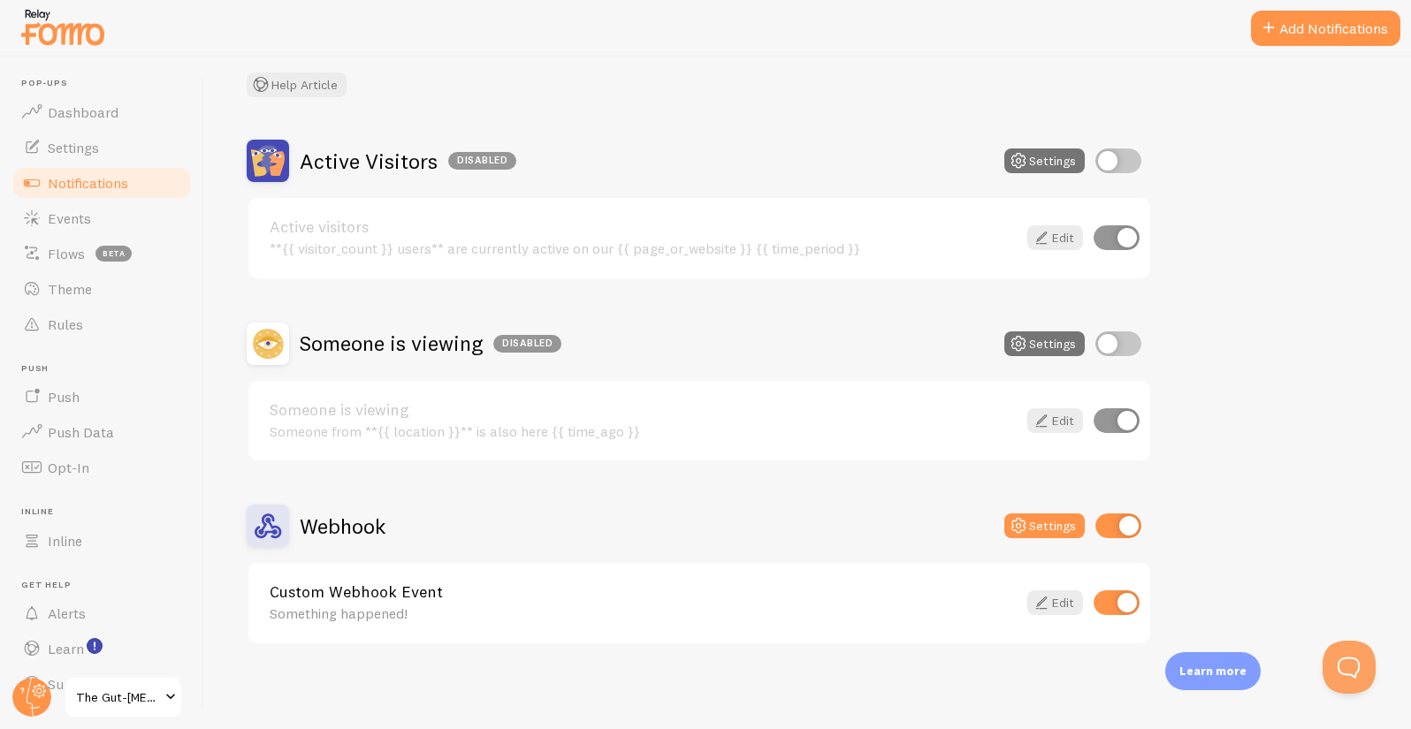
click at [1111, 521] on input "checkbox" at bounding box center [1118, 526] width 46 height 25
checkbox input "false"
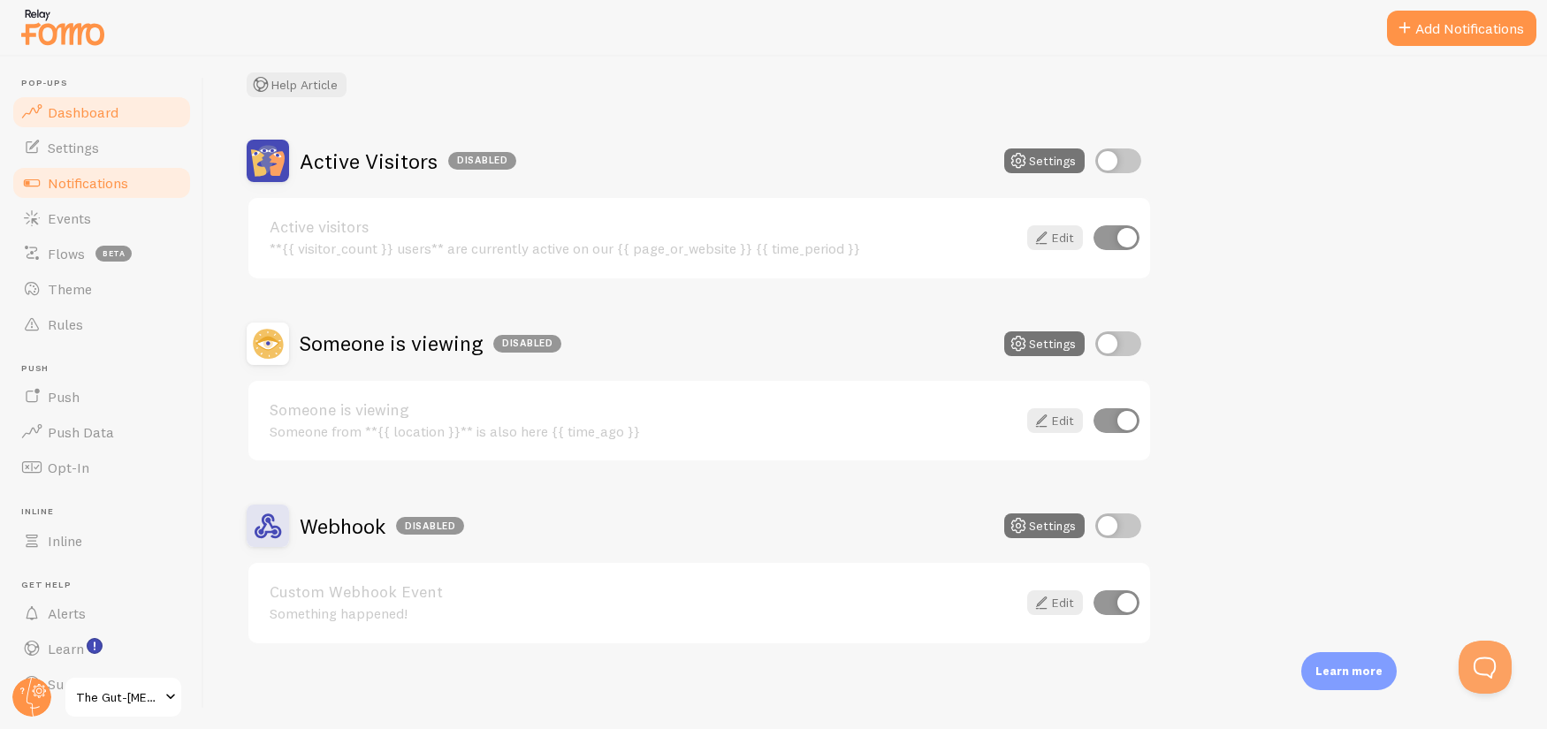
click at [96, 119] on span "Dashboard" at bounding box center [83, 112] width 71 height 18
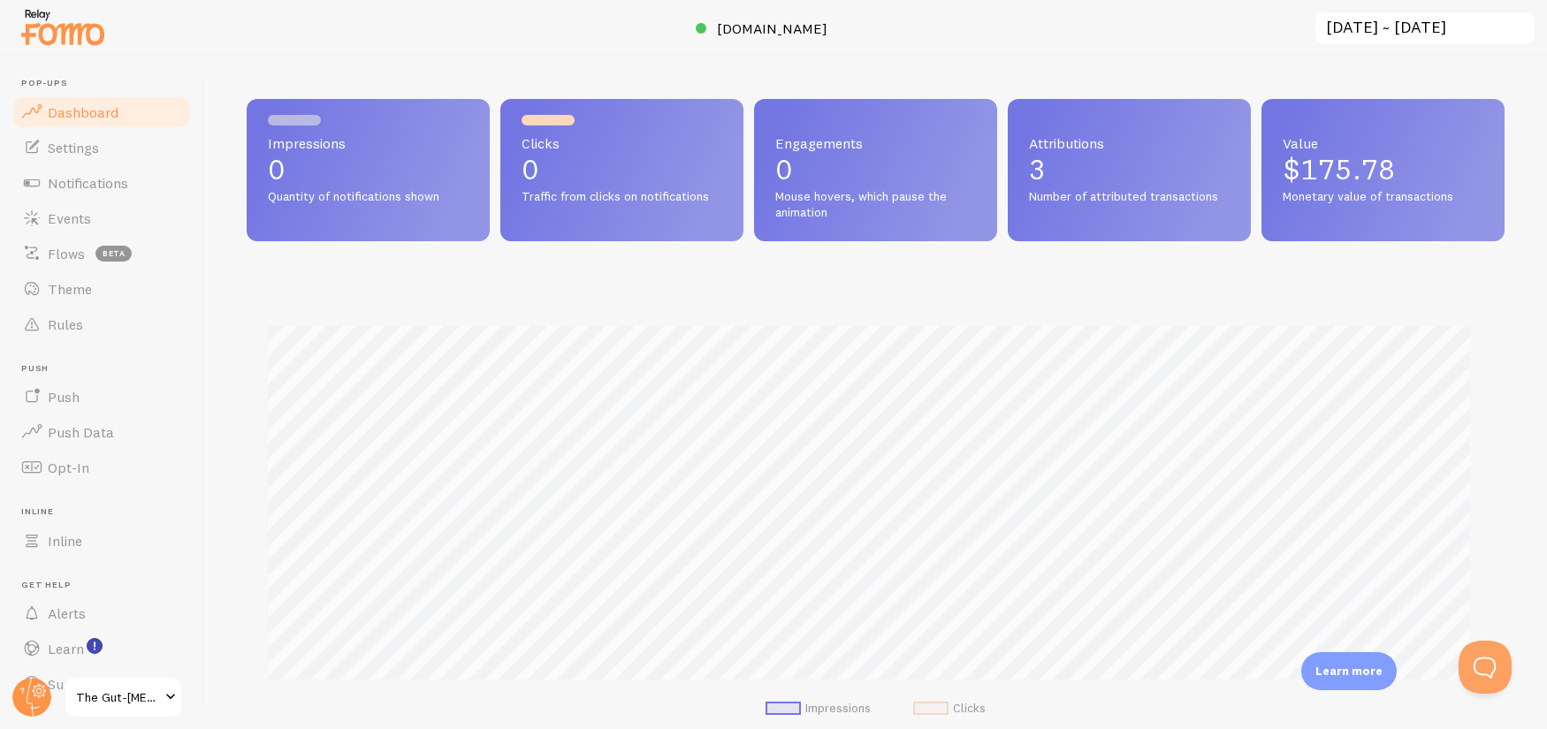
scroll to position [464, 1245]
click at [124, 194] on link "Notifications" at bounding box center [102, 182] width 182 height 35
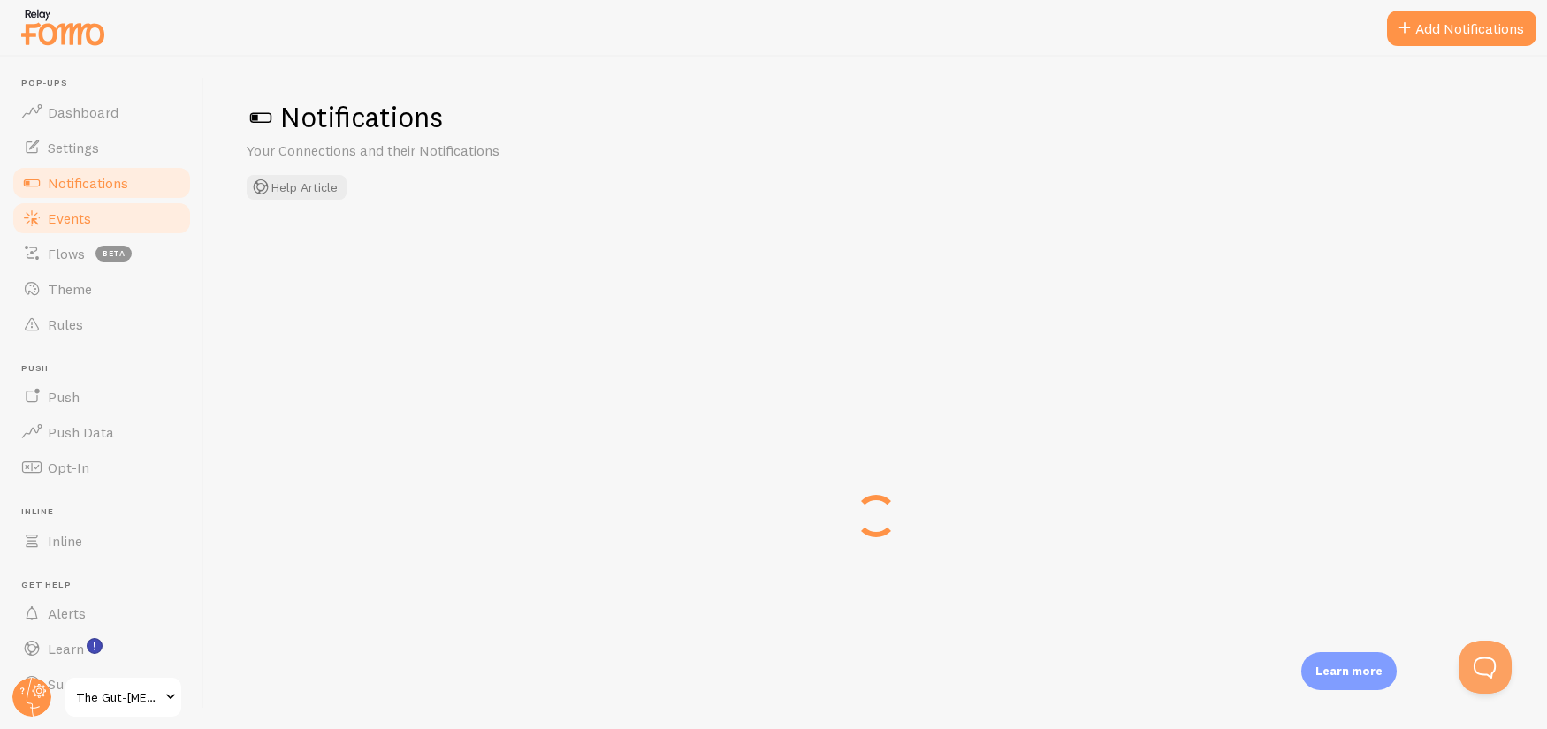
click at [113, 217] on link "Events" at bounding box center [102, 218] width 182 height 35
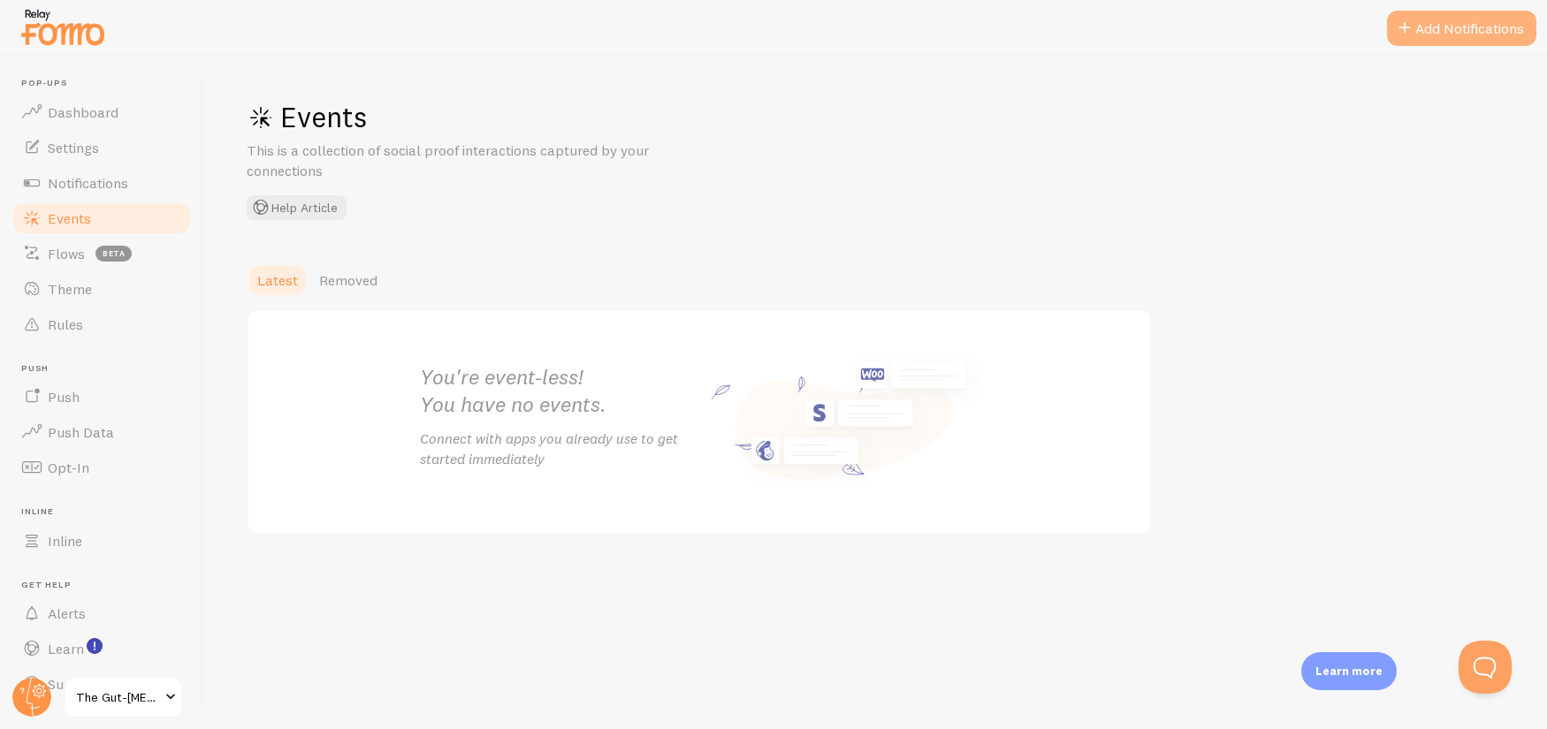
click at [1476, 20] on button "Add Notifications" at bounding box center [1461, 28] width 149 height 35
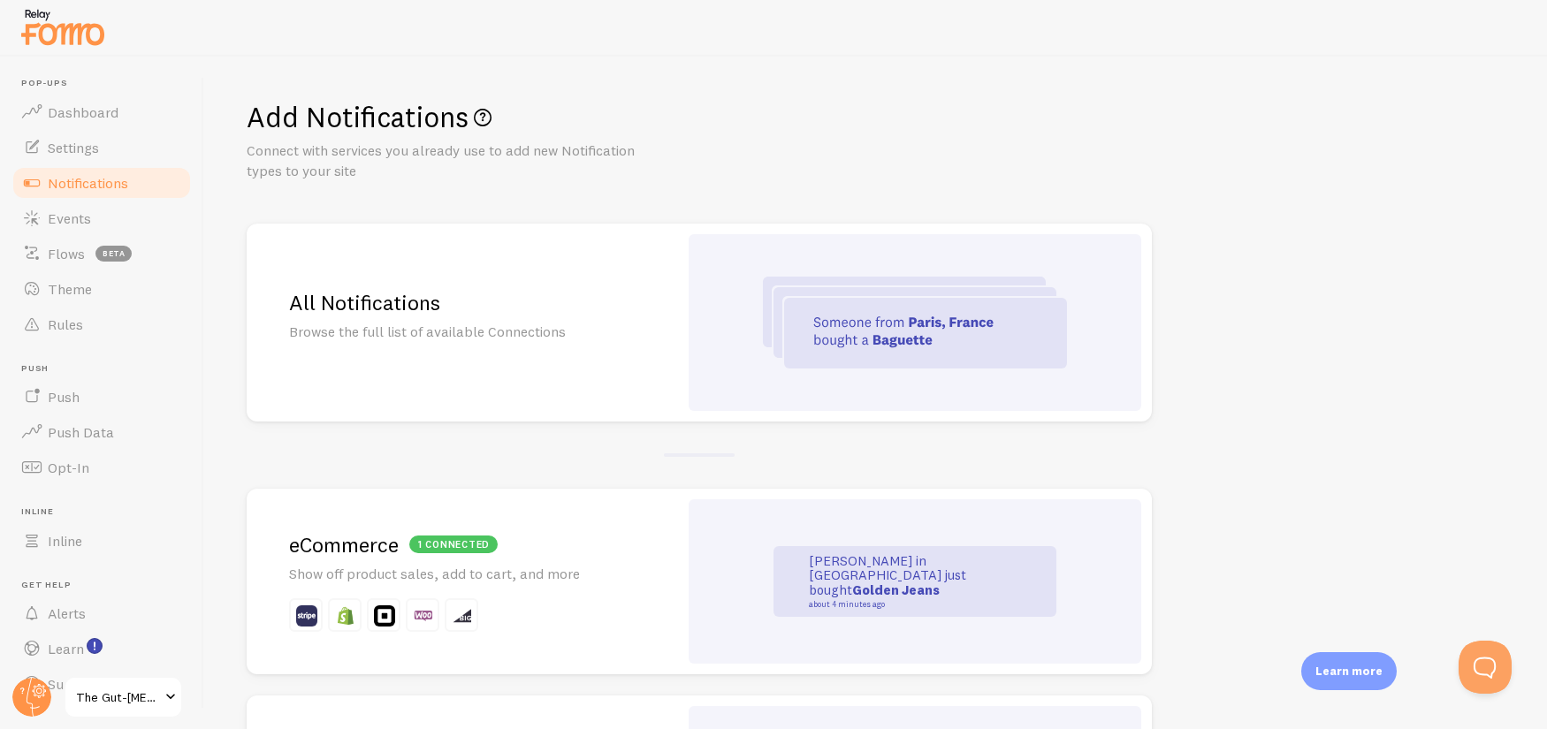
click at [442, 545] on div "1 connected" at bounding box center [453, 545] width 88 height 18
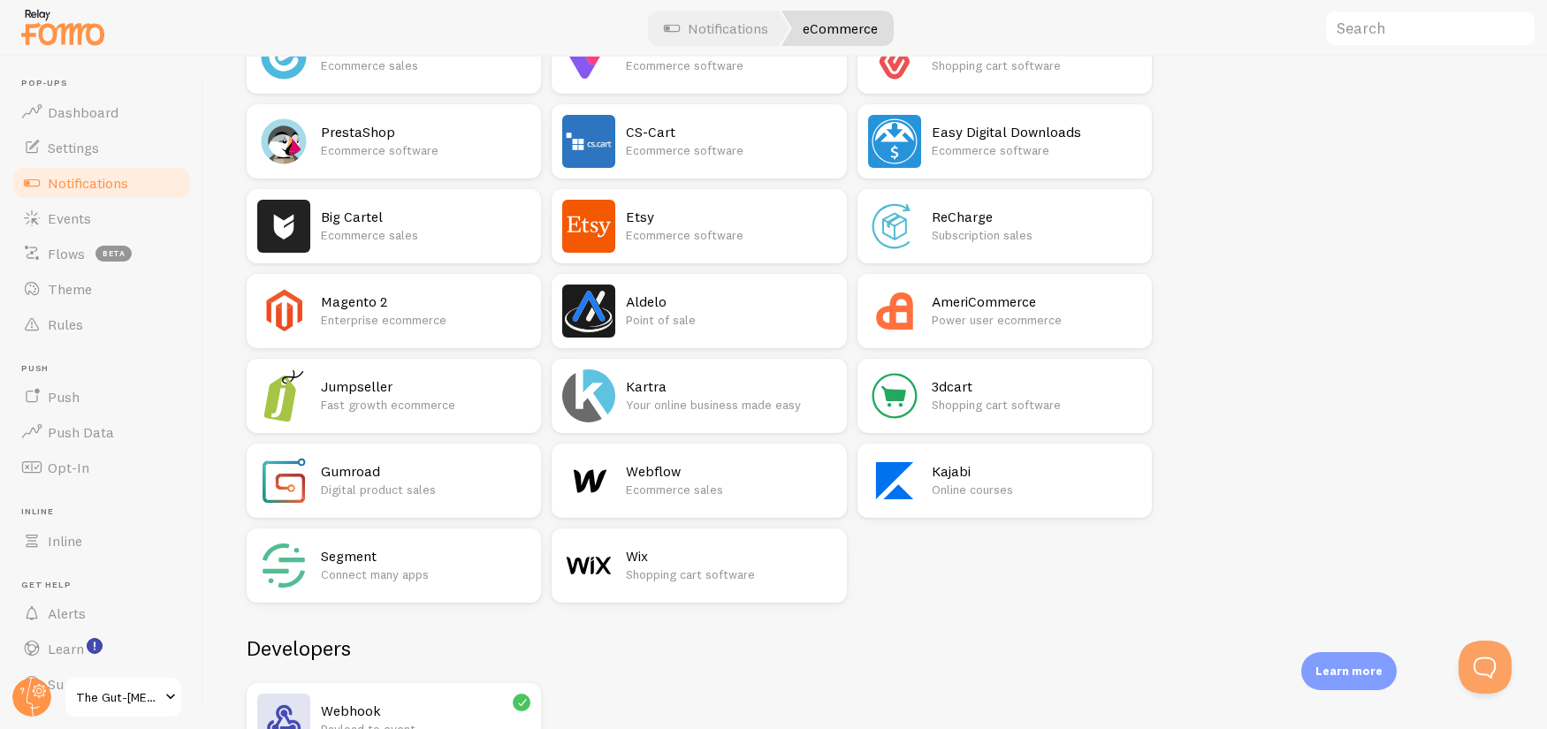
scroll to position [1094, 0]
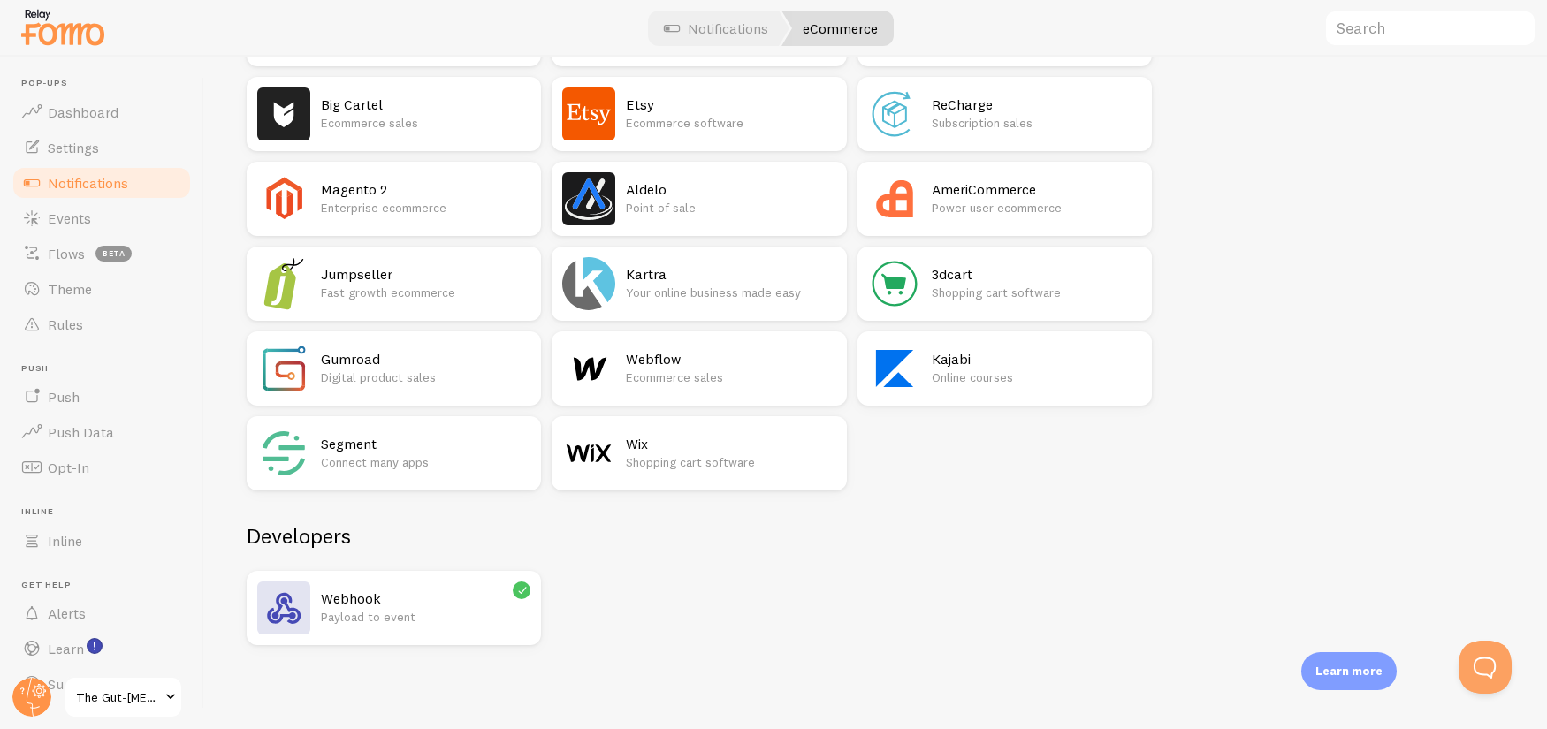
click at [466, 620] on p "Payload to event" at bounding box center [426, 617] width 210 height 18
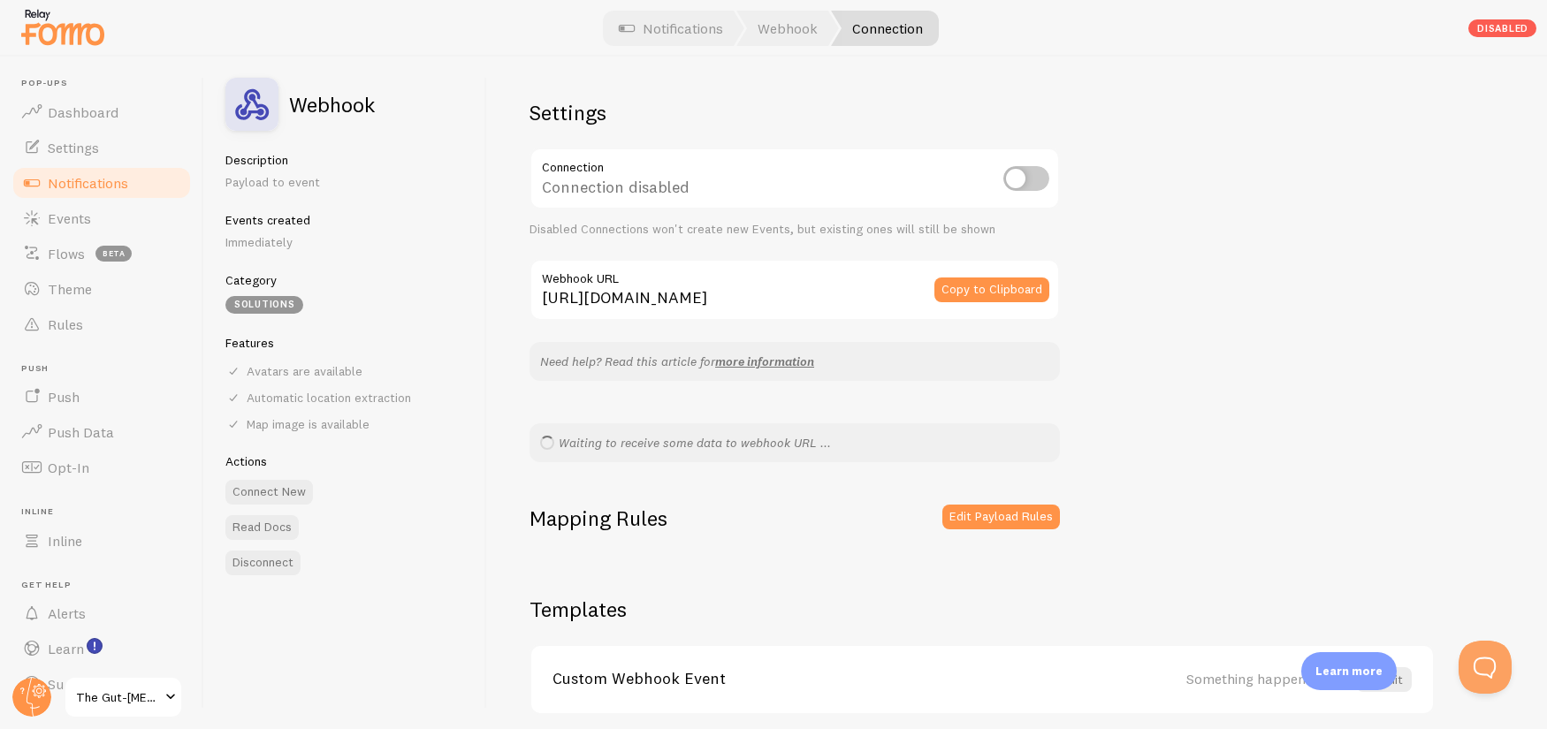
click at [1212, 374] on div "Settings Connection Connection disabled Disabled Connections won't create new E…" at bounding box center [1017, 393] width 1060 height 673
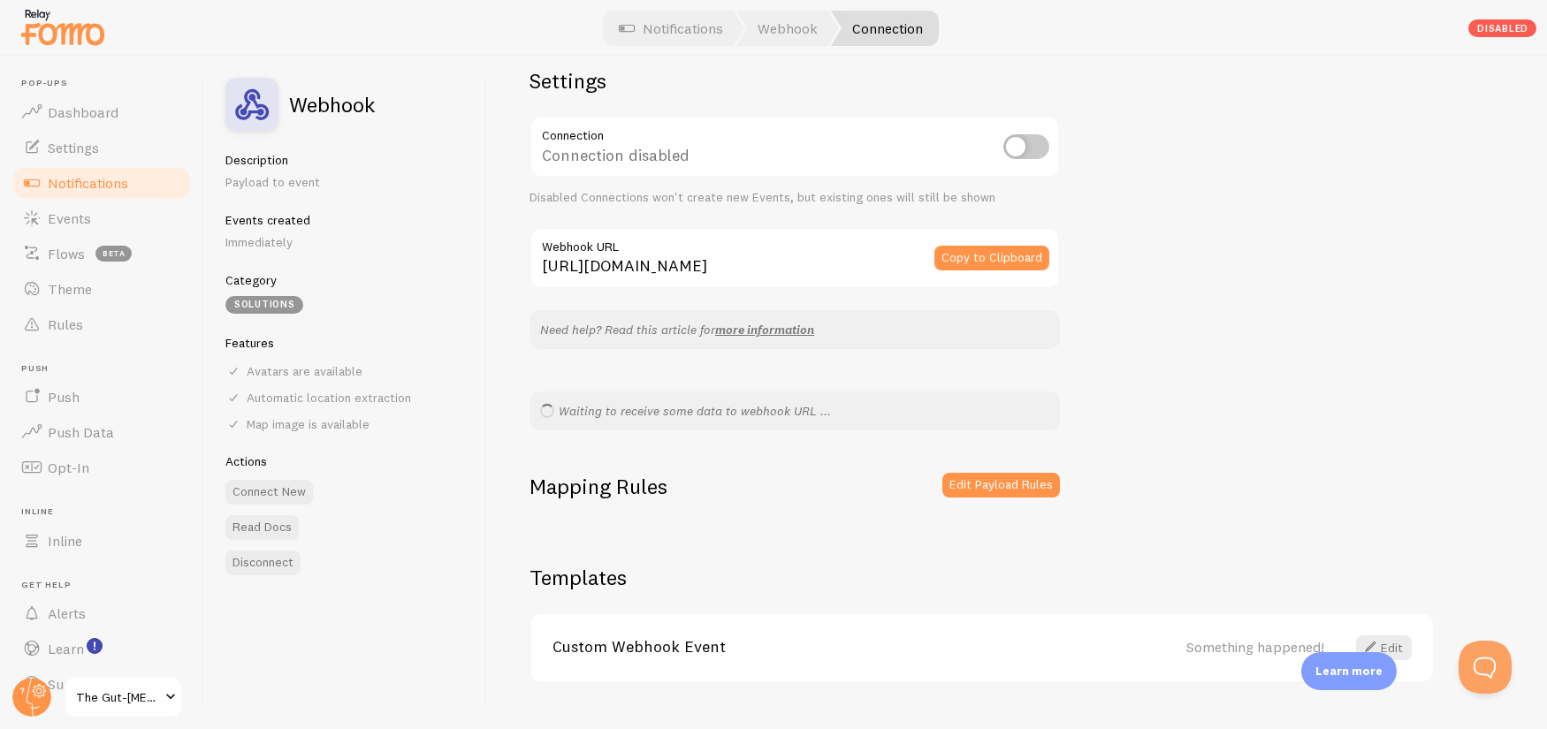
scroll to position [70, 0]
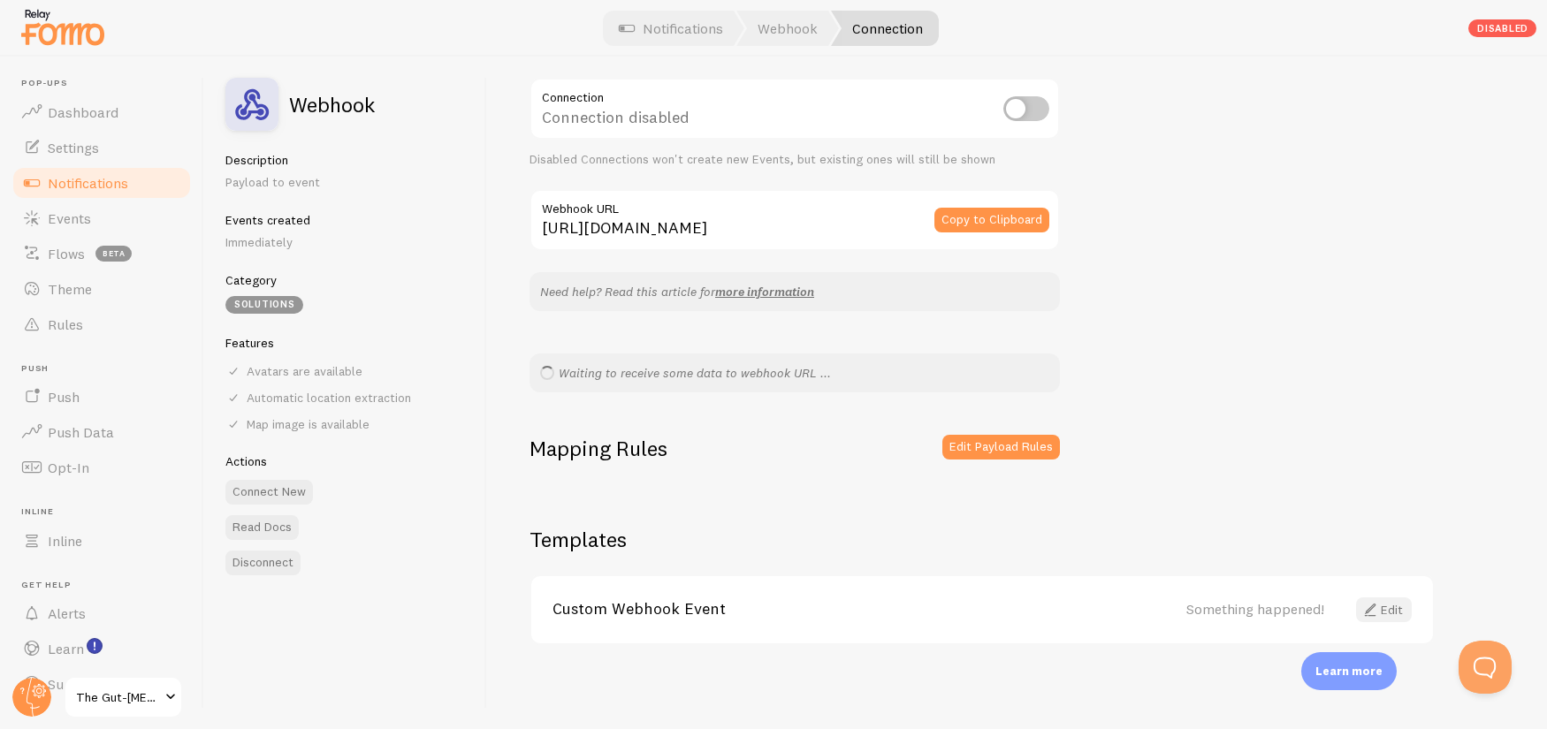
click at [1372, 608] on span at bounding box center [1370, 609] width 21 height 21
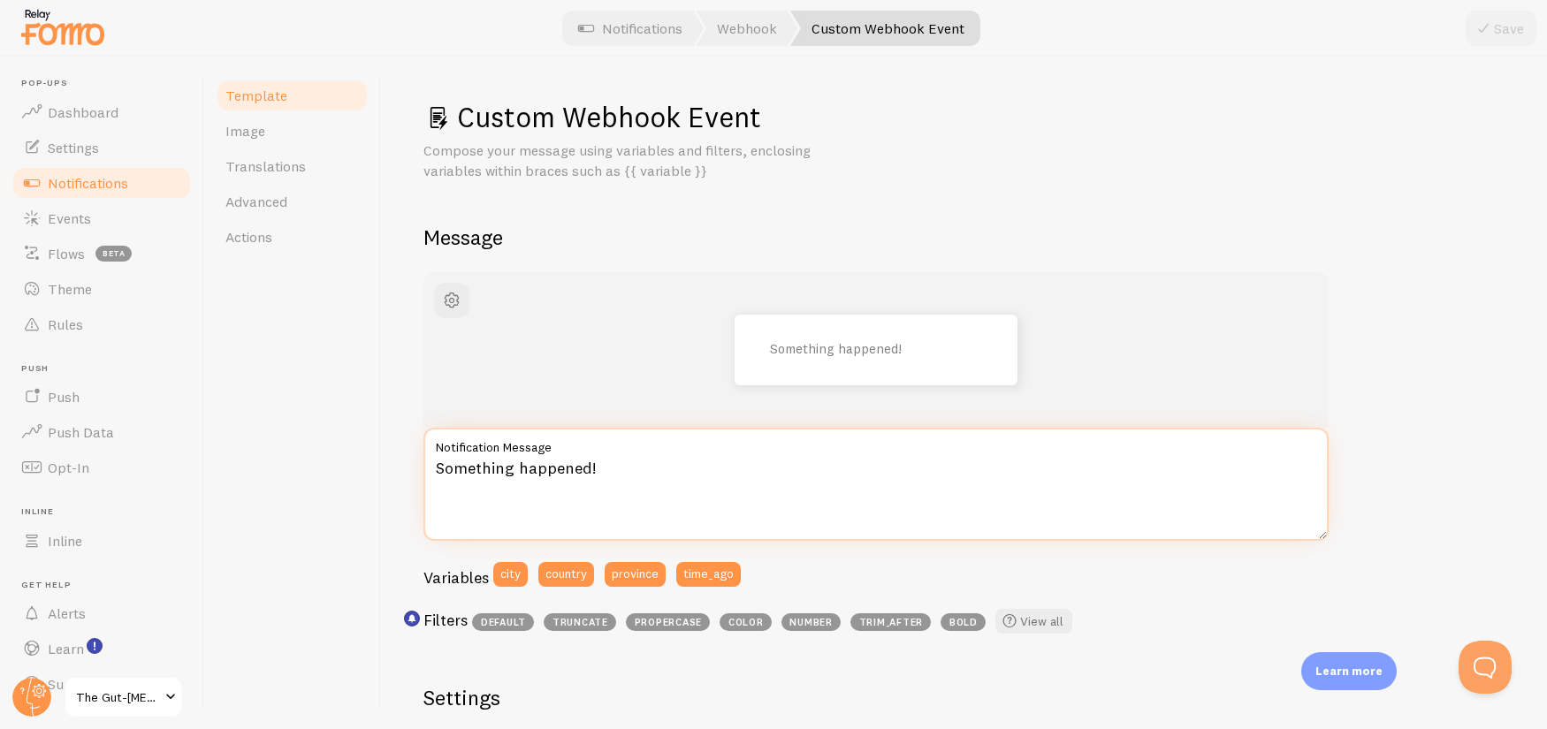
click at [771, 469] on textarea "Something happened!" at bounding box center [876, 484] width 905 height 113
paste textarea "{{ first_name | fallback [Someone] | propercase | bold }} from {{ city }}, {{ p…"
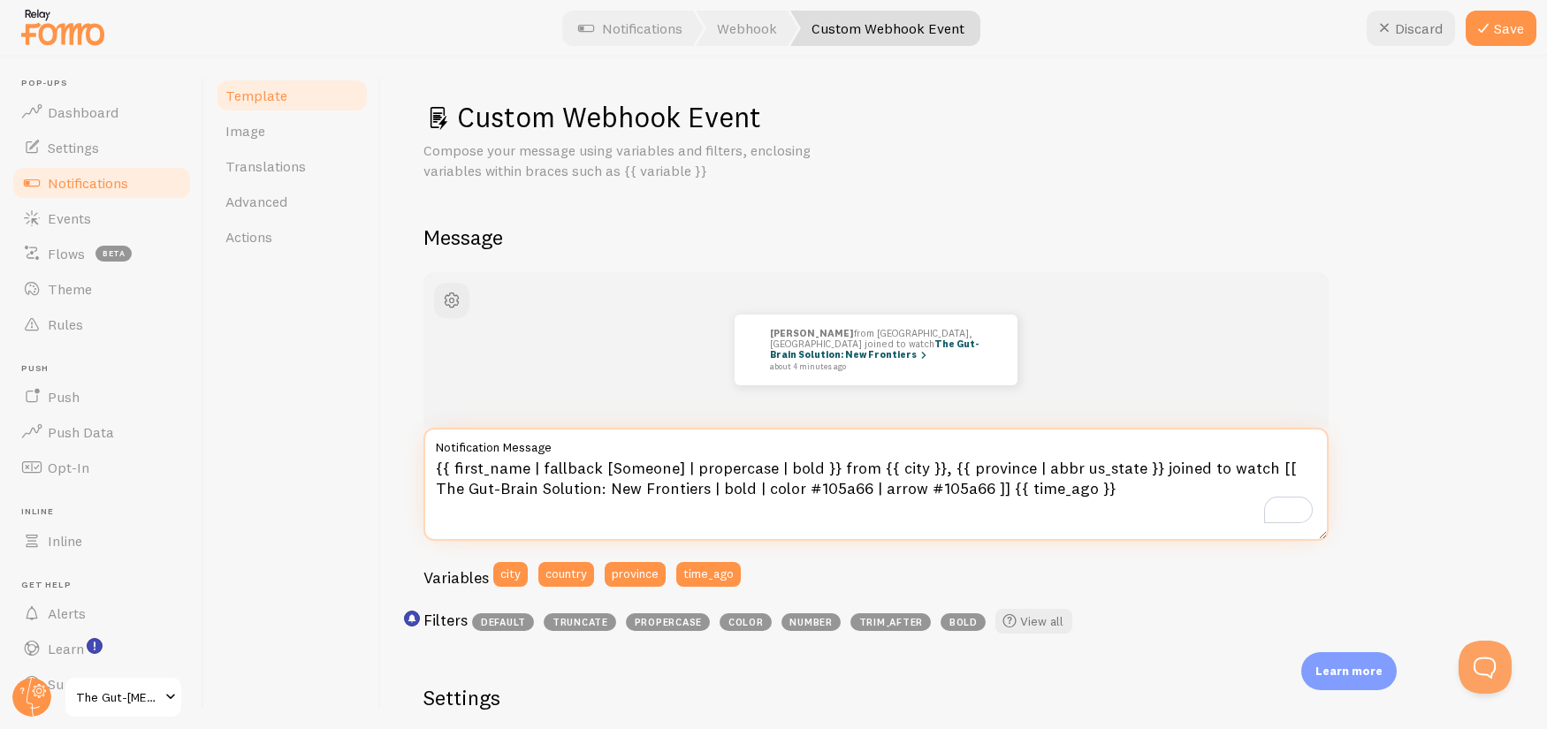
click at [746, 485] on textarea "{{ first_name | fallback [Someone] | propercase | bold }} from {{ city }}, {{ p…" at bounding box center [876, 484] width 905 height 113
drag, startPoint x: 672, startPoint y: 491, endPoint x: 1277, endPoint y: 465, distance: 605.3
click at [1277, 465] on textarea "{{ first_name | fallback [Someone] | propercase | bold }} from {{ city }}, {{ p…" at bounding box center [876, 484] width 905 height 113
paste textarea "[MEDICAL_DATA] Solution"
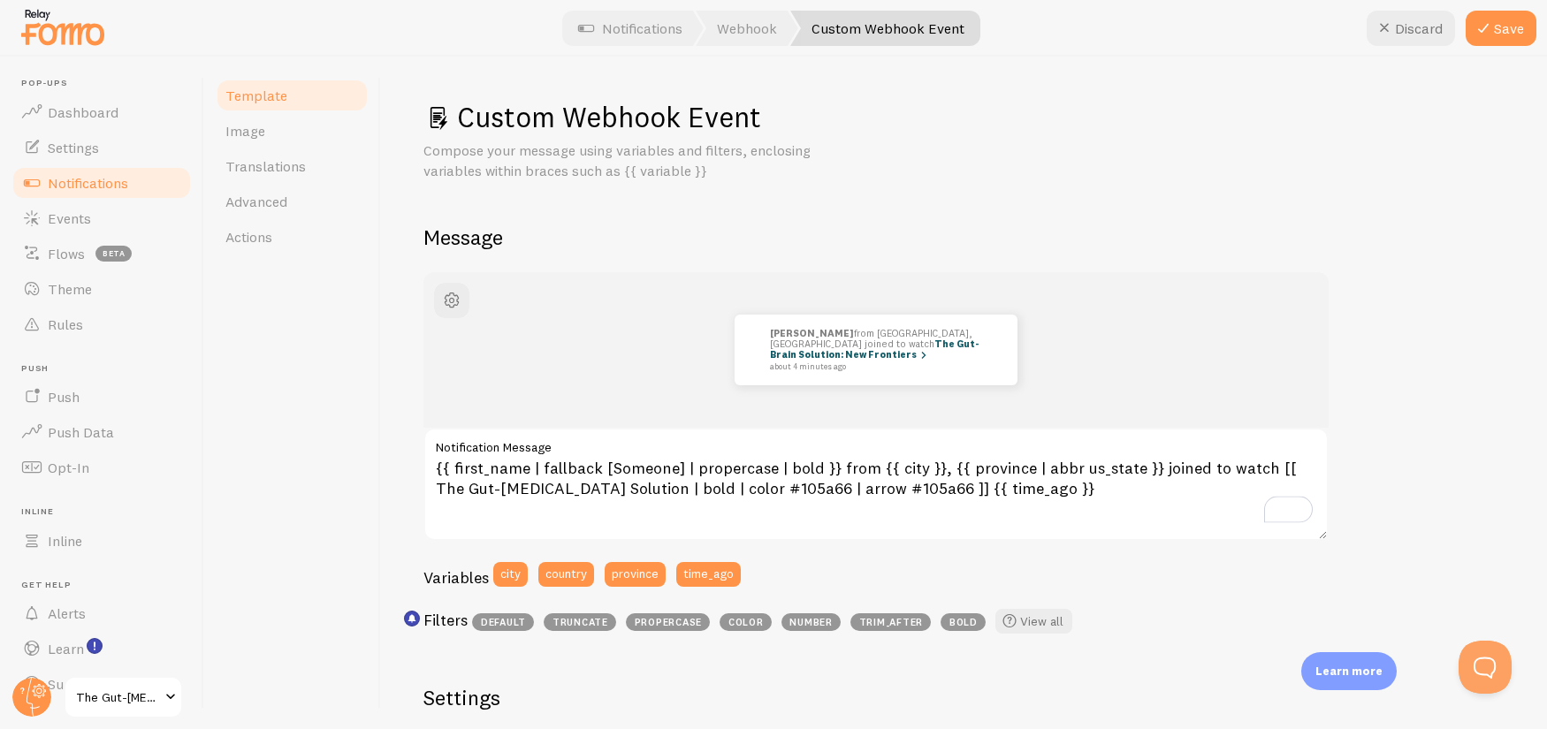
click at [1225, 345] on div "[PERSON_NAME] from [GEOGRAPHIC_DATA], [GEOGRAPHIC_DATA] joined to watch The Gut…" at bounding box center [876, 350] width 821 height 71
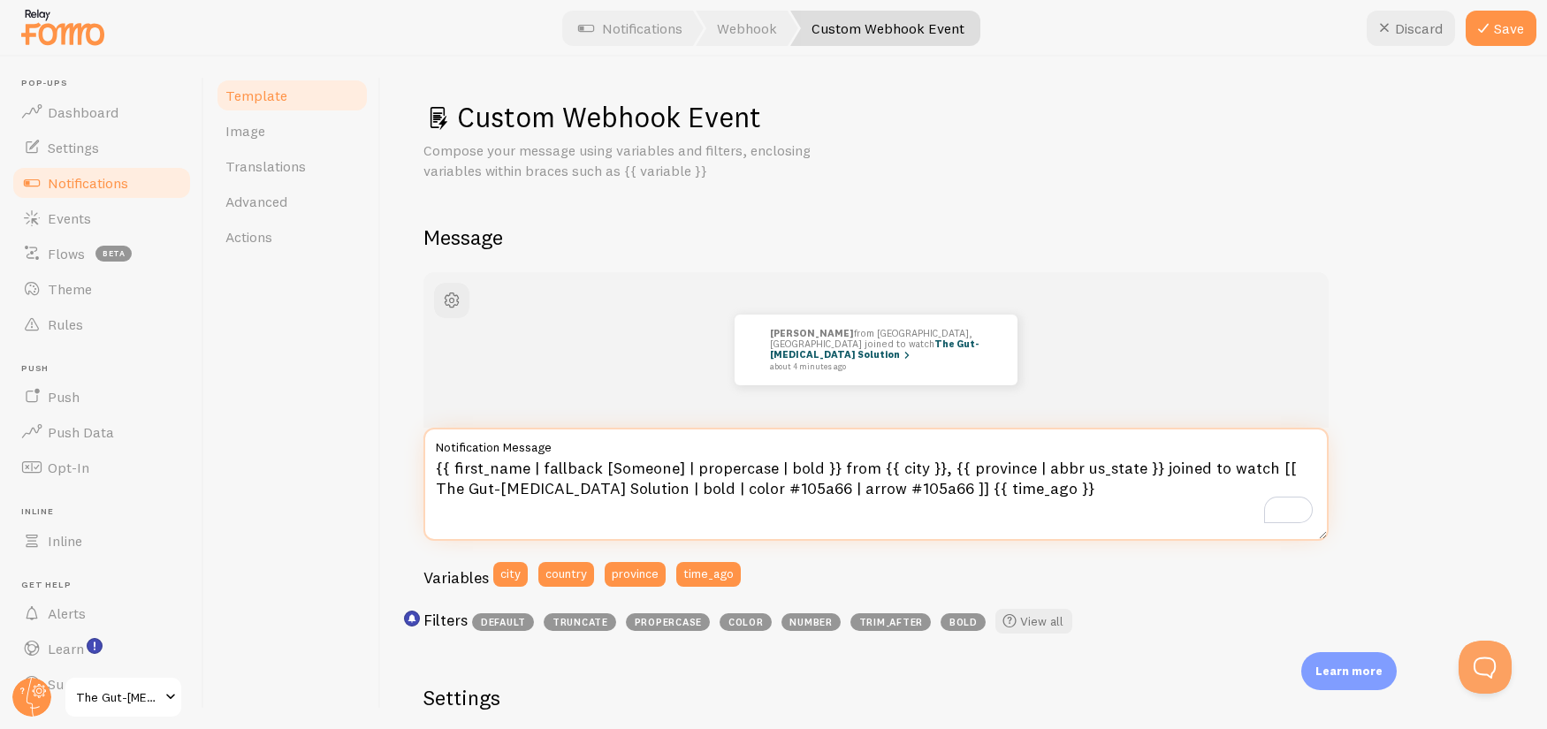
click at [751, 486] on textarea "{{ first_name | fallback [Someone] | propercase | bold }} from {{ city }}, {{ p…" at bounding box center [876, 484] width 905 height 113
paste textarea "#7F318B"
click at [732, 492] on textarea "{{ first_name | fallback [Someone] | propercase | bold }} from {{ city }}, {{ p…" at bounding box center [876, 484] width 905 height 113
click at [750, 486] on textarea "{{ first_name | fallback [Someone] | propercase | bold }} from {{ city }}, {{ p…" at bounding box center [876, 484] width 905 height 113
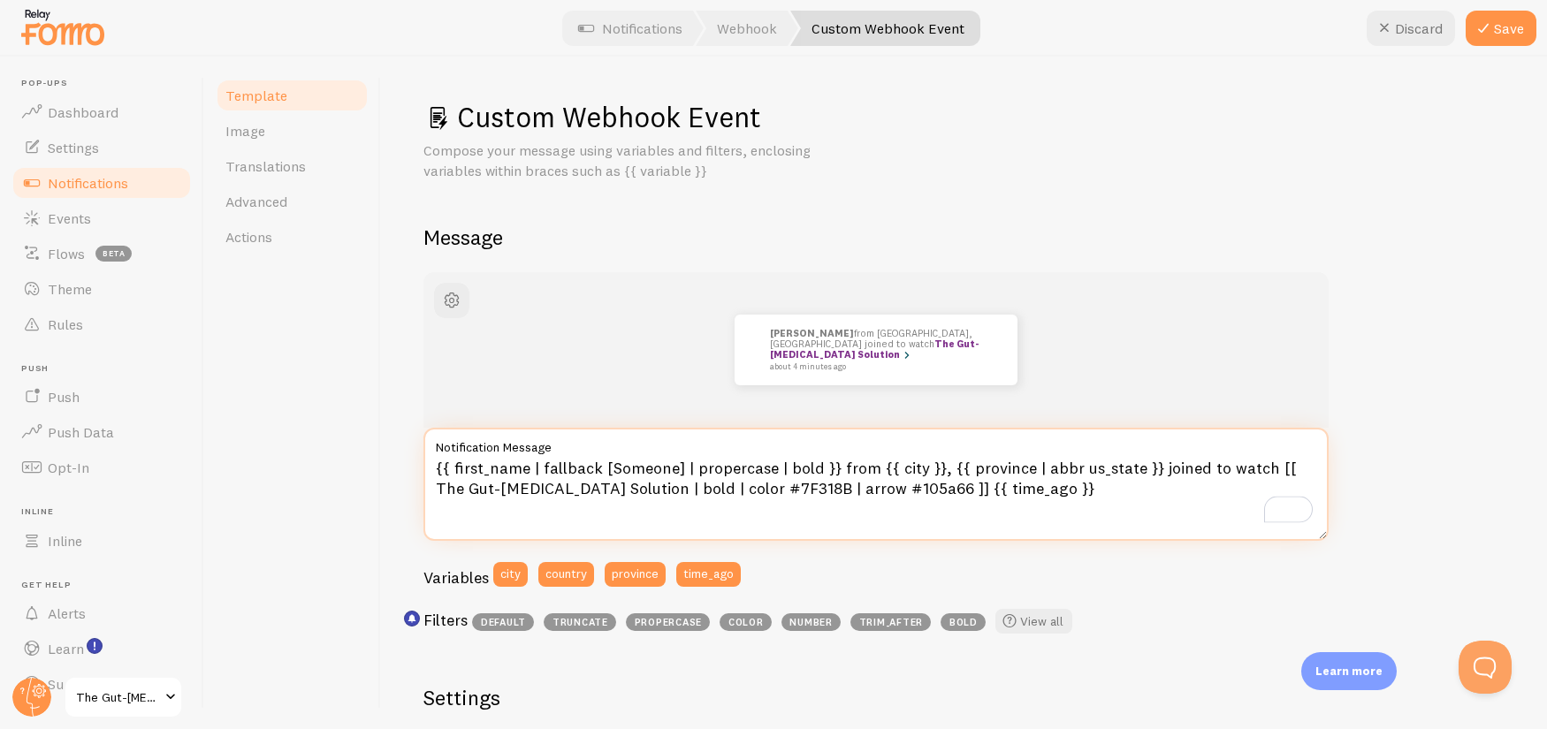
click at [750, 486] on textarea "{{ first_name | fallback [Someone] | propercase | bold }} from {{ city }}, {{ p…" at bounding box center [876, 484] width 905 height 113
click at [873, 492] on textarea "{{ first_name | fallback [Someone] | propercase | bold }} from {{ city }}, {{ p…" at bounding box center [876, 484] width 905 height 113
paste textarea "7F318B"
type textarea "{{ first_name | fallback [Someone] | propercase | bold }} from {{ city }}, {{ p…"
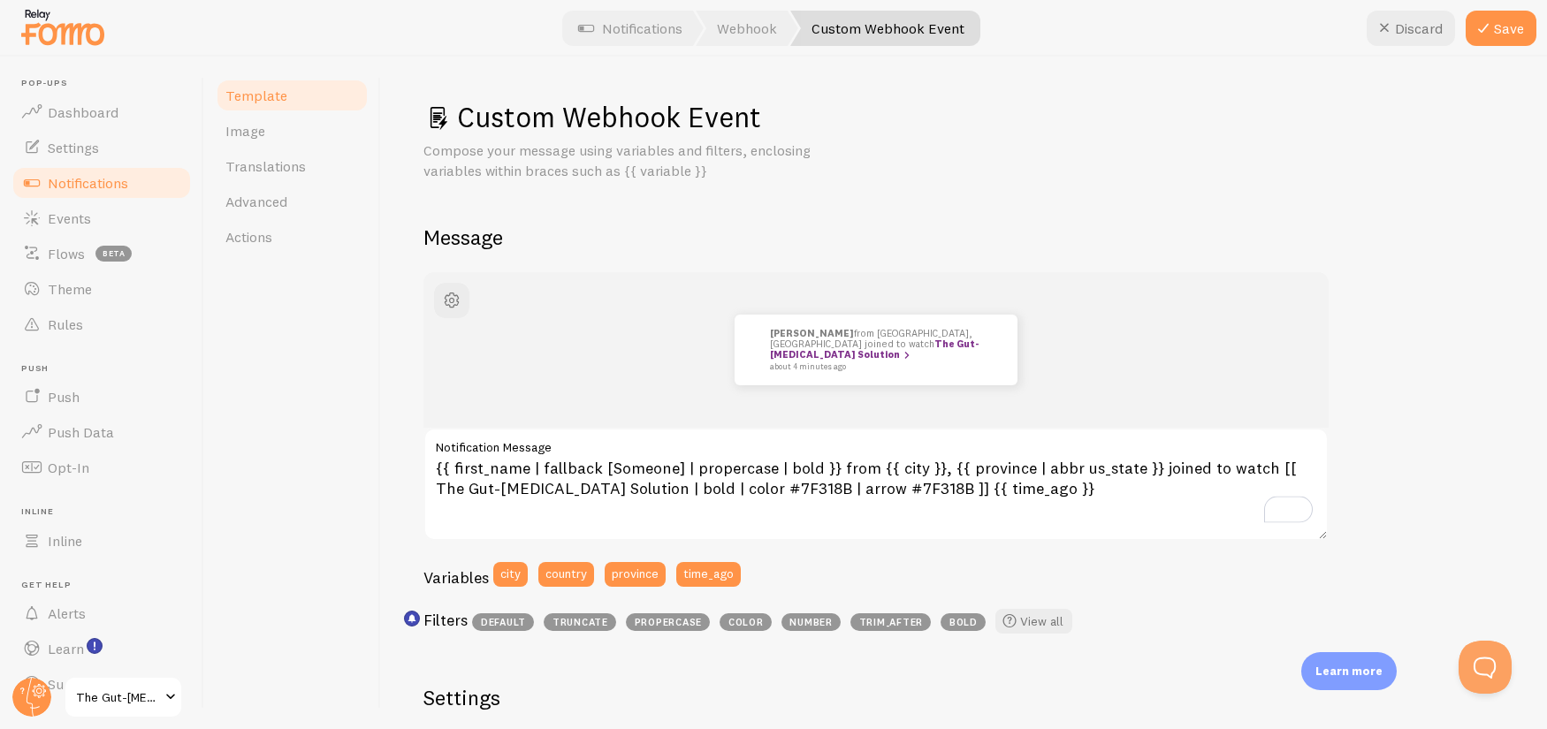
click at [908, 564] on div "Variables city country province time_ago" at bounding box center [876, 580] width 905 height 37
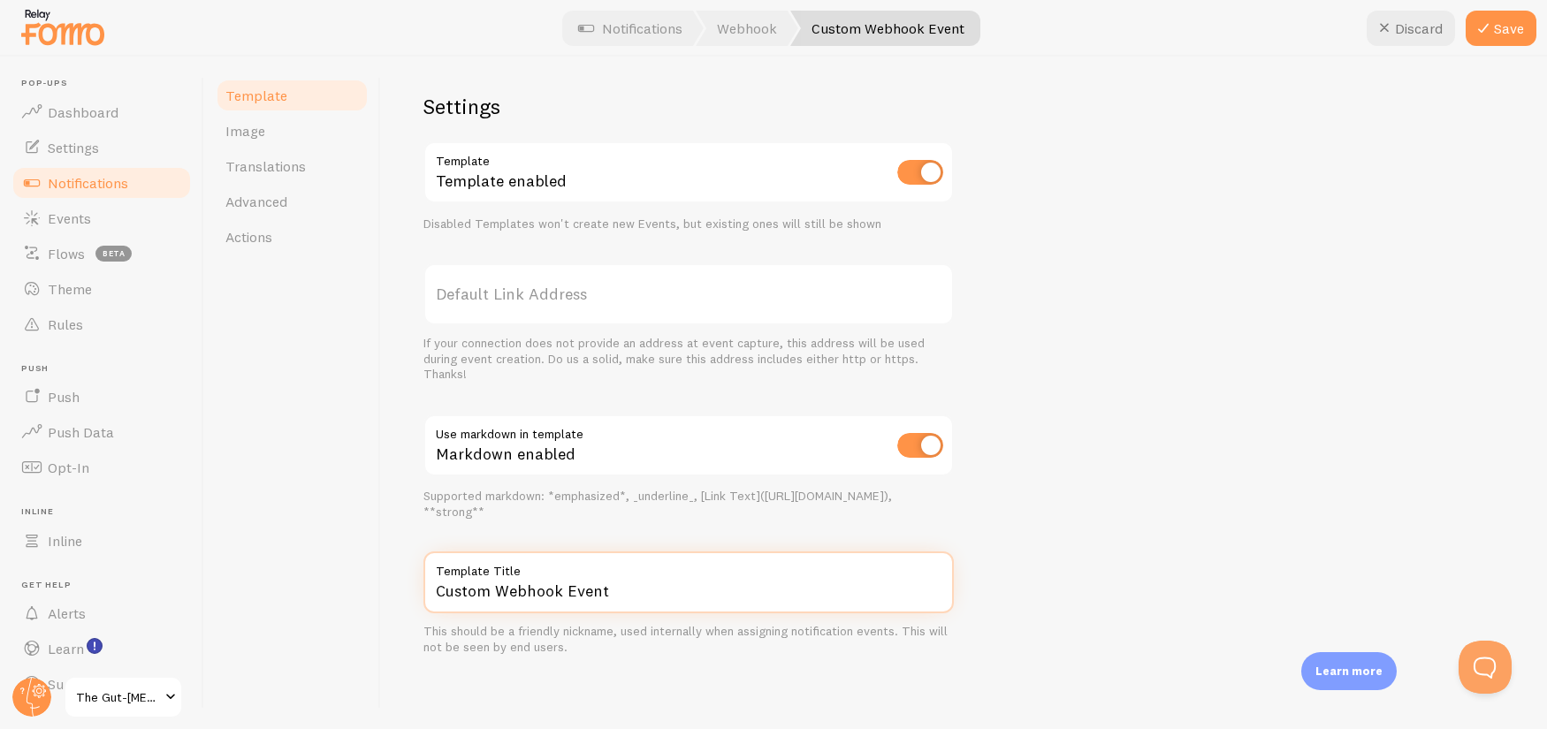
click at [713, 582] on input "Custom Webhook Event" at bounding box center [689, 583] width 531 height 62
paste input "Webhook Event - AC List -"
paste input "The Gut-[MEDICAL_DATA] Solution"
type input "Webhook Event - AC List - The Gut-[MEDICAL_DATA] Solution"
click at [1103, 518] on div "[PERSON_NAME] from [GEOGRAPHIC_DATA], [GEOGRAPHIC_DATA] joined to watch The Gut…" at bounding box center [964, 168] width 1081 height 975
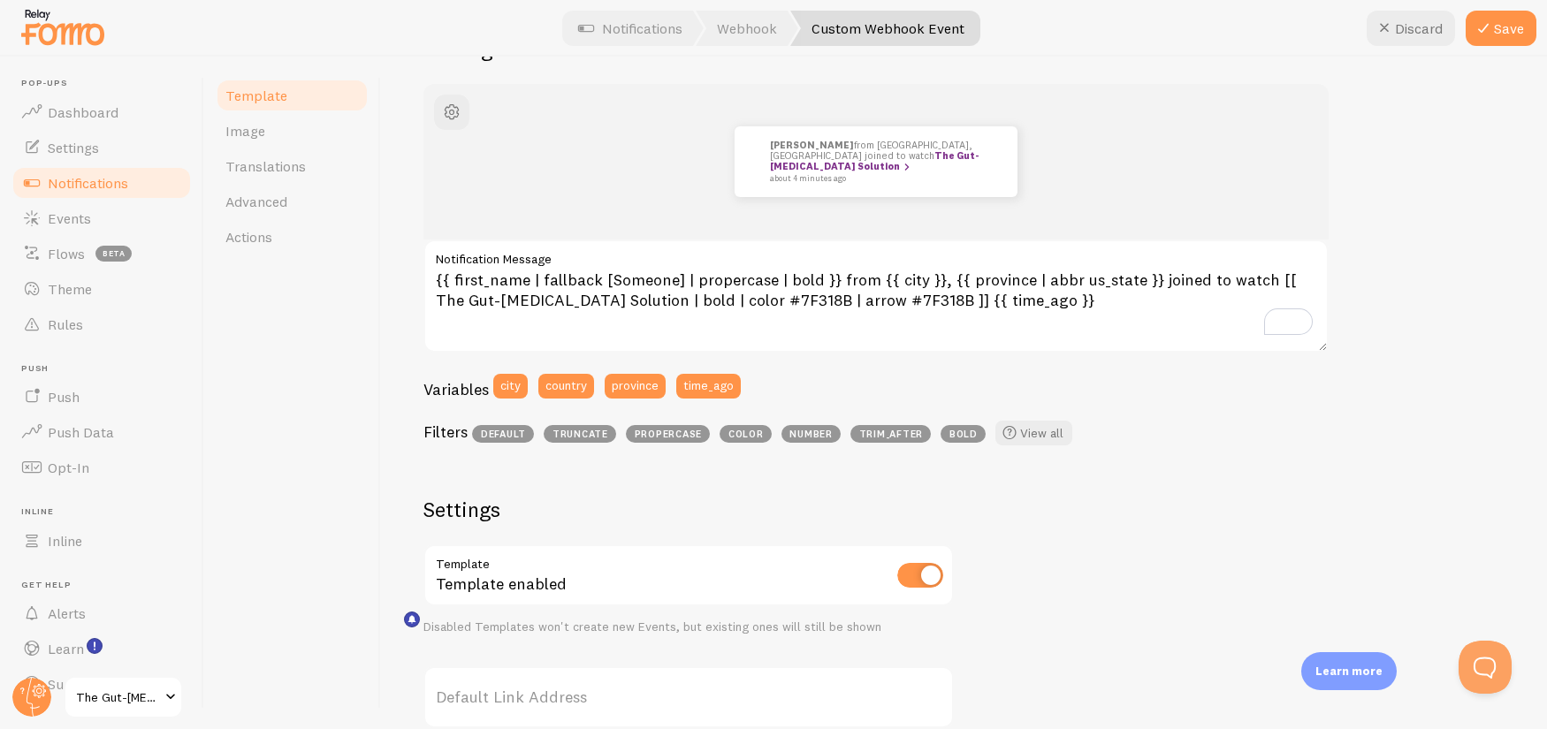
scroll to position [0, 0]
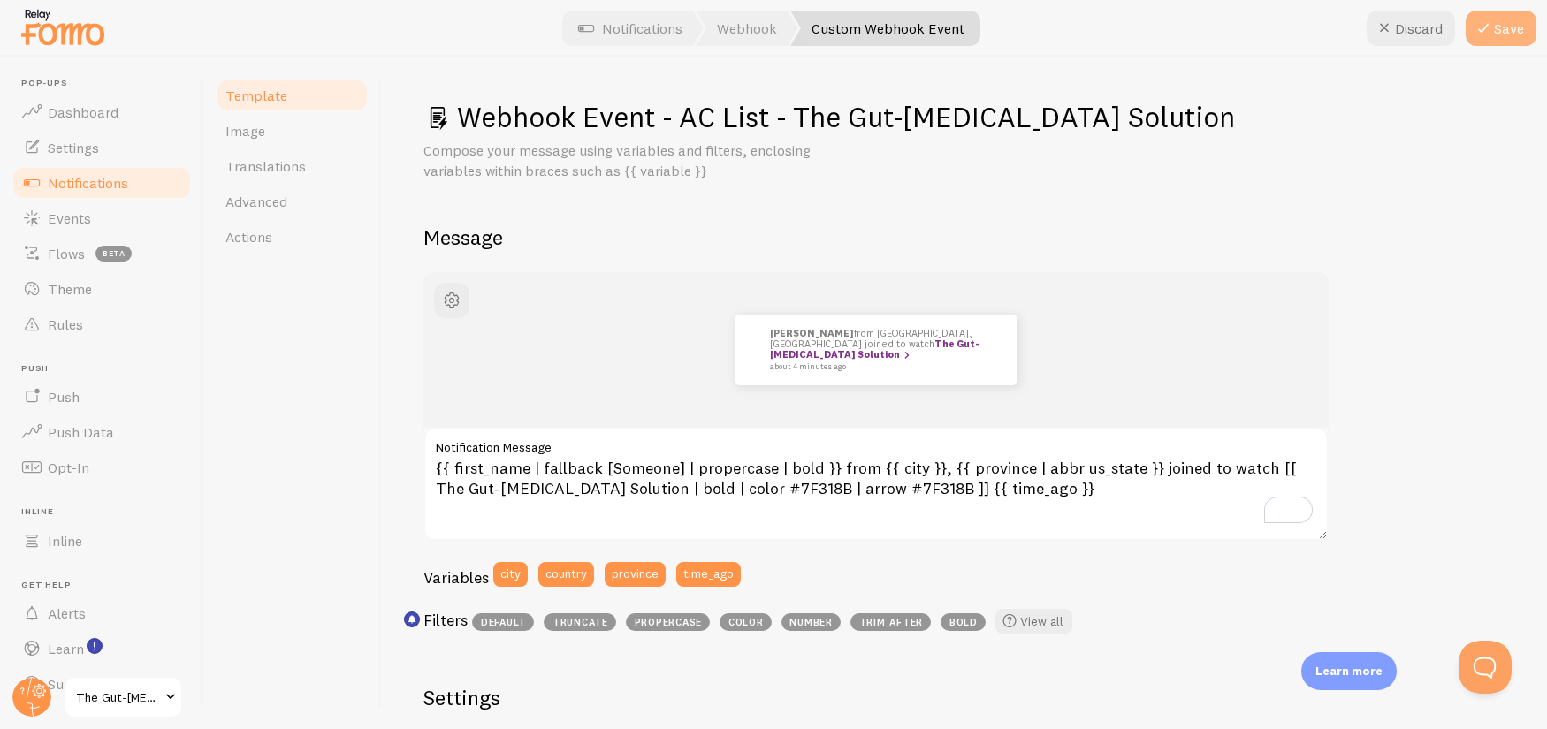
click at [1508, 26] on button "Save" at bounding box center [1501, 28] width 71 height 35
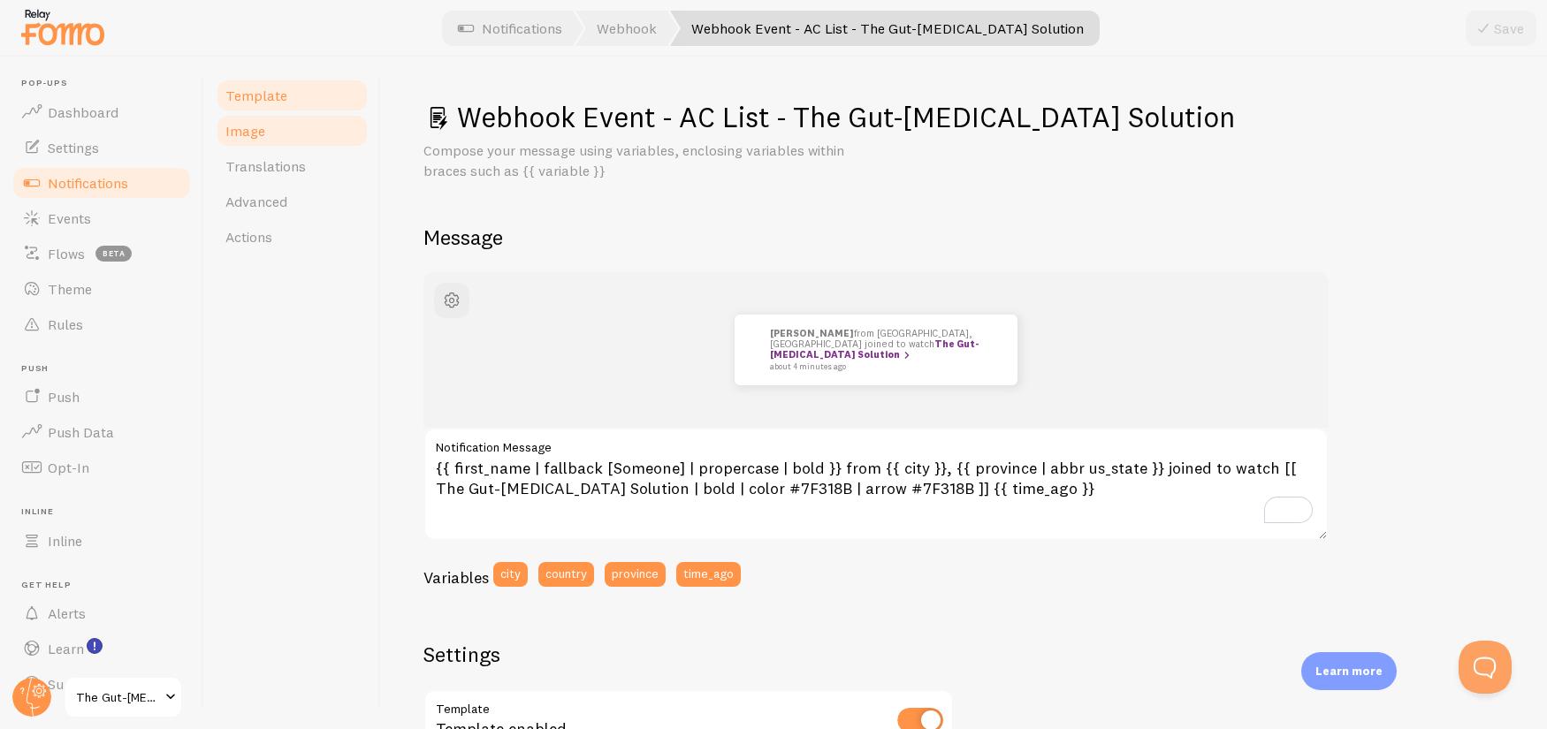
click at [251, 131] on span "Image" at bounding box center [245, 131] width 40 height 18
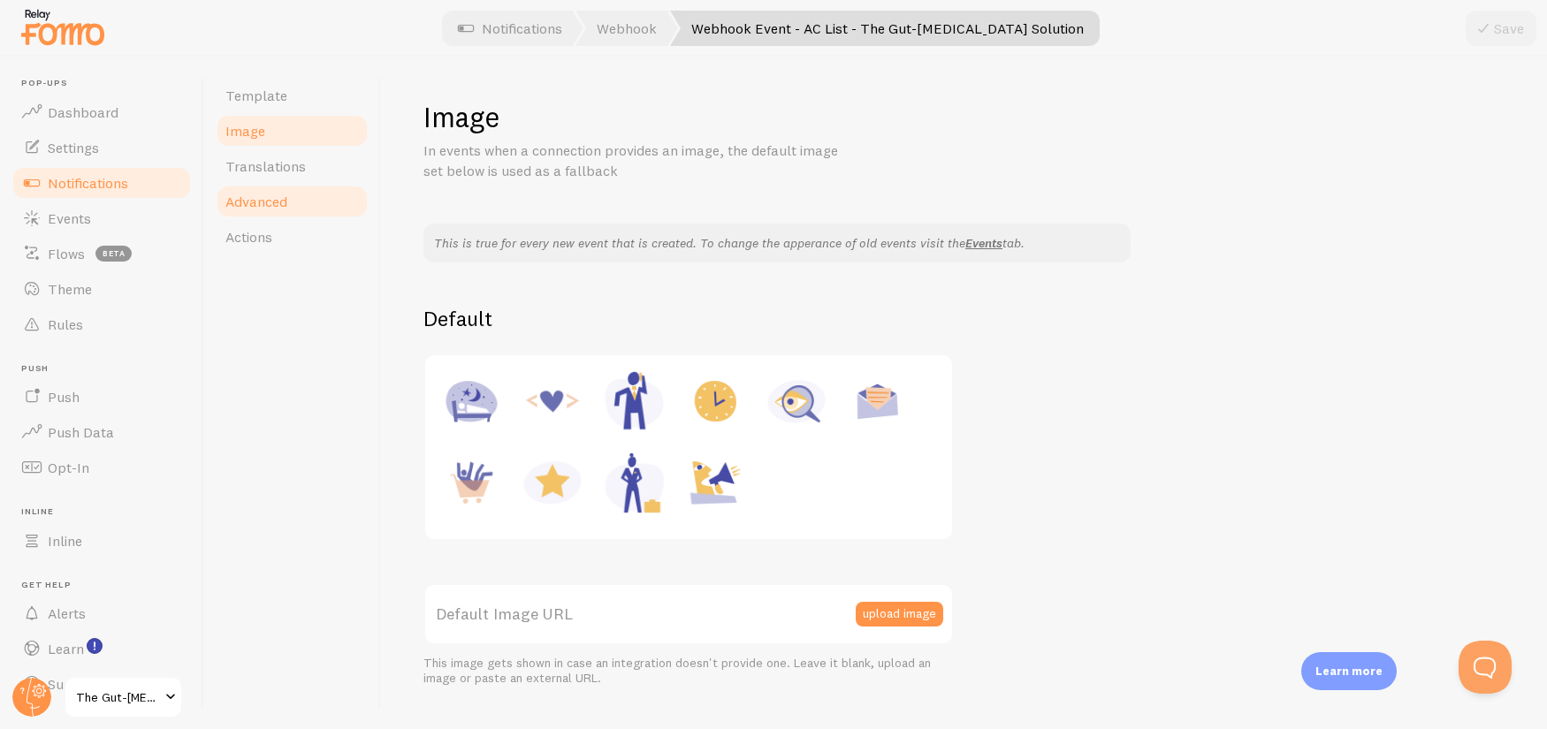
click at [278, 200] on span "Advanced" at bounding box center [256, 202] width 62 height 18
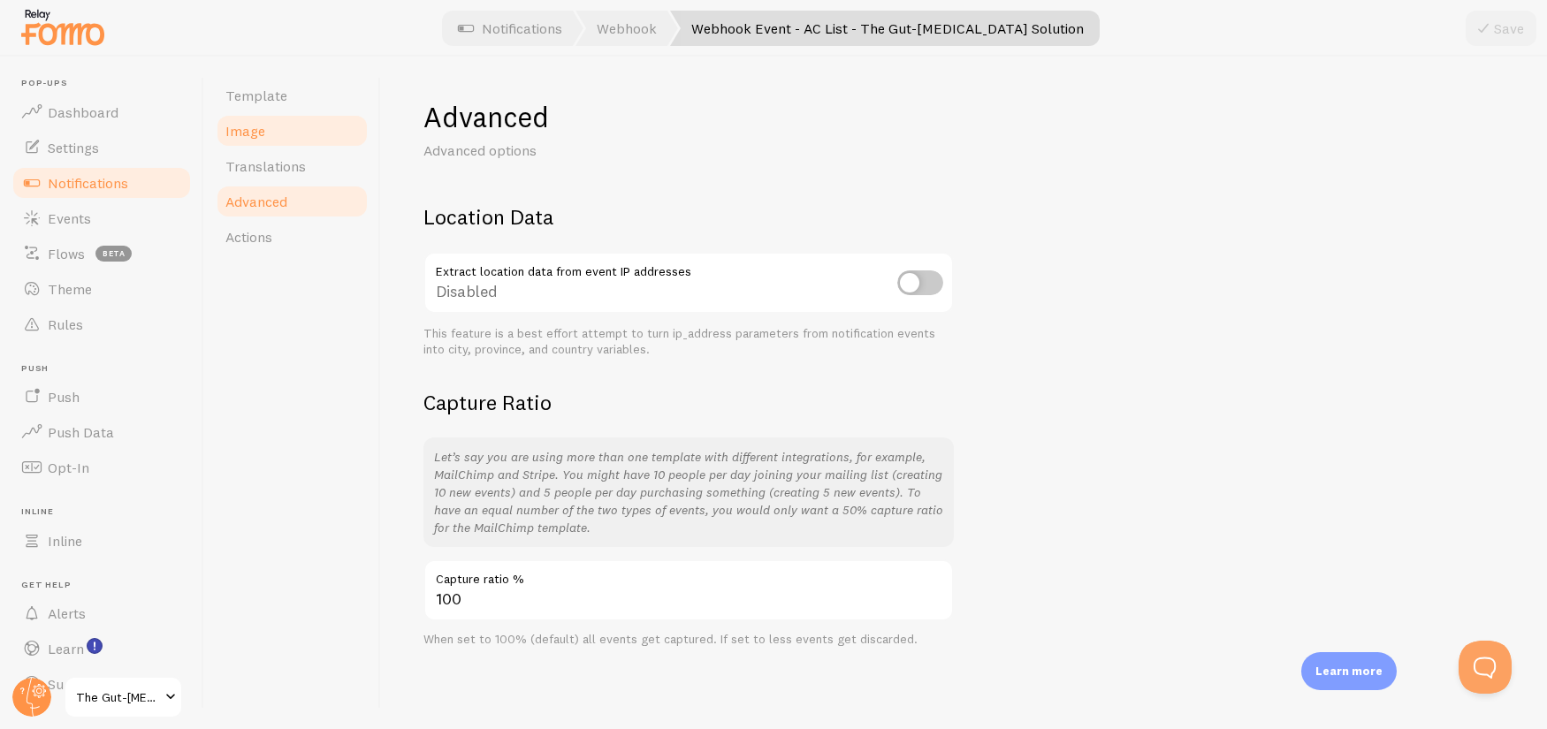
click at [277, 136] on link "Image" at bounding box center [292, 130] width 155 height 35
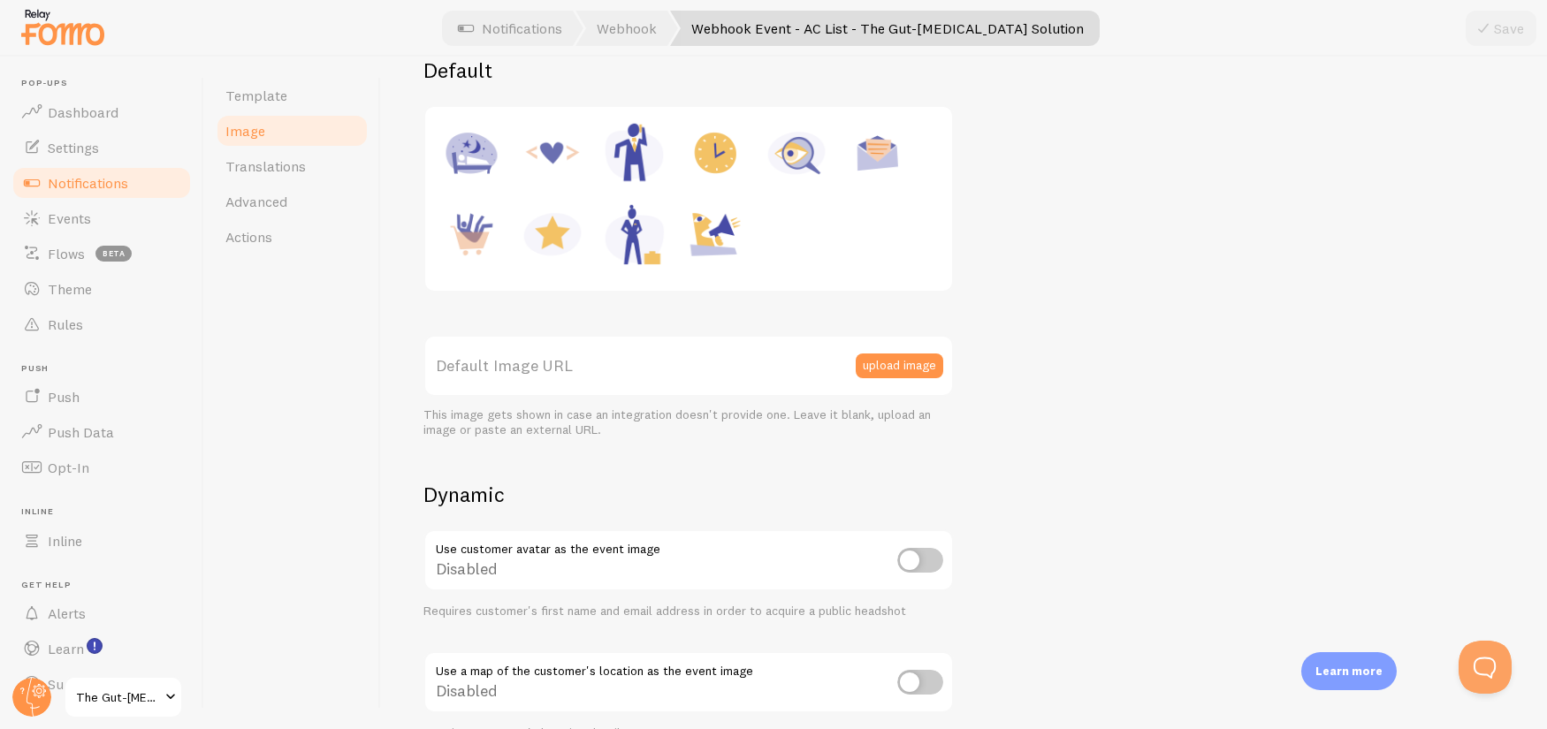
scroll to position [343, 0]
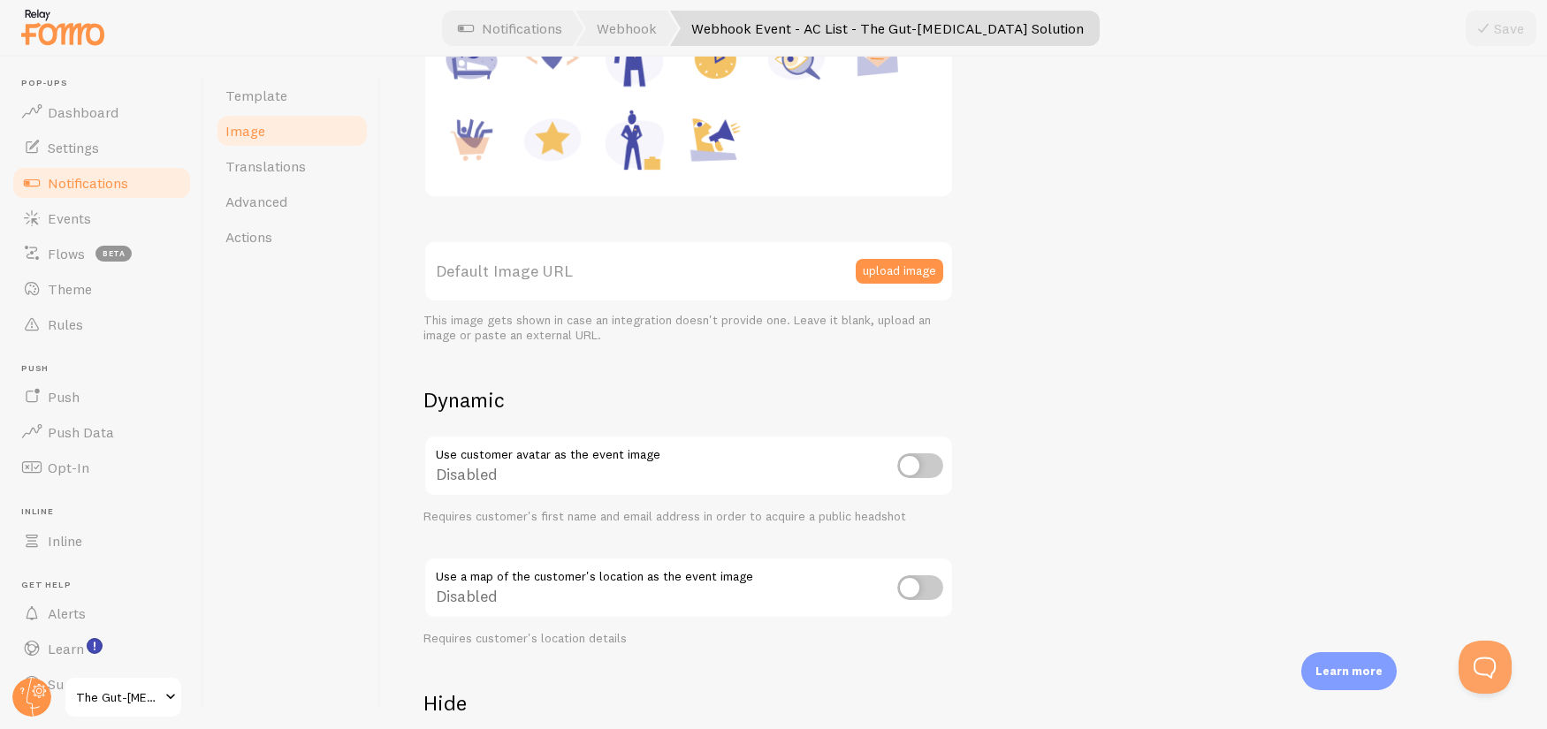
click at [923, 588] on input "checkbox" at bounding box center [920, 588] width 46 height 25
checkbox input "true"
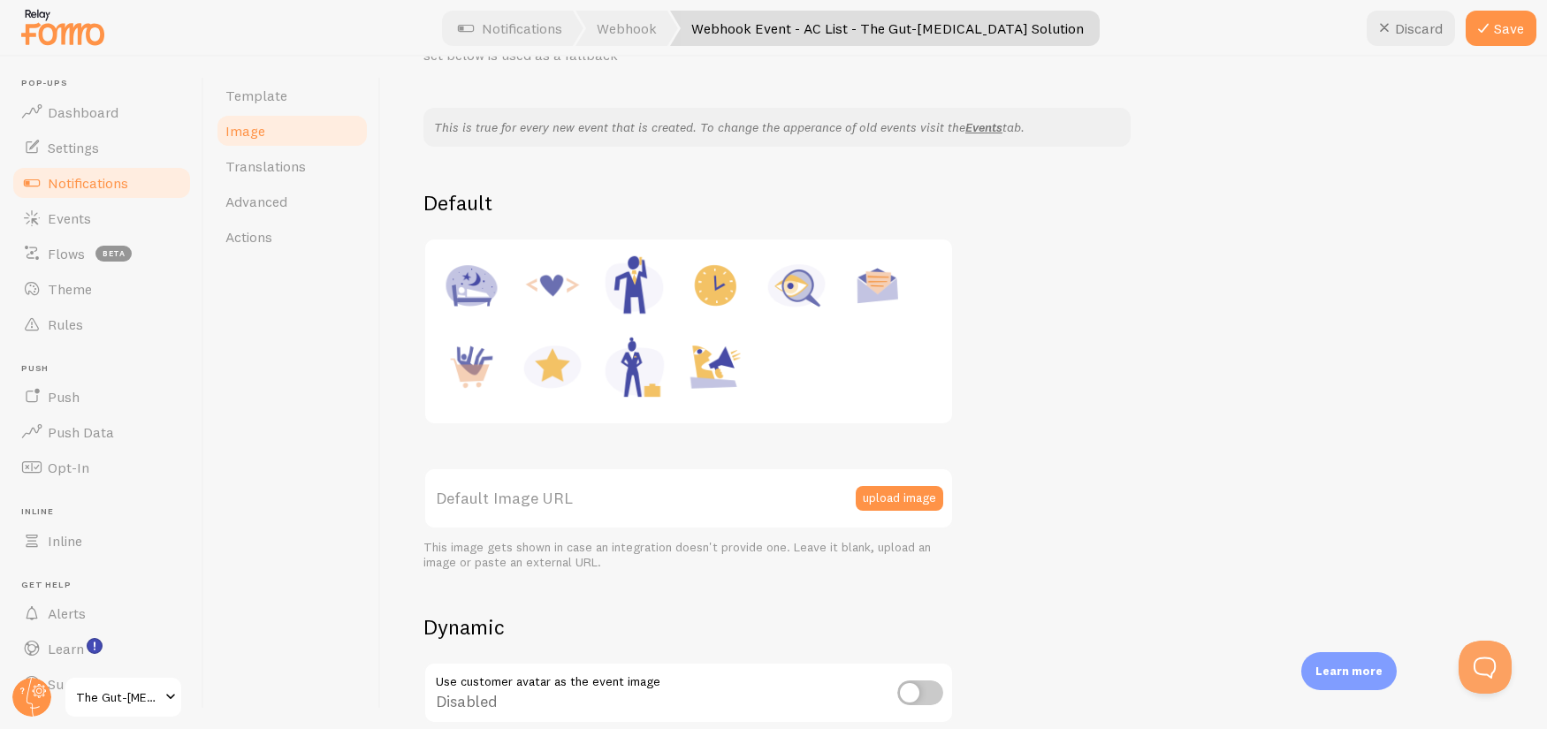
scroll to position [0, 0]
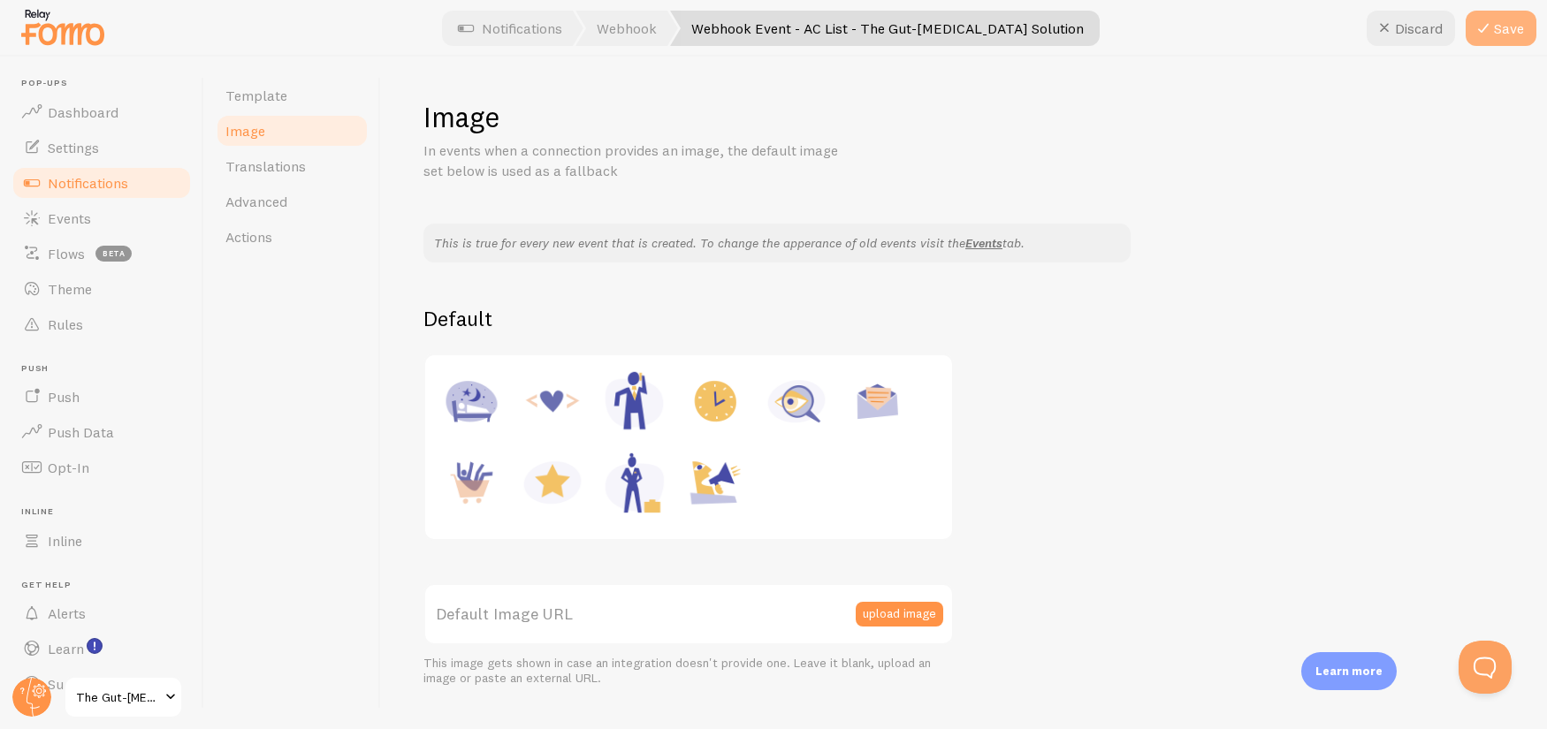
click at [1494, 45] on button "Save" at bounding box center [1501, 28] width 71 height 35
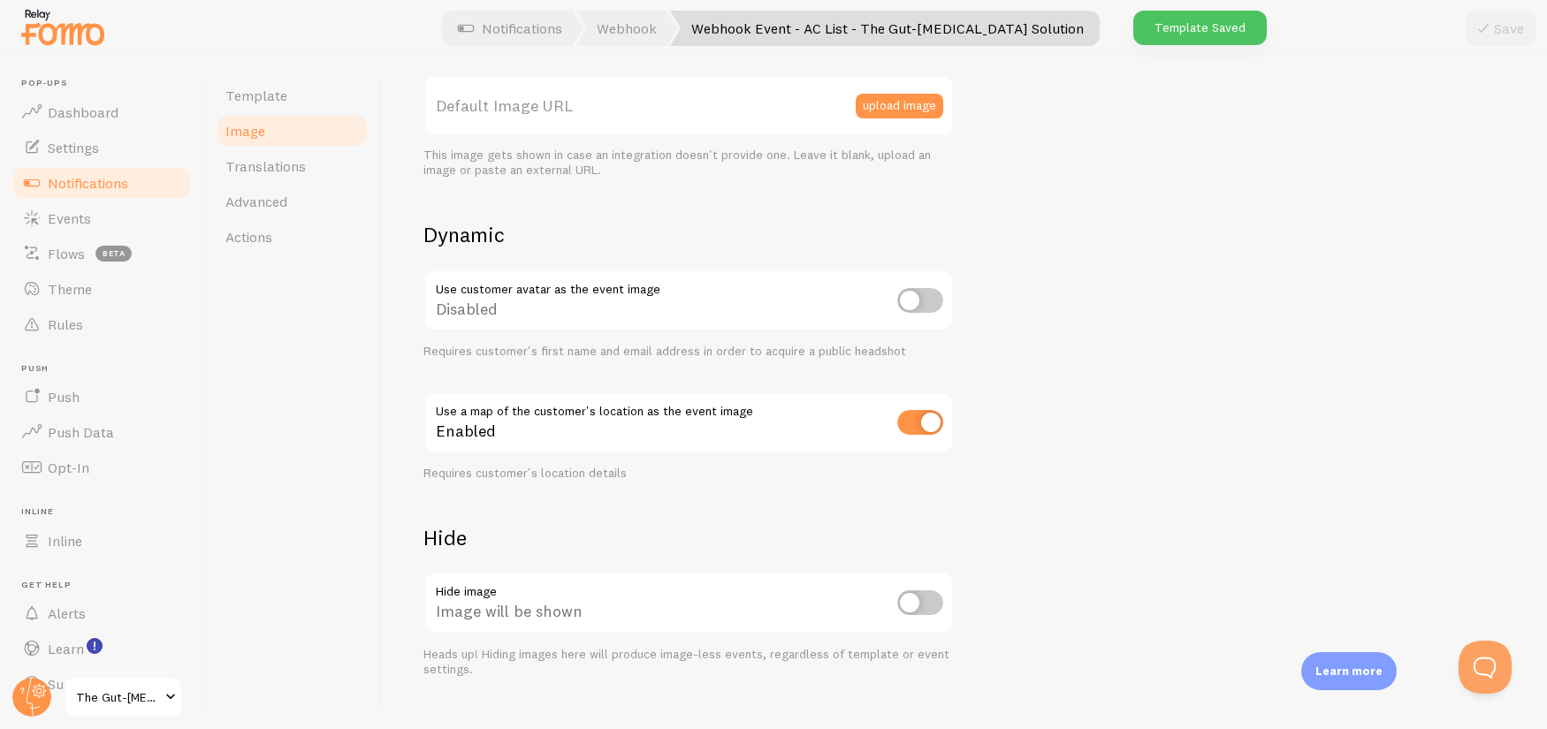
scroll to position [205, 0]
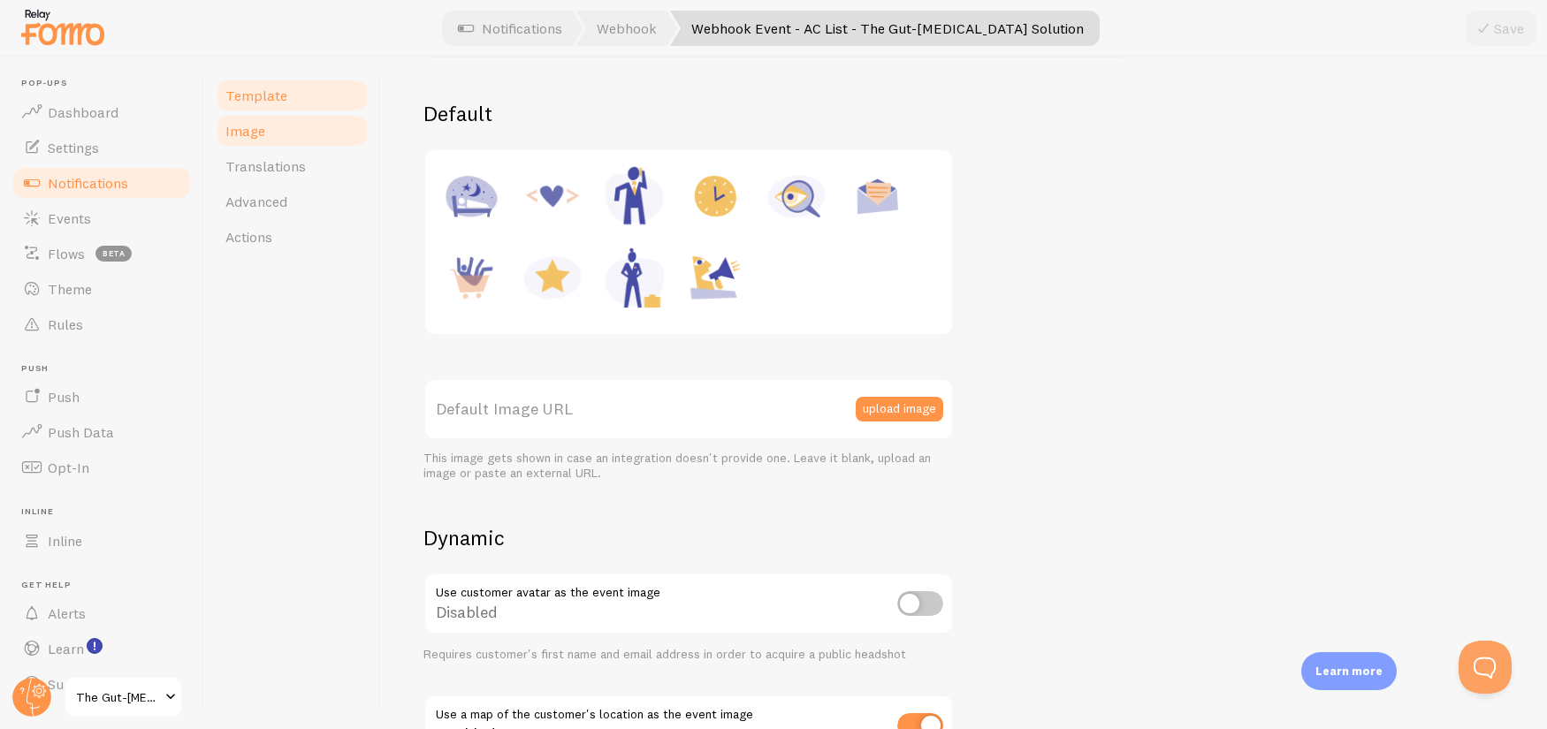
click at [268, 95] on span "Template" at bounding box center [256, 96] width 62 height 18
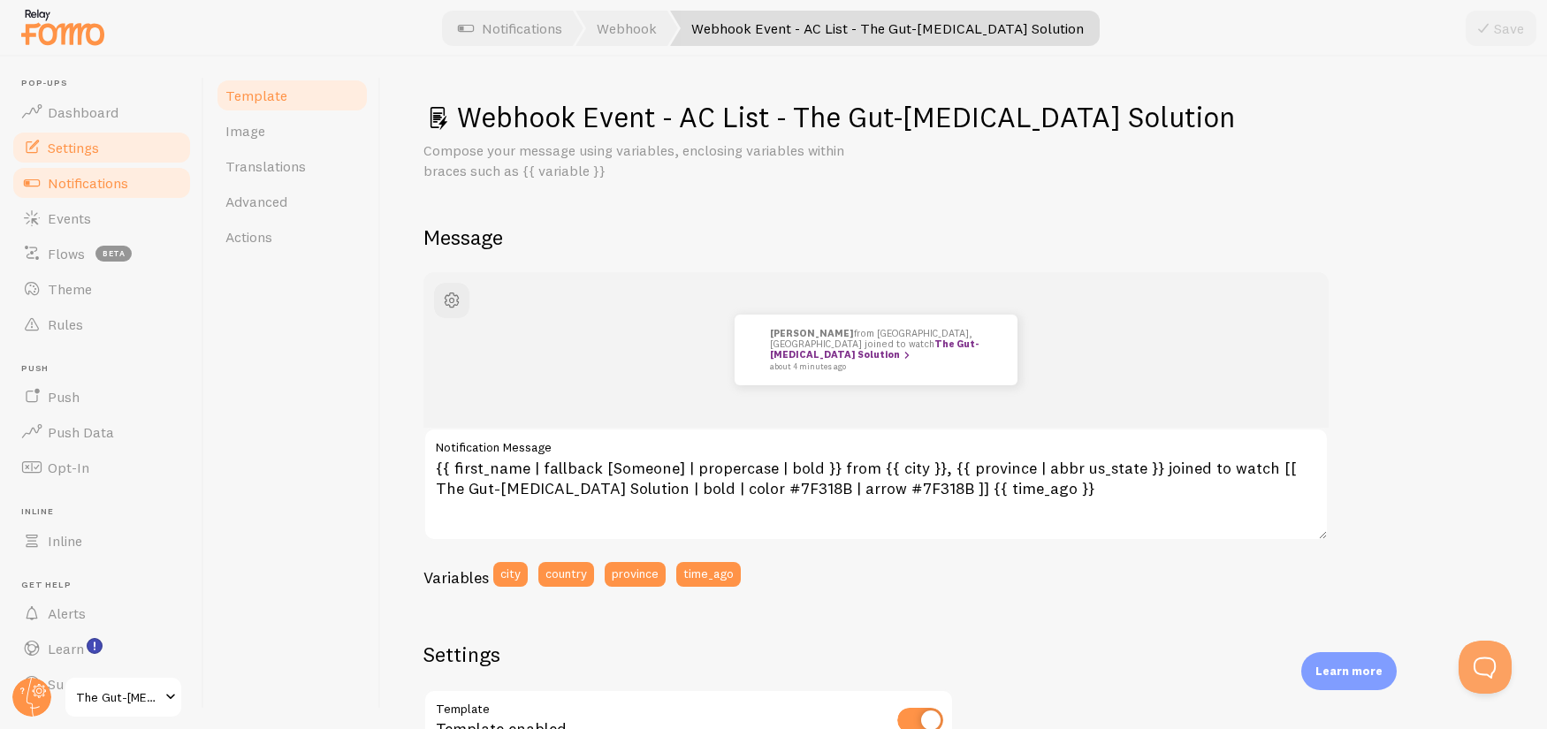
click at [95, 152] on span "Settings" at bounding box center [73, 148] width 51 height 18
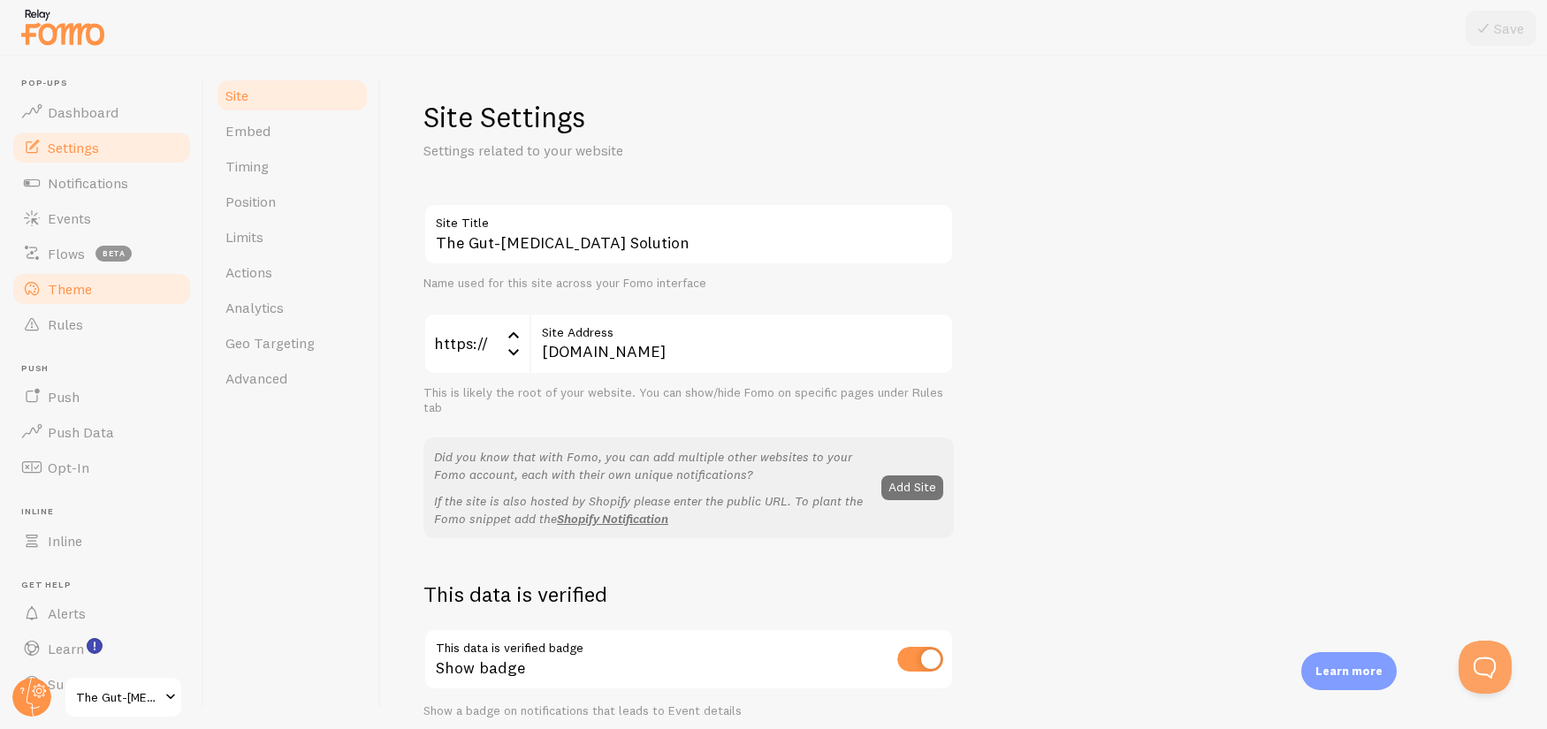
click at [85, 286] on span "Theme" at bounding box center [70, 289] width 44 height 18
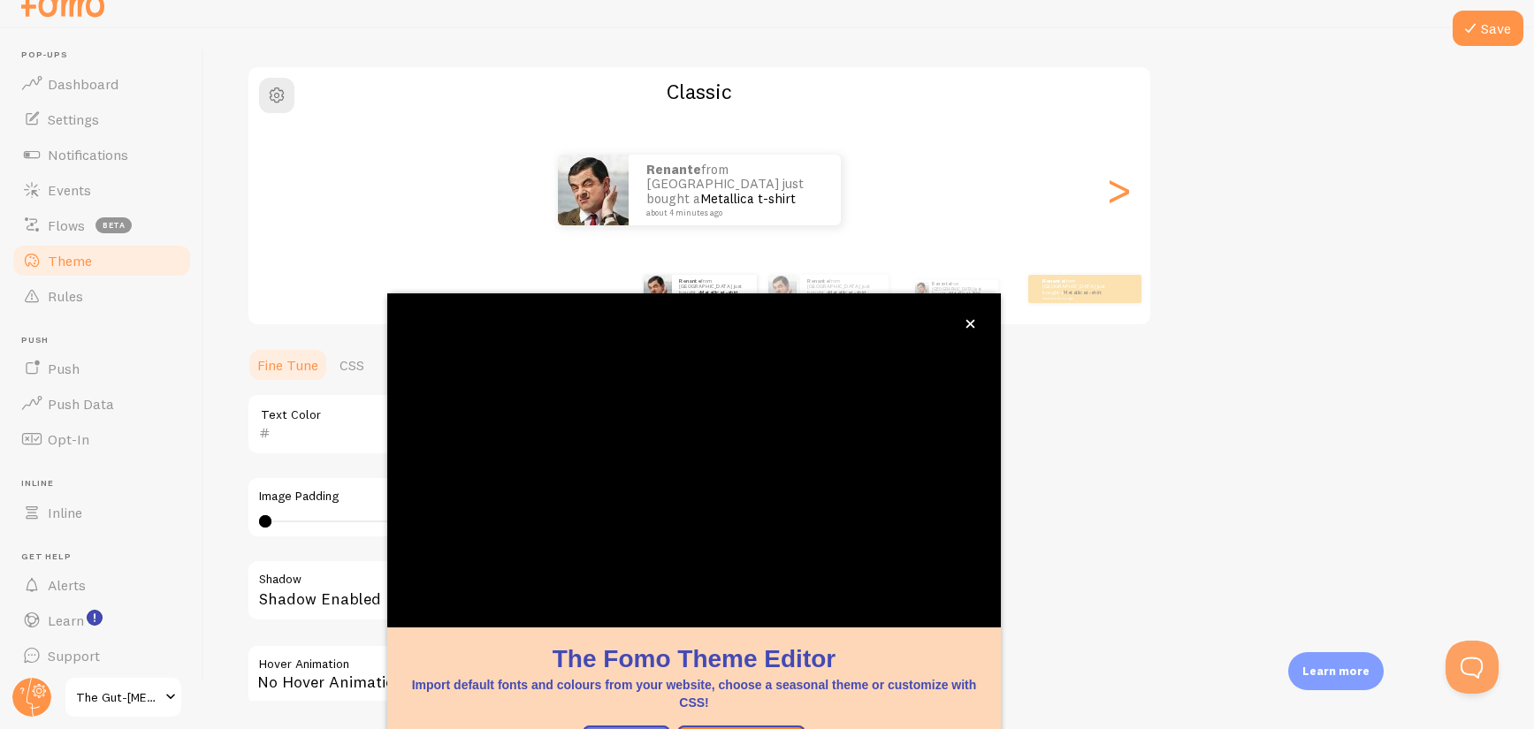
scroll to position [110, 0]
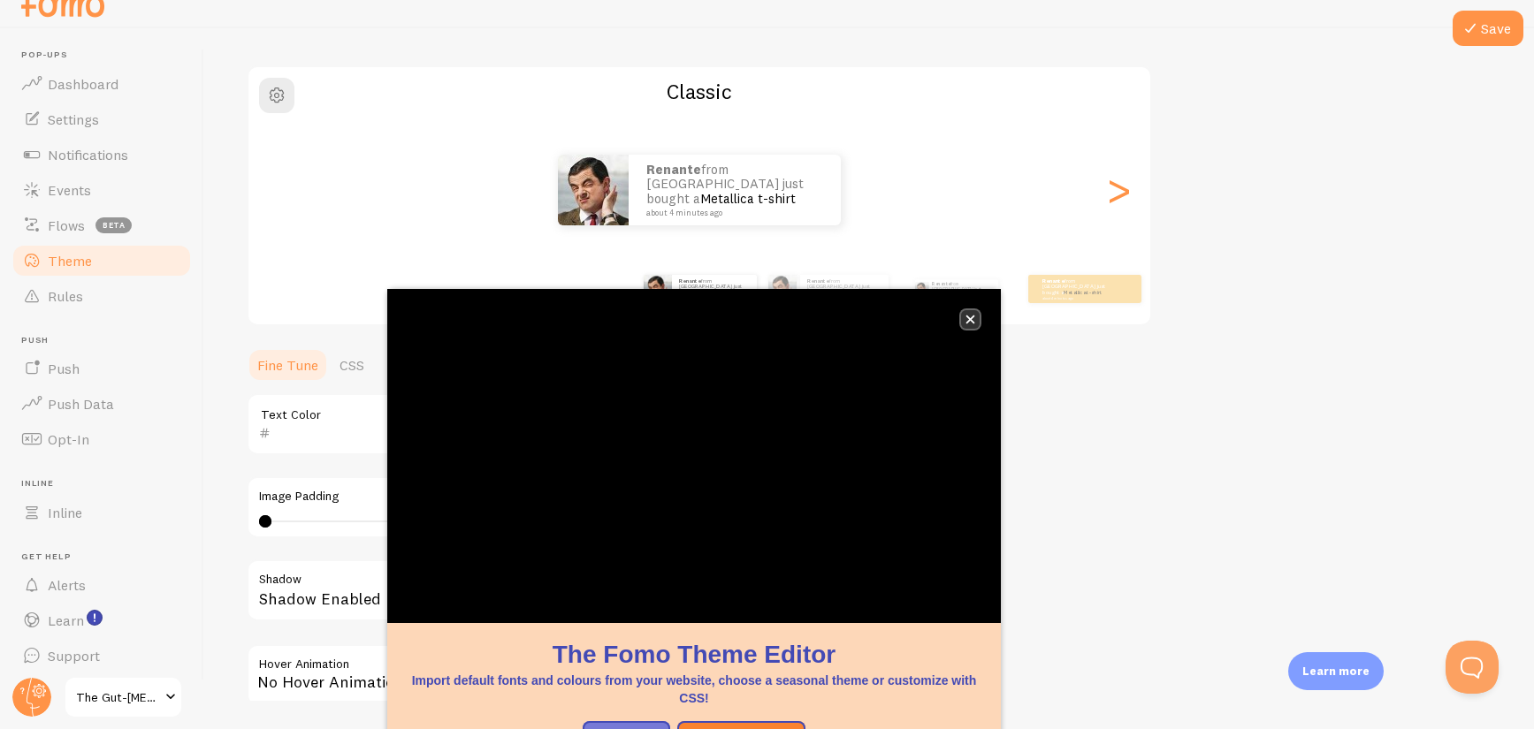
click at [973, 319] on icon "close," at bounding box center [971, 320] width 10 height 10
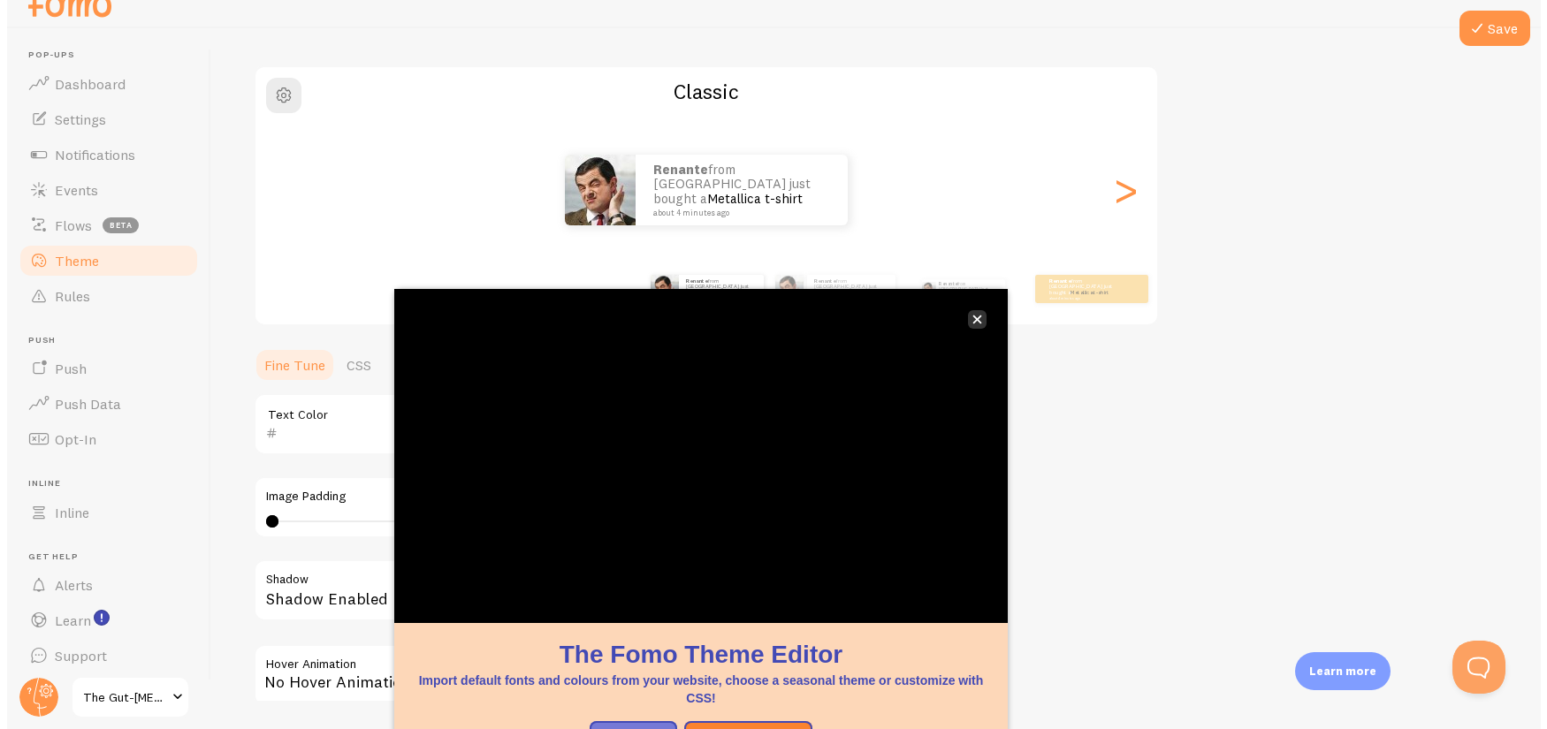
scroll to position [0, 0]
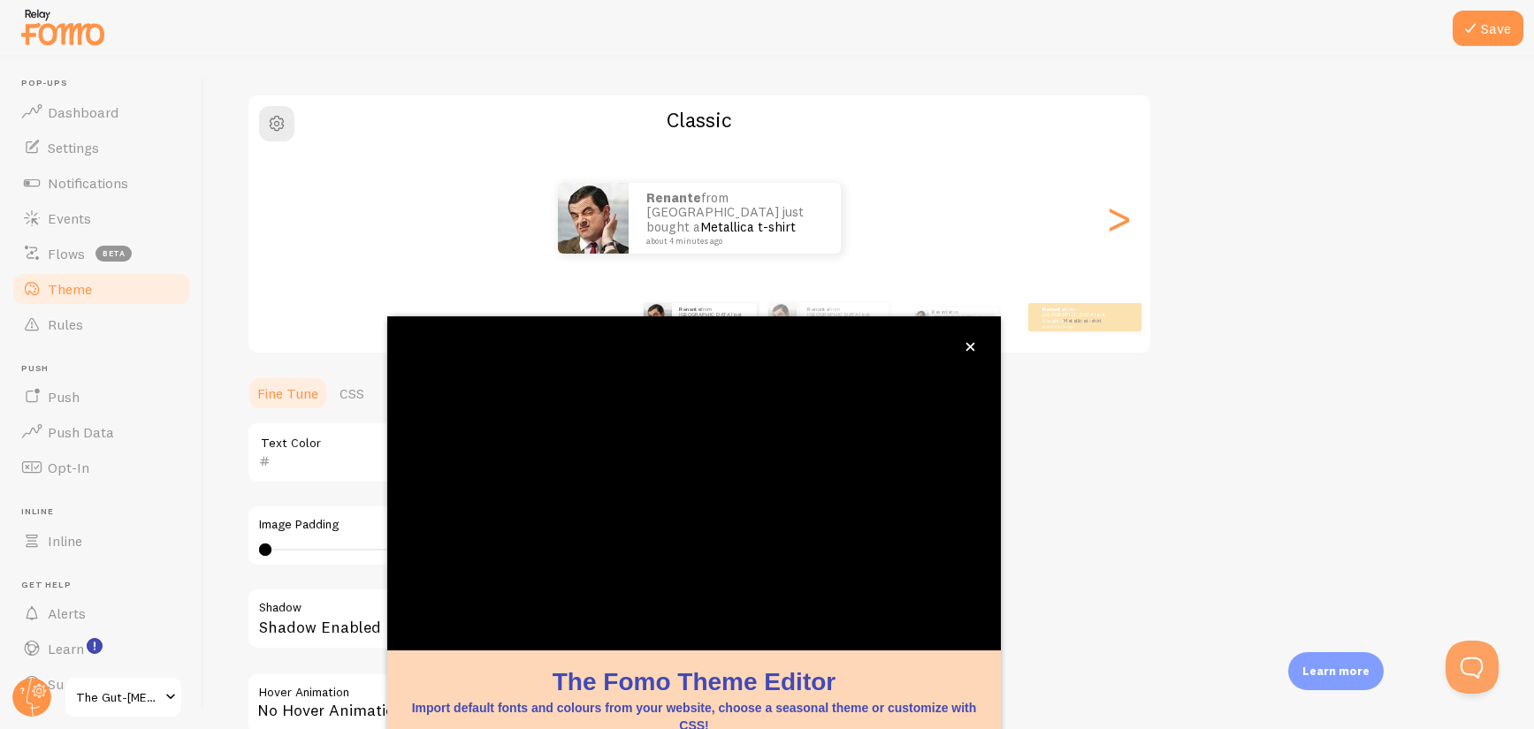
click at [1097, 254] on div "Renante from [GEOGRAPHIC_DATA] just bought a Metallica t-shirt about 4 minutes …" at bounding box center [699, 218] width 902 height 127
click at [1120, 232] on div ">" at bounding box center [1118, 218] width 21 height 127
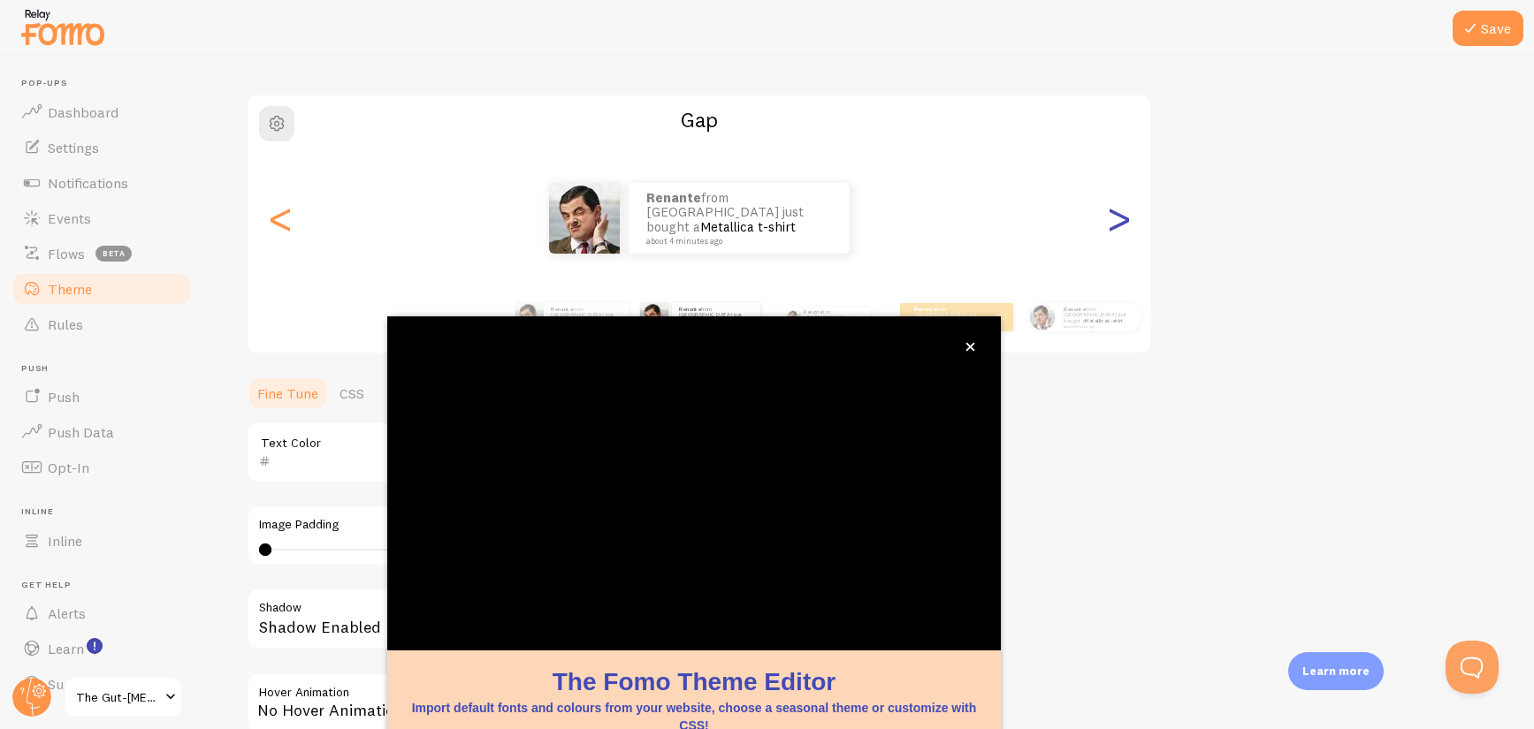
click at [1120, 232] on div ">" at bounding box center [1118, 218] width 21 height 127
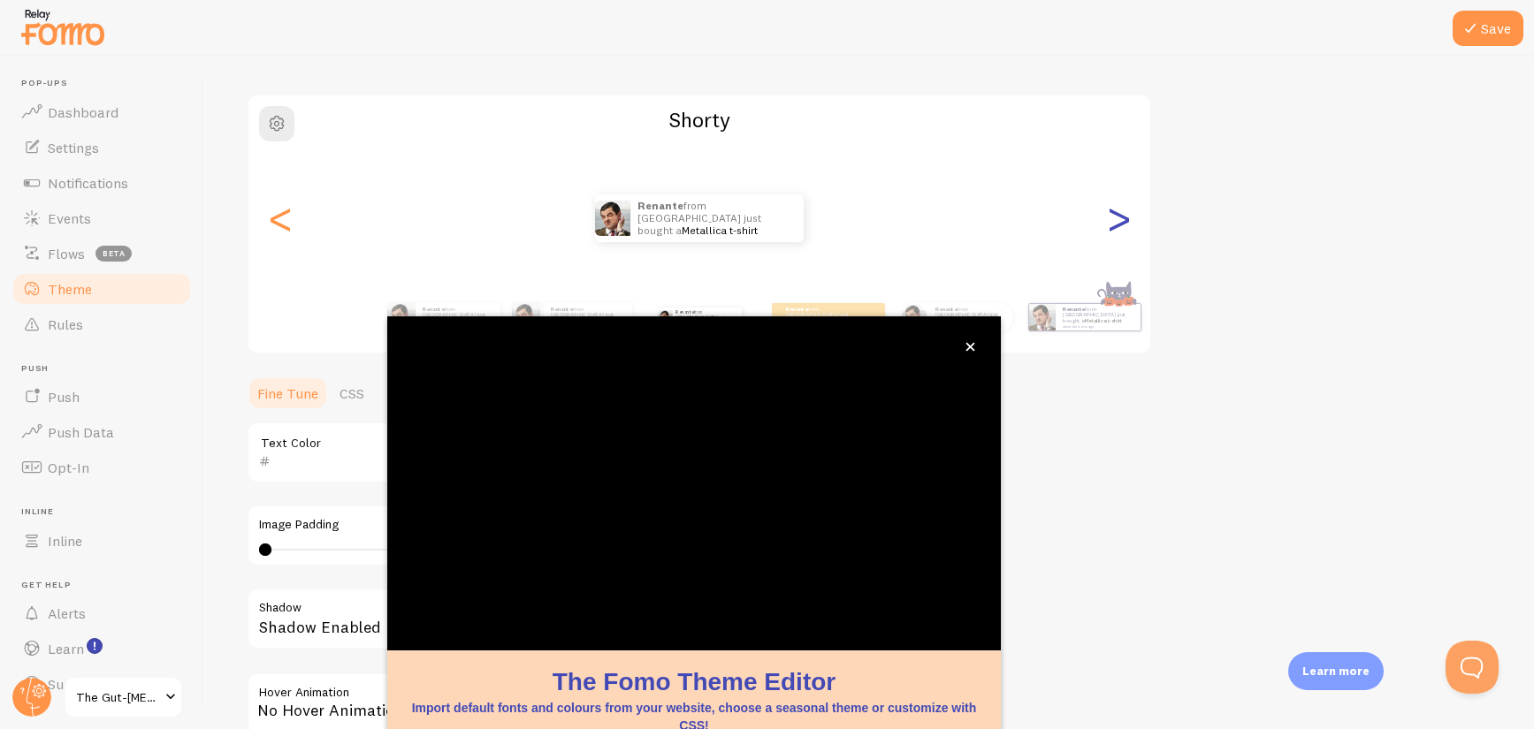
click at [1120, 232] on div ">" at bounding box center [1118, 218] width 21 height 127
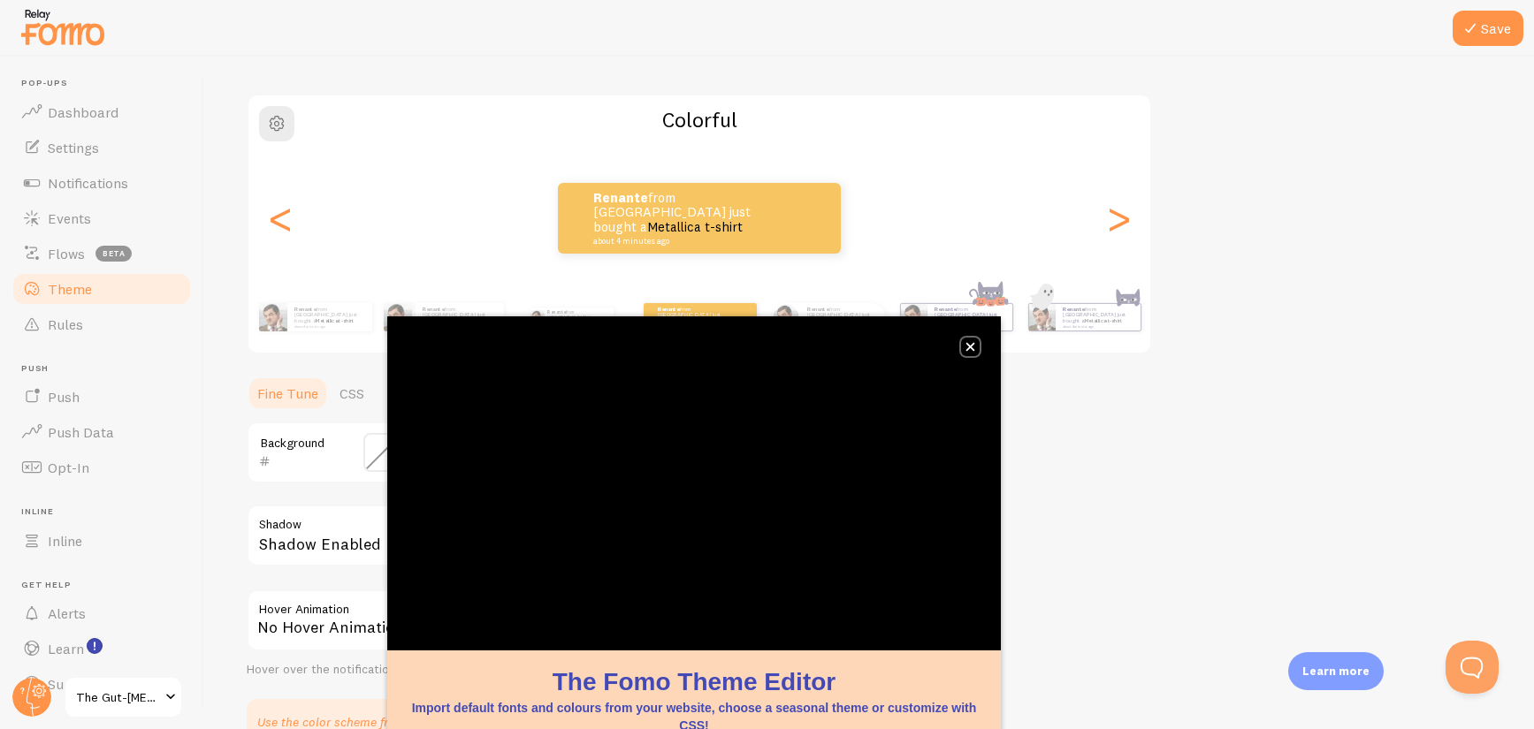
click at [973, 348] on icon "close," at bounding box center [970, 347] width 9 height 9
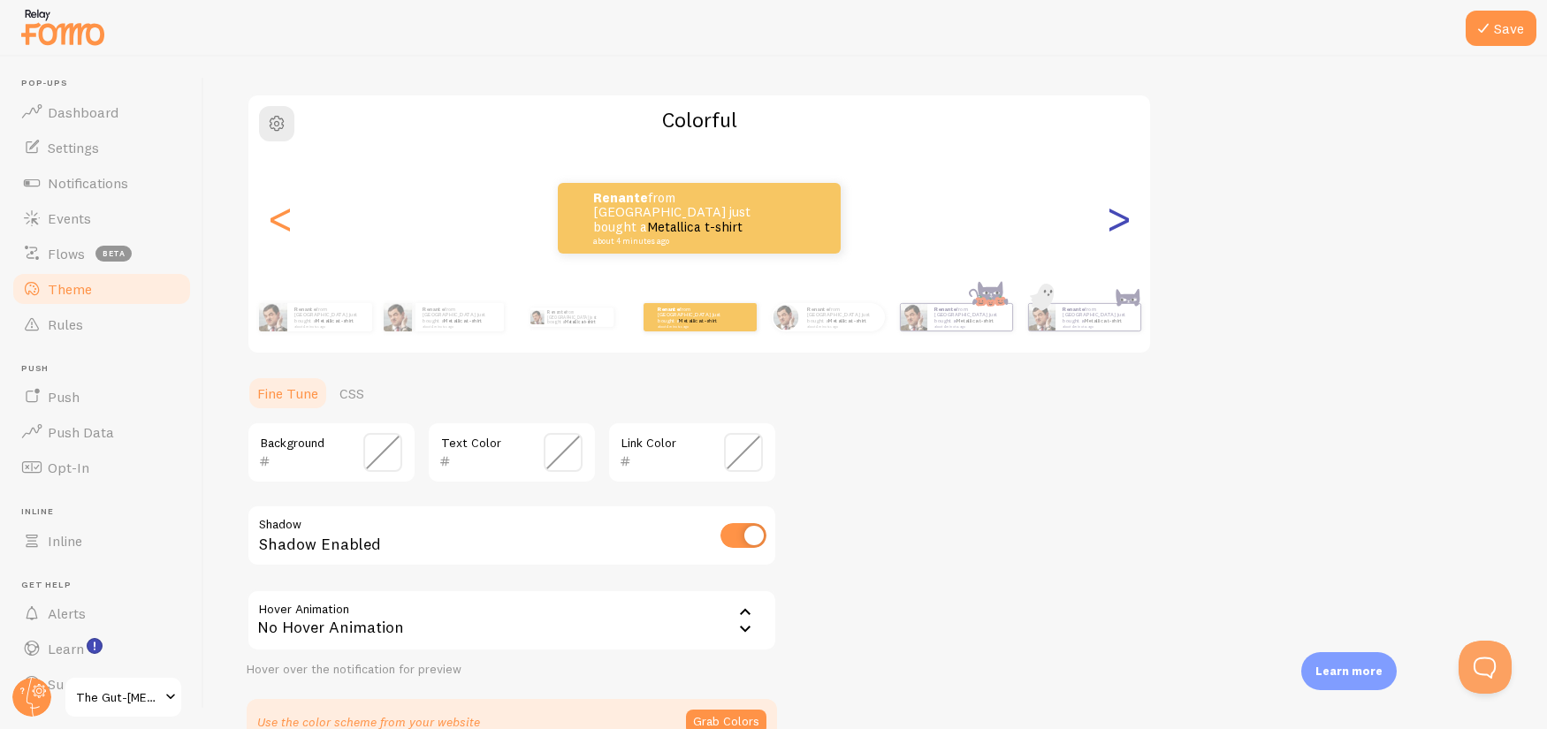
click at [1108, 233] on div ">" at bounding box center [1118, 218] width 21 height 127
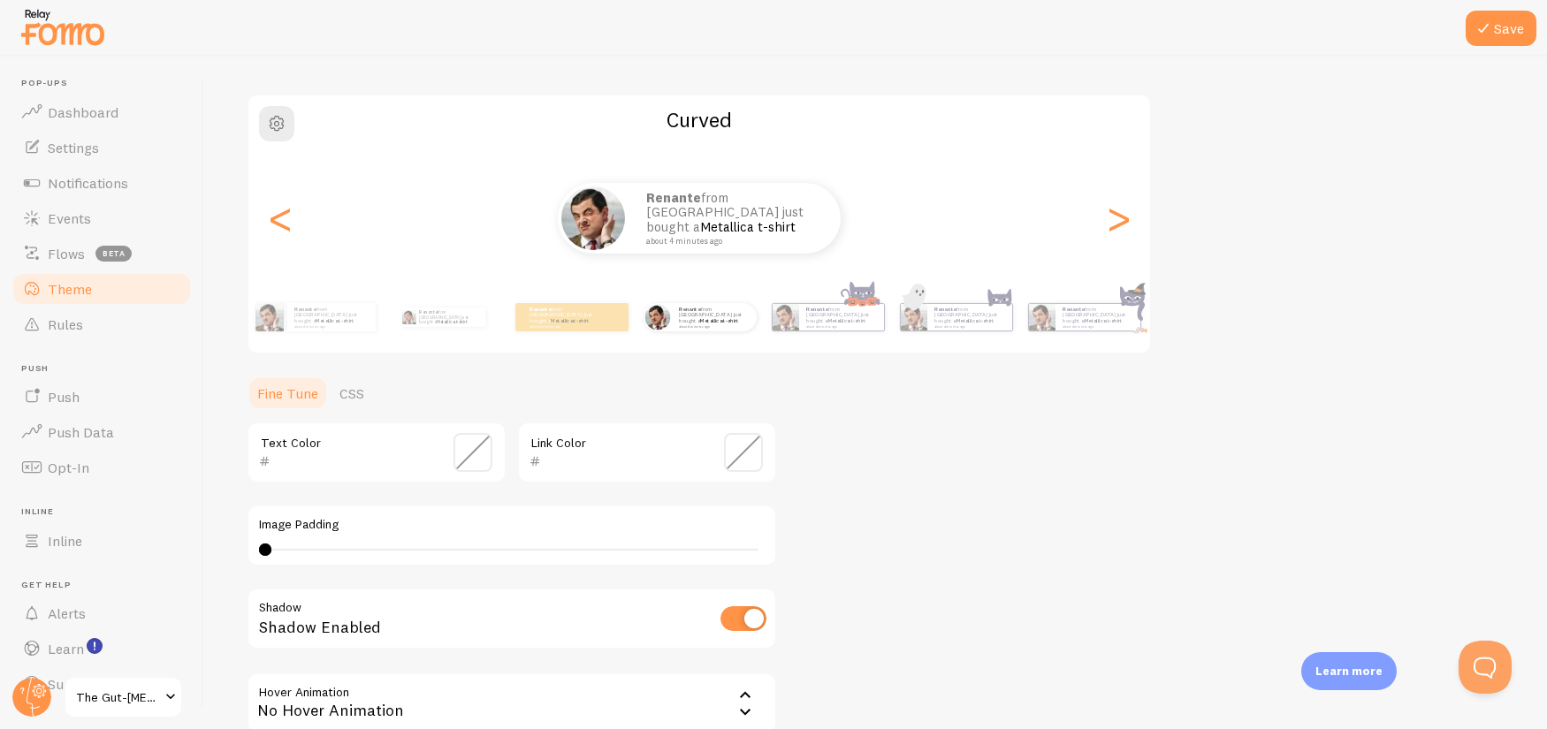
click at [980, 485] on div "Theme Choose a theme for your notifications Curved Renante from [GEOGRAPHIC_DAT…" at bounding box center [876, 408] width 1258 height 839
click at [372, 463] on input "text" at bounding box center [352, 461] width 162 height 21
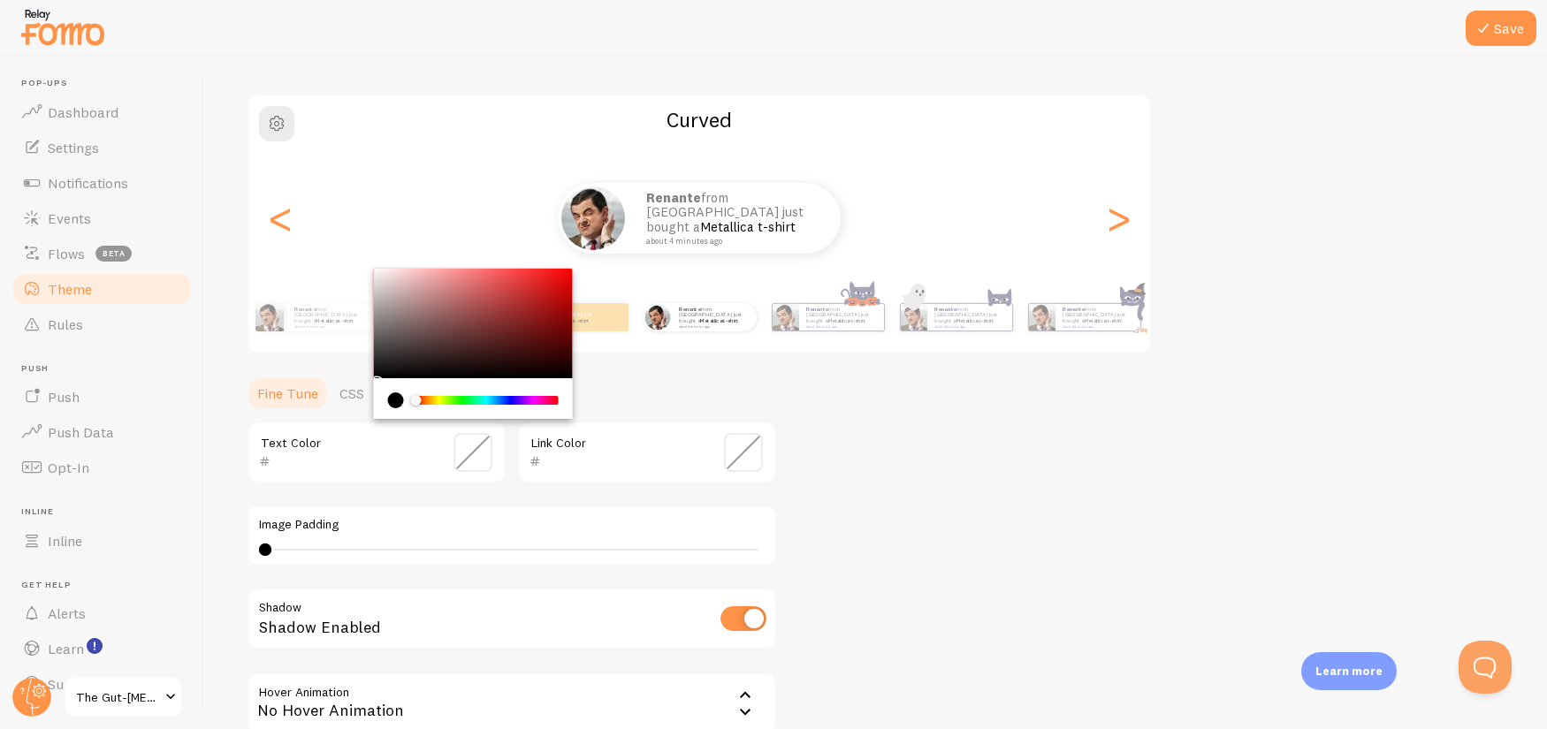
paste input "13243C"
type input "13243C"
click at [659, 466] on input "text" at bounding box center [622, 461] width 162 height 21
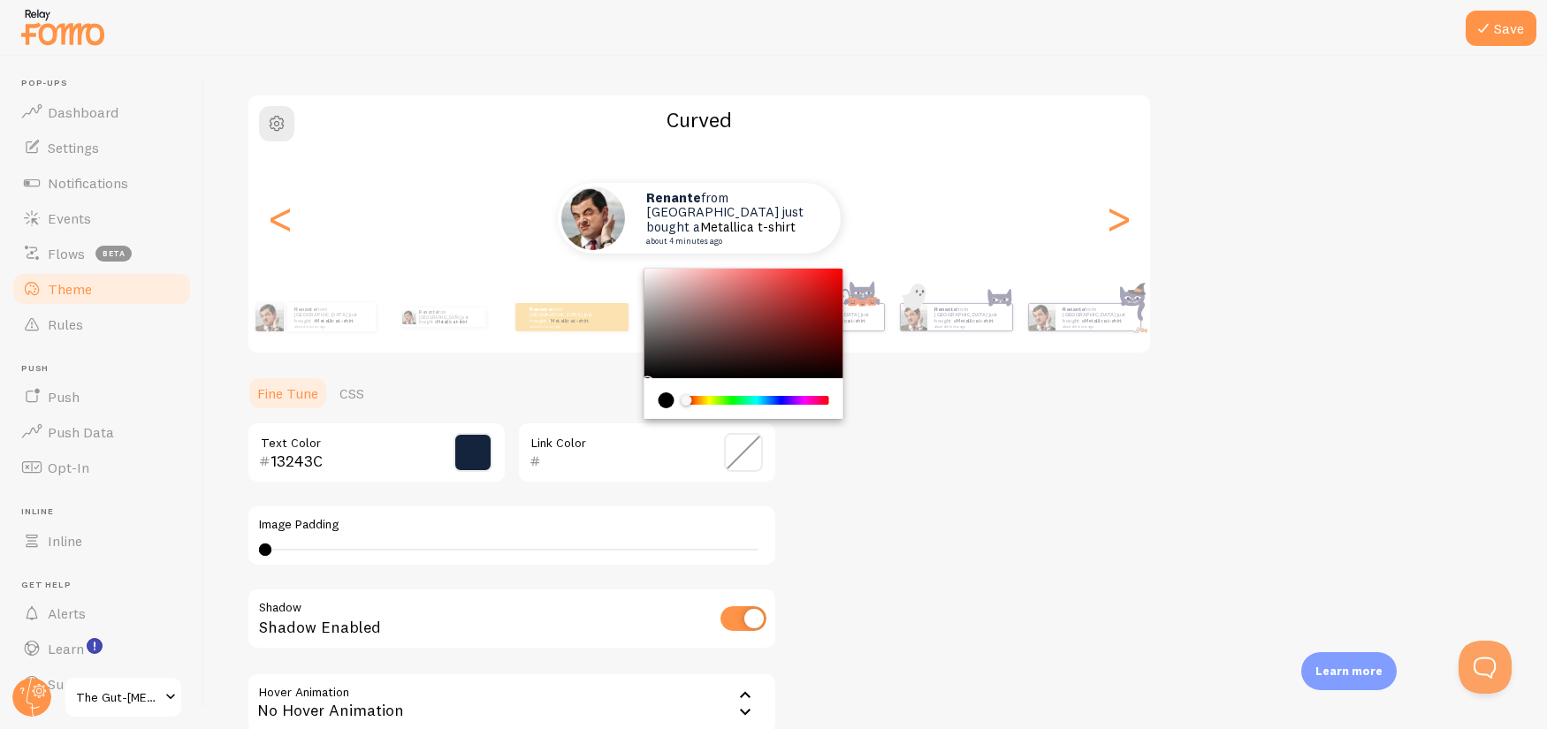
paste input "7F318B"
type input "7F318B"
click at [1017, 553] on div "Theme Choose a theme for your notifications Curved Renante from [GEOGRAPHIC_DAT…" at bounding box center [876, 408] width 1258 height 839
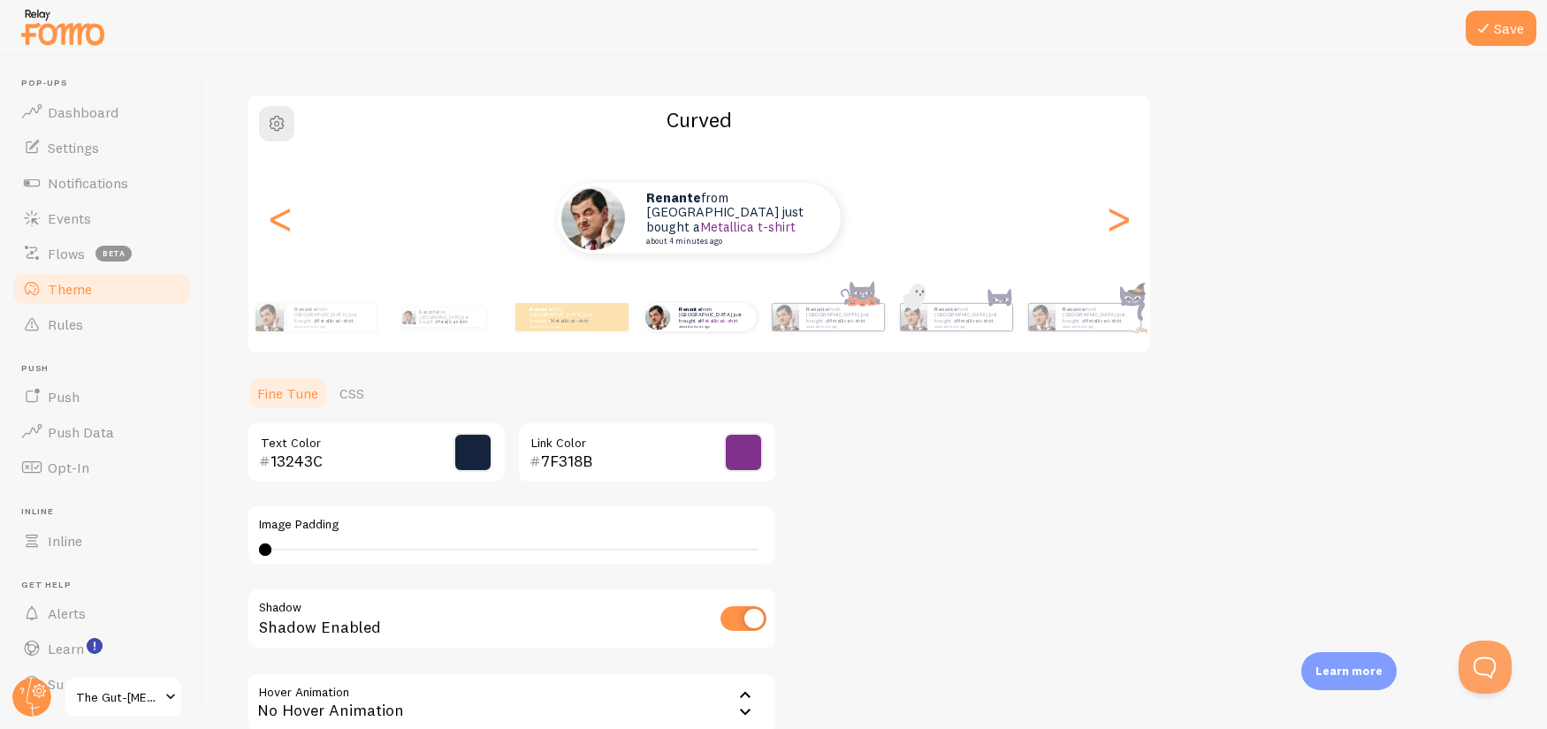
scroll to position [294, 0]
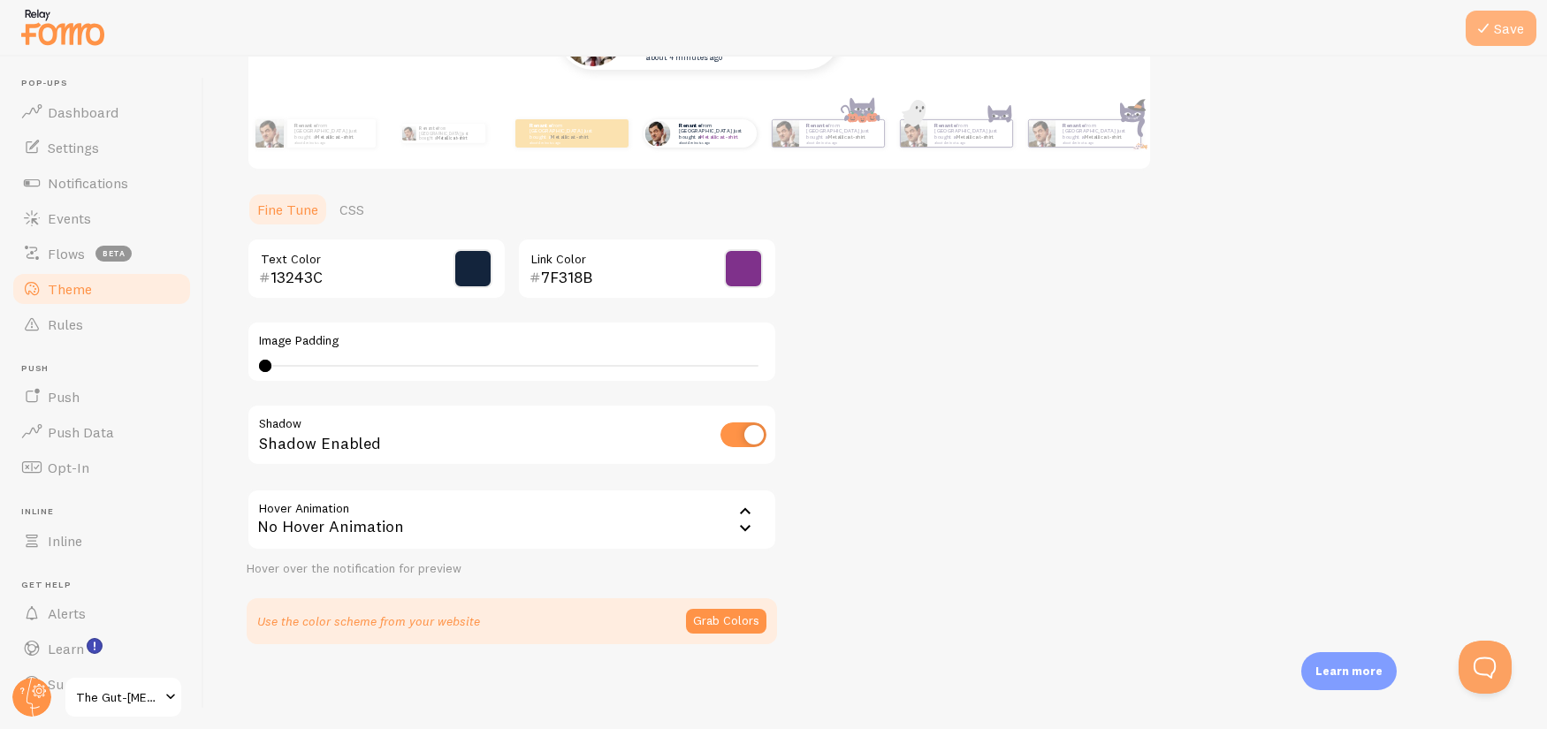
click at [1497, 33] on button "Save" at bounding box center [1501, 28] width 71 height 35
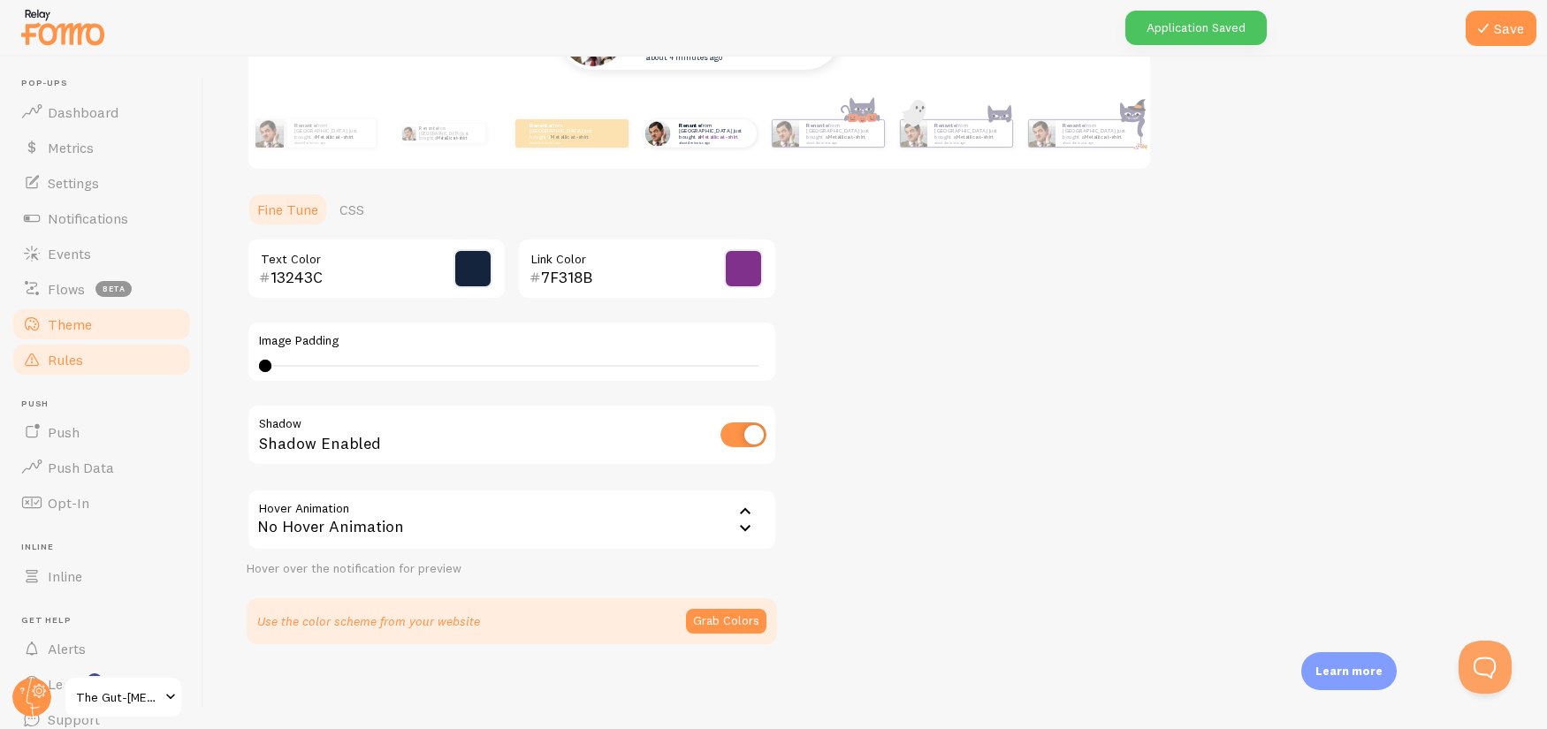
click at [117, 349] on link "Rules" at bounding box center [102, 359] width 182 height 35
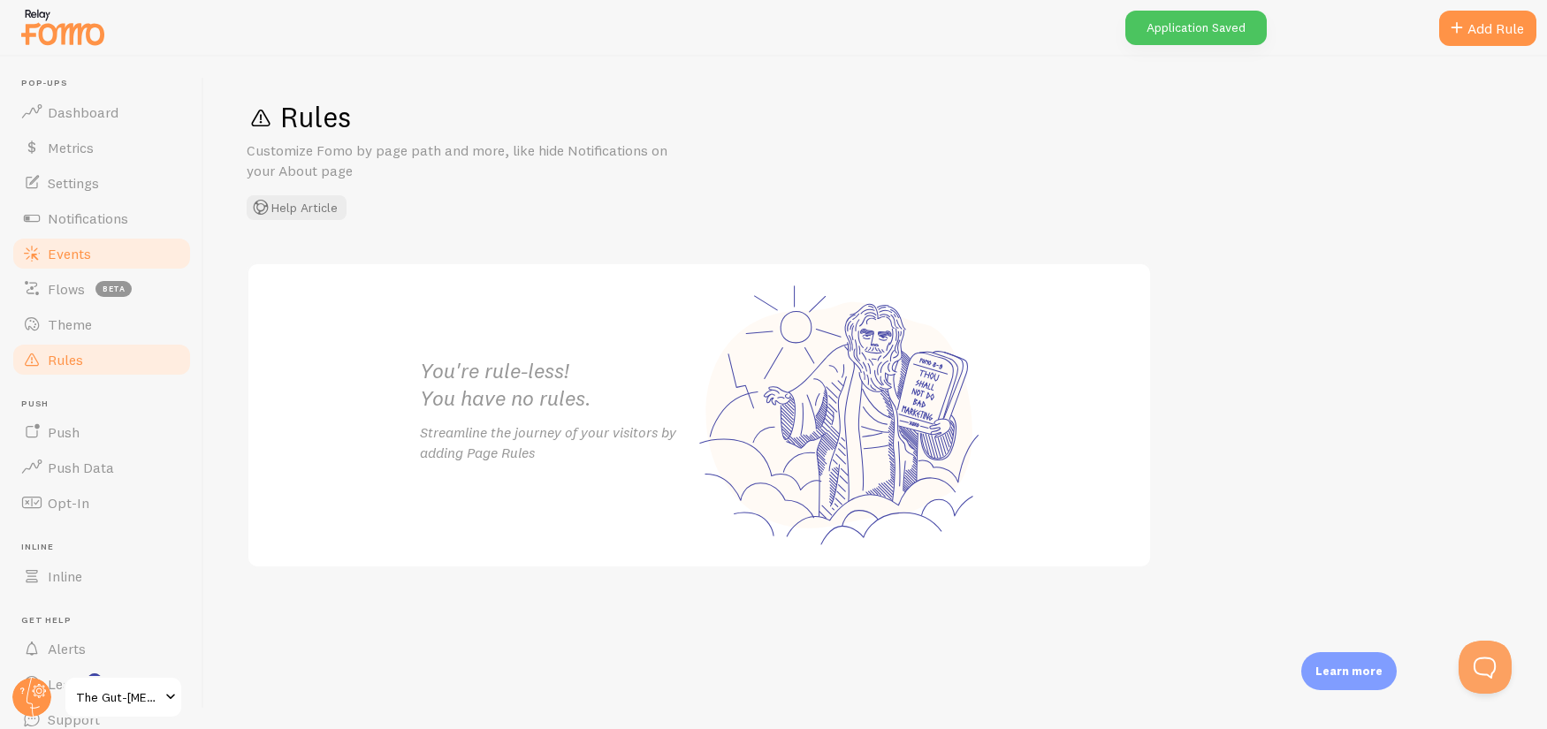
click at [90, 256] on link "Events" at bounding box center [102, 253] width 182 height 35
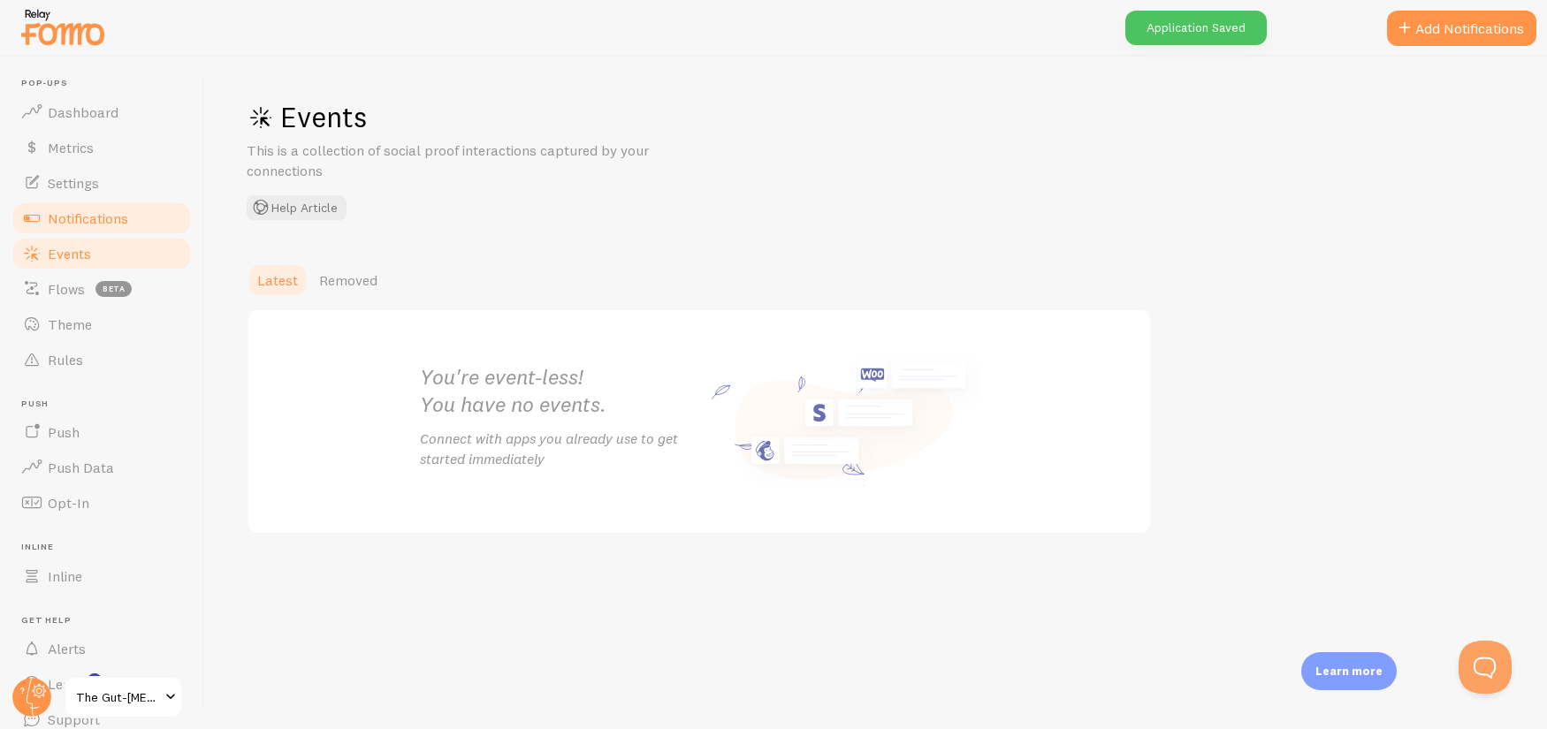
click at [104, 231] on link "Notifications" at bounding box center [102, 218] width 182 height 35
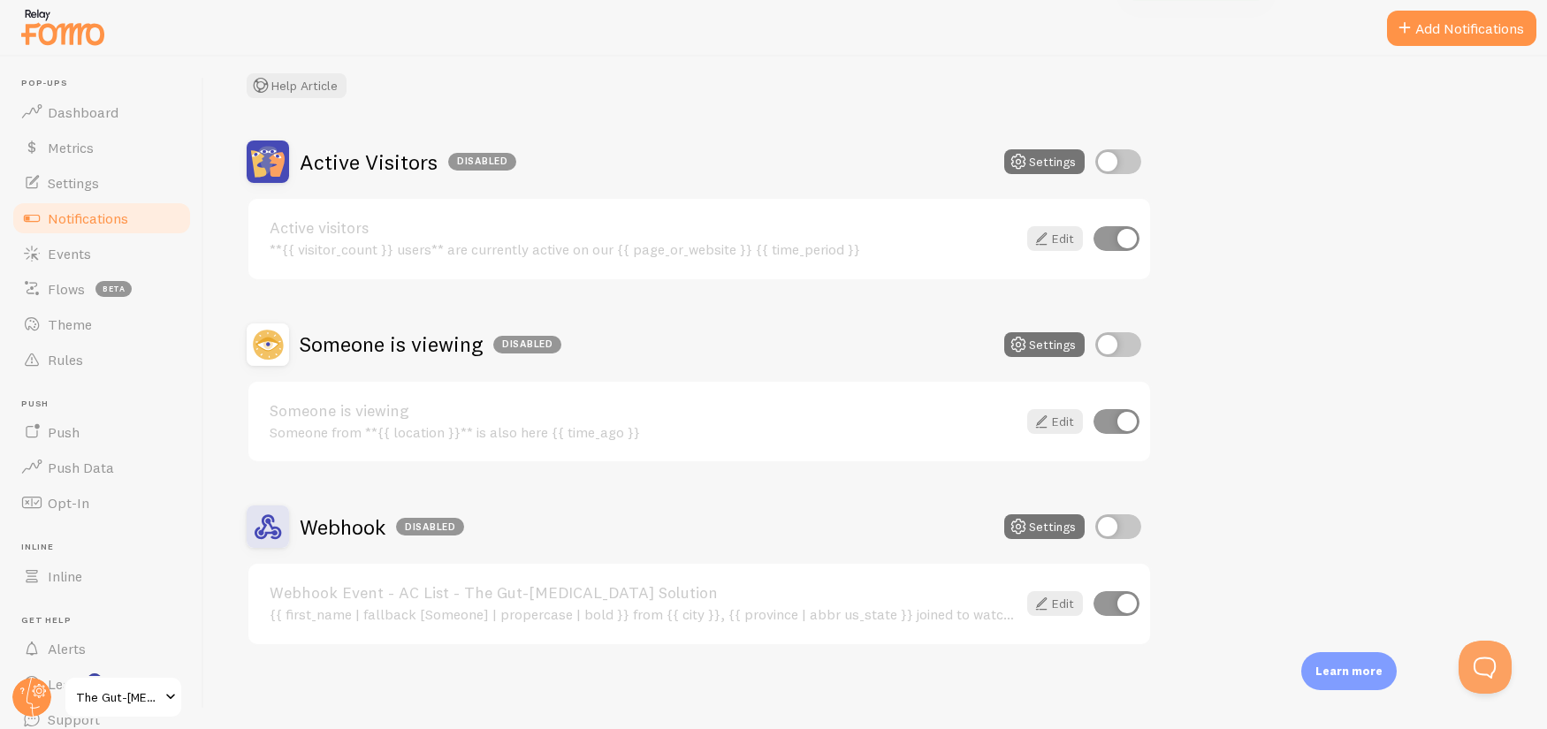
scroll to position [103, 0]
click at [531, 584] on link "Webhook Event - AC List - The Gut-[MEDICAL_DATA] Solution" at bounding box center [643, 592] width 747 height 16
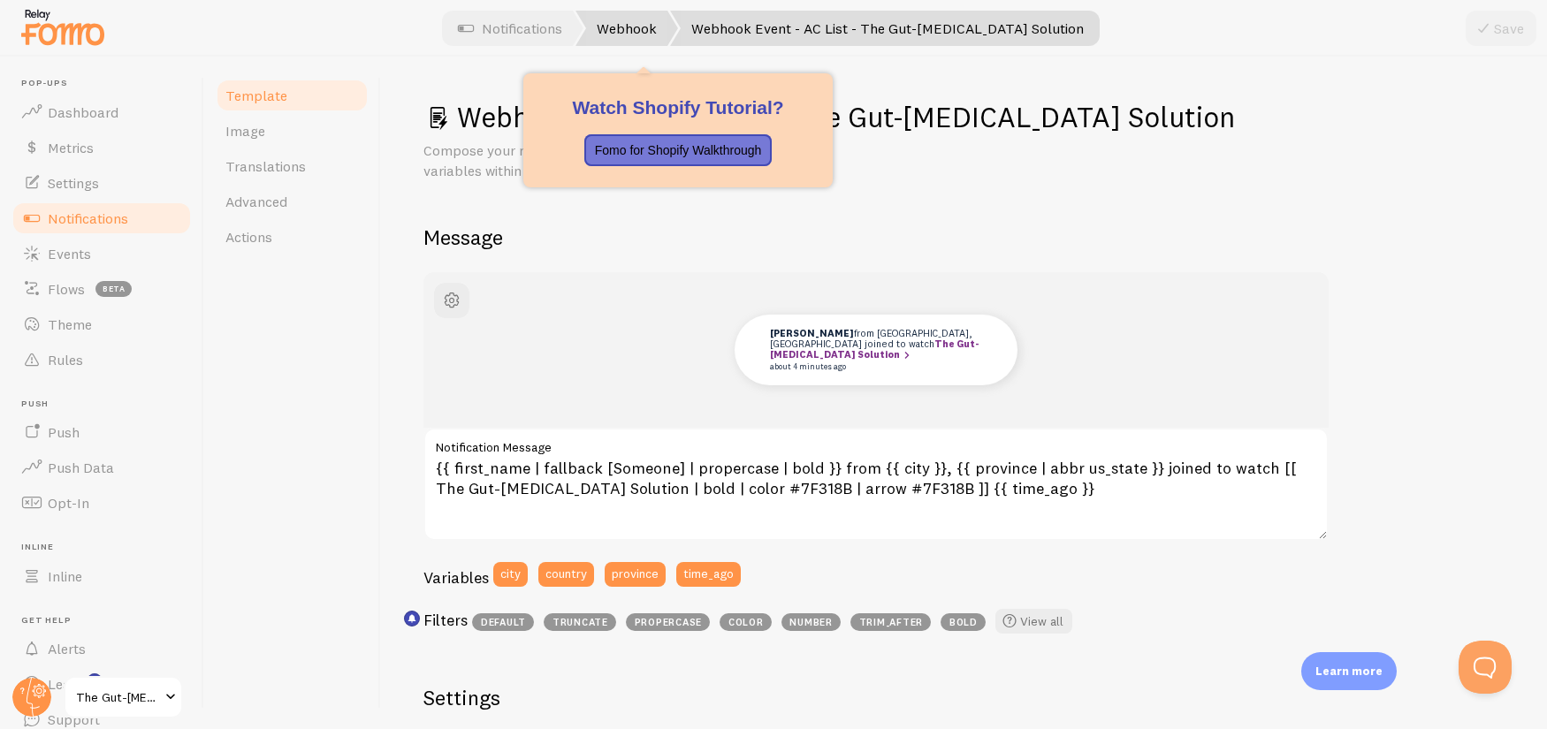
click at [644, 12] on link "Webhook" at bounding box center [627, 28] width 103 height 35
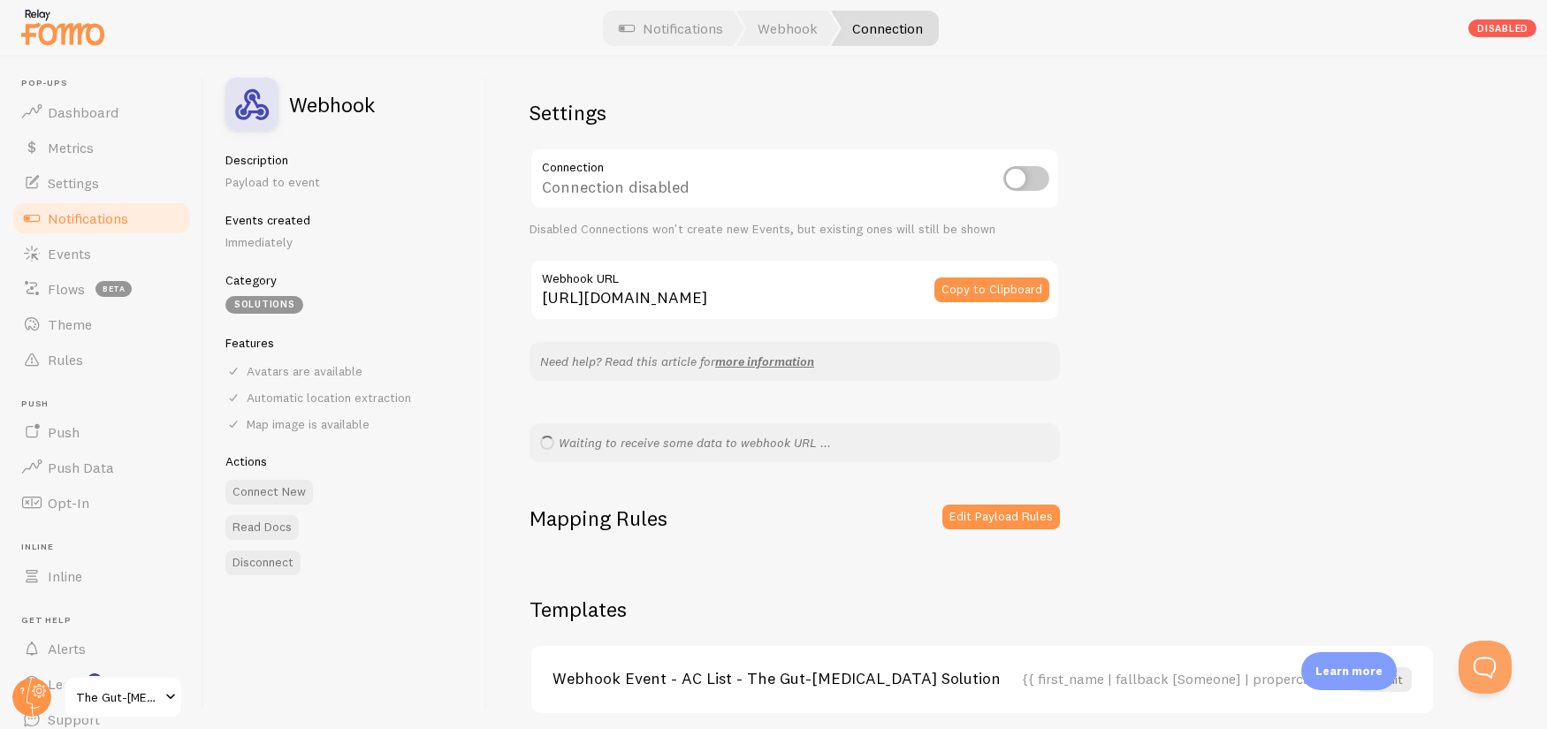
click at [1269, 220] on div "Settings Connection Connection disabled Disabled Connections won't create new E…" at bounding box center [1017, 393] width 1060 height 673
